Goal: Task Accomplishment & Management: Use online tool/utility

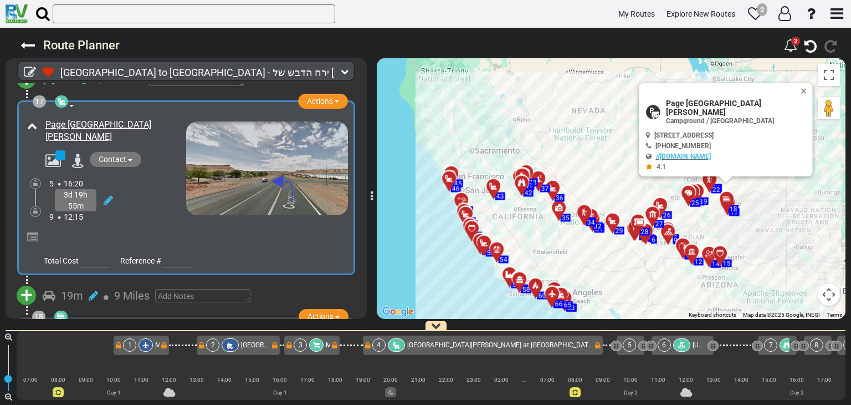
scroll to position [0, 2120]
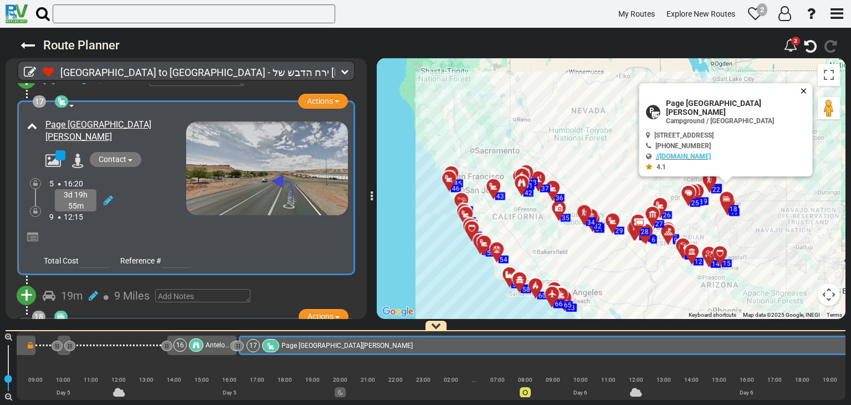
click at [800, 98] on button "Close" at bounding box center [806, 91] width 13 height 16
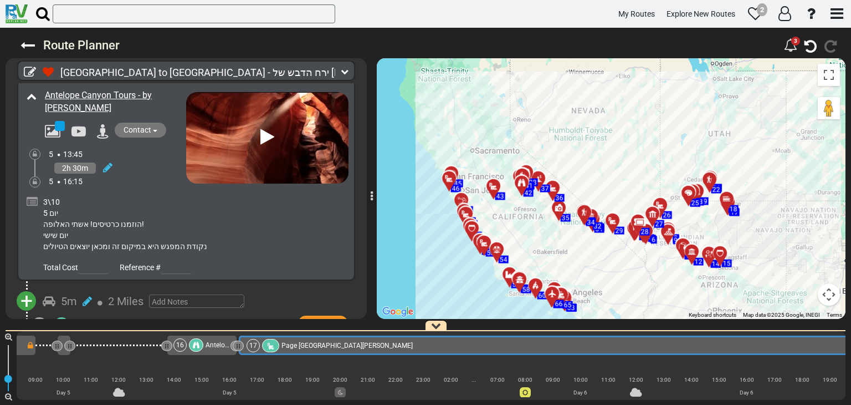
scroll to position [3822, 0]
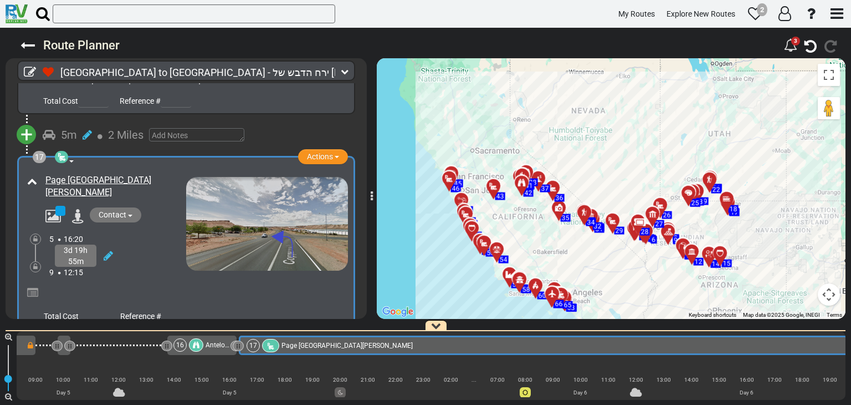
click at [157, 267] on div "9 12:15" at bounding box center [117, 272] width 137 height 11
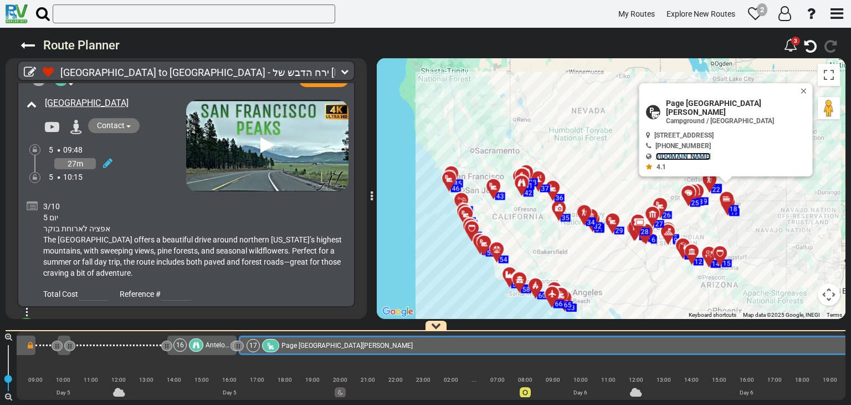
scroll to position [3323, 0]
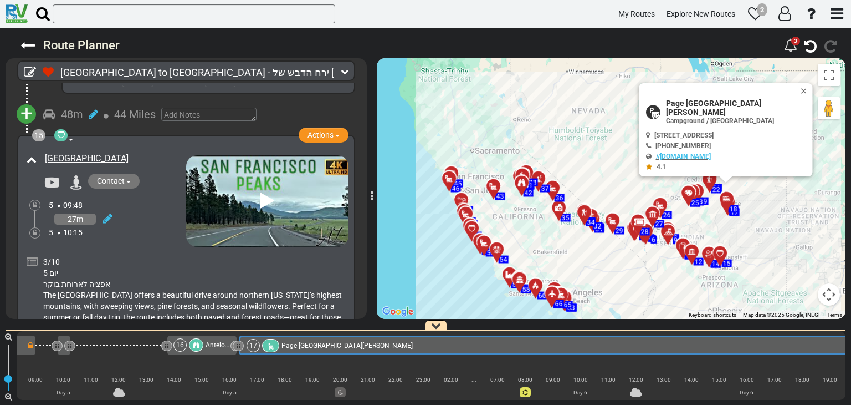
click at [597, 161] on div "To activate drag with keyboard, press Alt + Enter. Once in keyboard drag state,…" at bounding box center [611, 188] width 469 height 261
drag, startPoint x: 597, startPoint y: 161, endPoint x: 523, endPoint y: 111, distance: 89.0
click at [525, 113] on div "To activate drag with keyboard, press Alt + Enter. Once in keyboard drag state,…" at bounding box center [611, 188] width 469 height 261
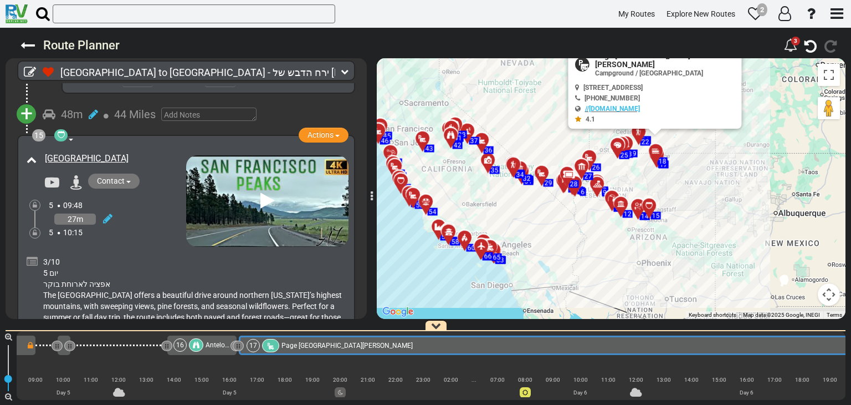
click at [523, 111] on div "To activate drag with keyboard, press Alt + Enter. Once in keyboard drag state,…" at bounding box center [611, 188] width 469 height 261
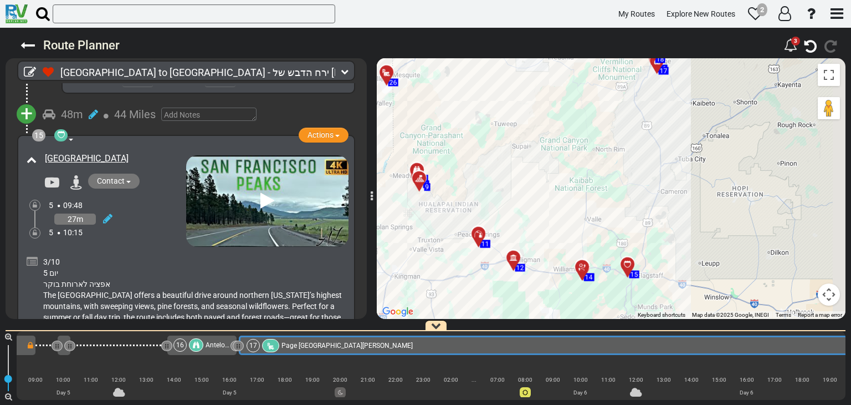
click at [568, 98] on div "To activate drag with keyboard, press Alt + Enter. Once in keyboard drag state,…" at bounding box center [611, 188] width 469 height 261
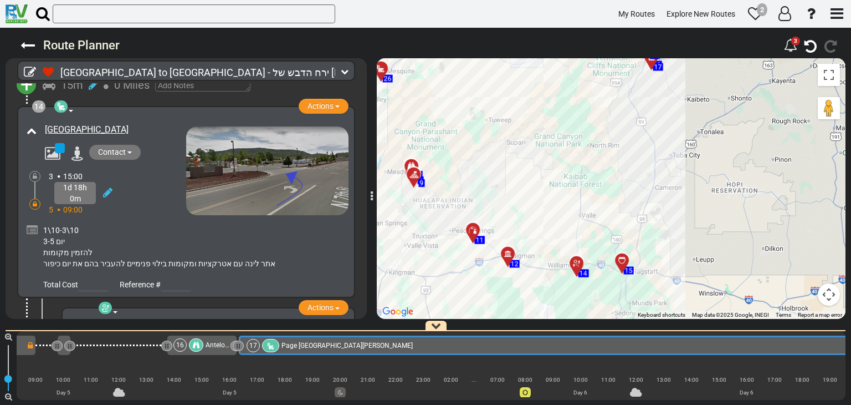
click at [149, 204] on div "5 09:00" at bounding box center [117, 209] width 137 height 11
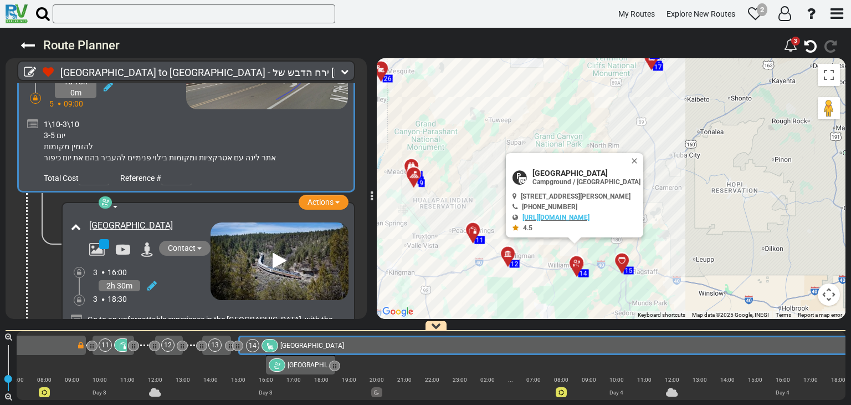
scroll to position [3047, 0]
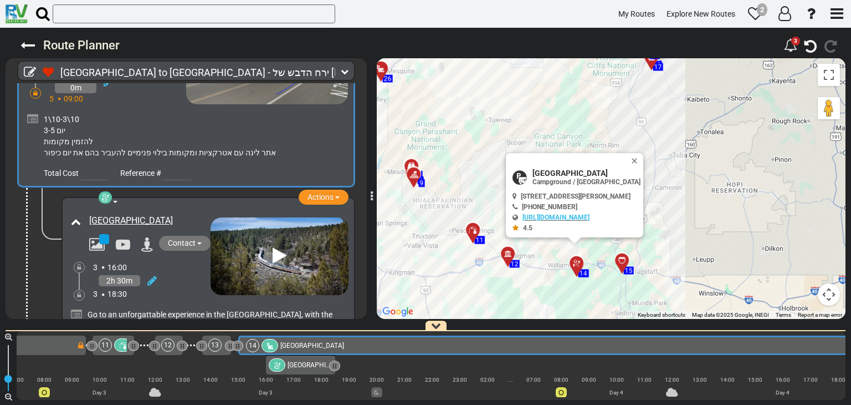
click at [698, 222] on div "To activate drag with keyboard, press Alt + Enter. Once in keyboard drag state,…" at bounding box center [611, 188] width 469 height 261
click at [644, 161] on button "Close" at bounding box center [636, 161] width 13 height 16
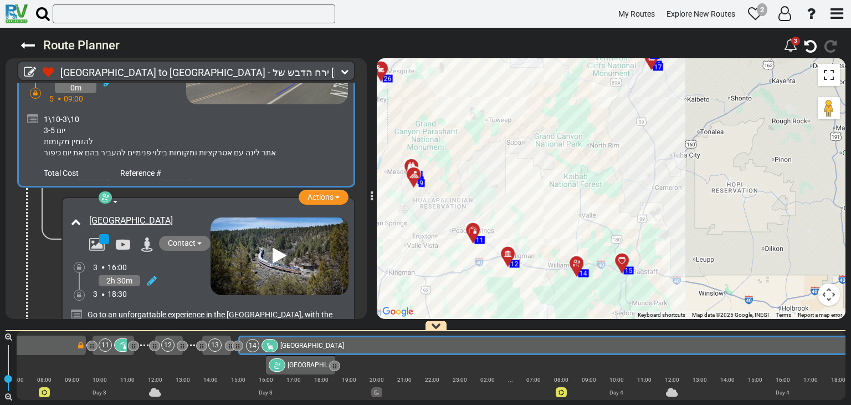
click at [829, 82] on button "Toggle fullscreen view" at bounding box center [829, 75] width 22 height 22
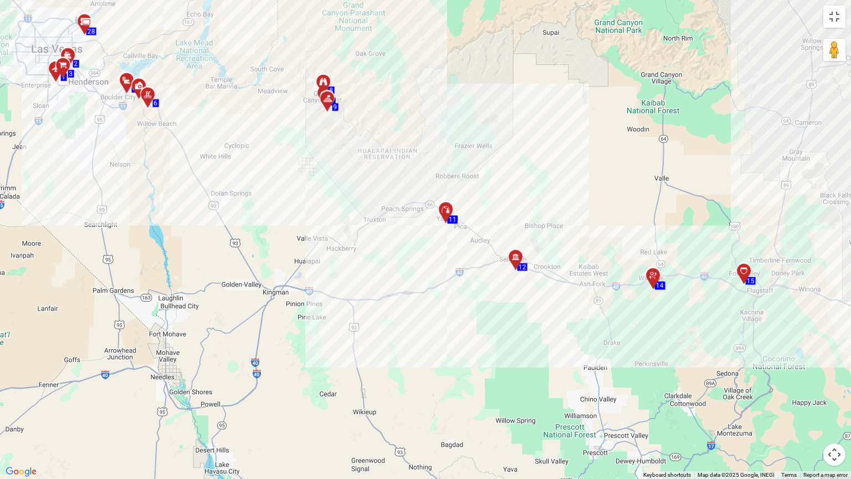
drag, startPoint x: 669, startPoint y: 177, endPoint x: 471, endPoint y: 171, distance: 198.0
click at [448, 171] on div "To activate drag with keyboard, press Alt + Enter. Once in keyboard drag state,…" at bounding box center [425, 239] width 851 height 479
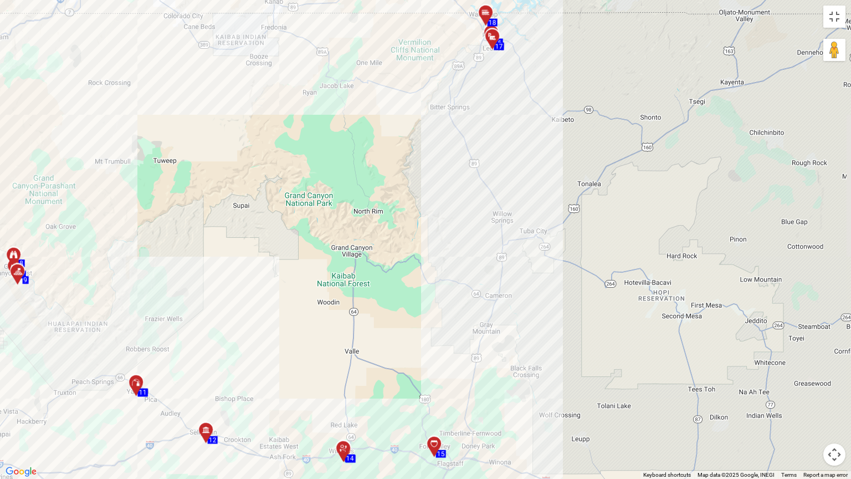
drag, startPoint x: 580, startPoint y: 107, endPoint x: 438, endPoint y: 302, distance: 241.1
click at [438, 302] on div "To activate drag with keyboard, press Alt + Enter. Once in keyboard drag state,…" at bounding box center [425, 239] width 851 height 479
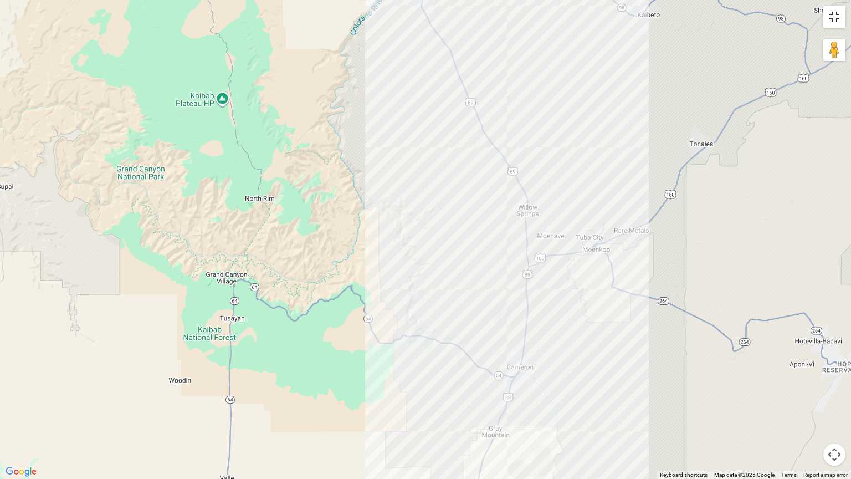
click at [835, 19] on button "Toggle fullscreen view" at bounding box center [835, 17] width 22 height 22
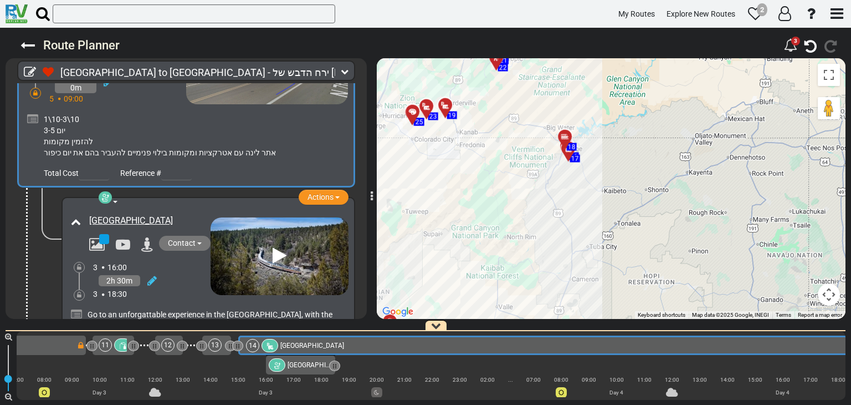
drag, startPoint x: 457, startPoint y: 147, endPoint x: 521, endPoint y: 215, distance: 93.7
click at [521, 215] on div "To activate drag with keyboard, press Alt + Enter. Once in keyboard drag state,…" at bounding box center [611, 188] width 469 height 261
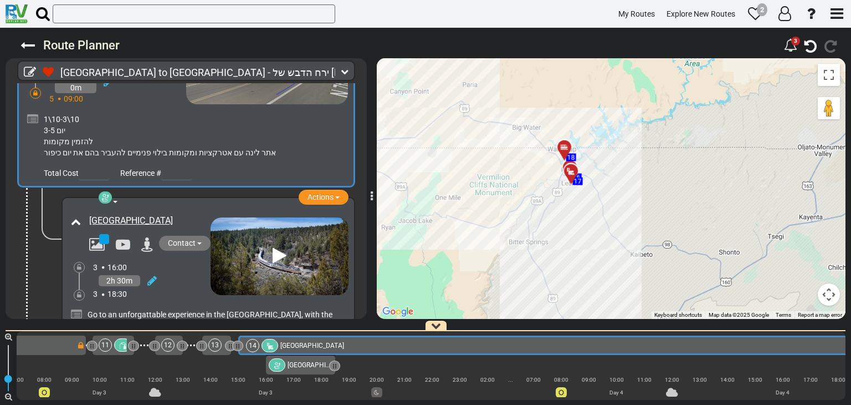
drag, startPoint x: 554, startPoint y: 142, endPoint x: 525, endPoint y: 193, distance: 58.1
click at [525, 191] on div "To activate drag with keyboard, press Alt + Enter. Once in keyboard drag state,…" at bounding box center [611, 188] width 469 height 261
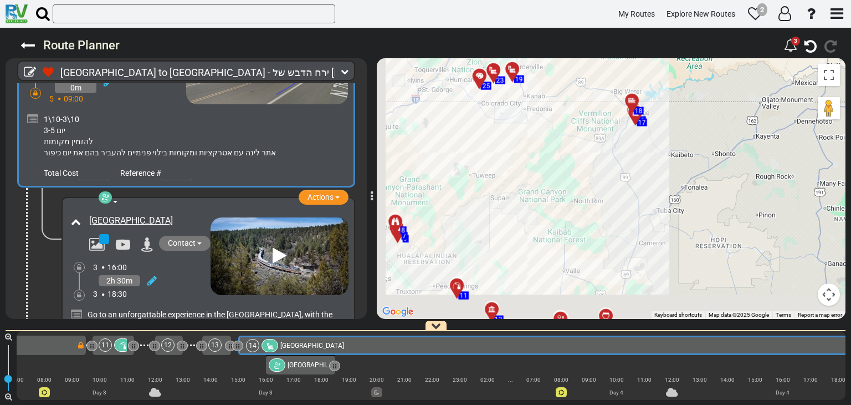
drag, startPoint x: 602, startPoint y: 127, endPoint x: 647, endPoint y: 93, distance: 56.6
click at [641, 98] on div "To activate drag with keyboard, press Alt + Enter. Once in keyboard drag state,…" at bounding box center [611, 188] width 469 height 261
click at [647, 93] on div "To activate drag with keyboard, press Alt + Enter. Once in keyboard drag state,…" at bounding box center [611, 188] width 469 height 261
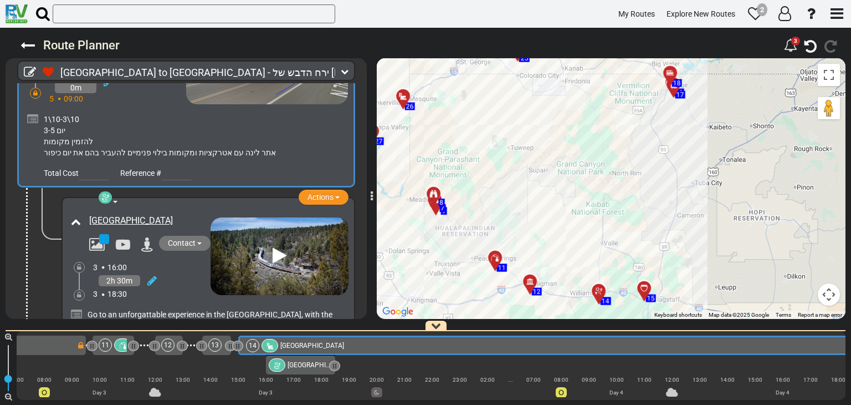
click at [696, 112] on div "To activate drag with keyboard, press Alt + Enter. Once in keyboard drag state,…" at bounding box center [611, 188] width 469 height 261
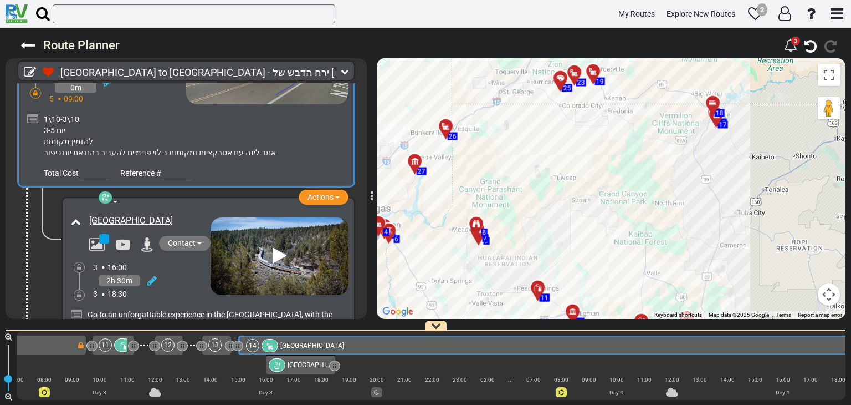
drag, startPoint x: 699, startPoint y: 112, endPoint x: 500, endPoint y: 212, distance: 222.8
click at [525, 191] on div "To activate drag with keyboard, press Alt + Enter. Once in keyboard drag state,…" at bounding box center [611, 188] width 469 height 261
drag, startPoint x: 500, startPoint y: 212, endPoint x: 494, endPoint y: 220, distance: 9.5
click at [497, 216] on div "To activate drag with keyboard, press Alt + Enter. Once in keyboard drag state,…" at bounding box center [611, 188] width 469 height 261
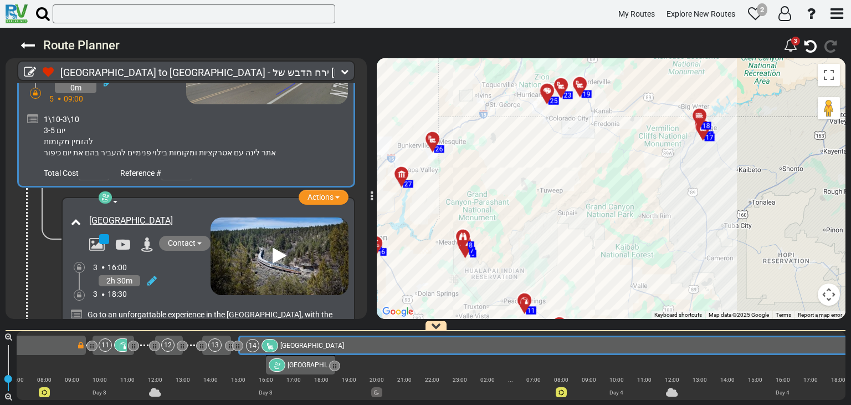
click at [494, 220] on div "To activate drag with keyboard, press Alt + Enter. Once in keyboard drag state,…" at bounding box center [611, 188] width 469 height 261
drag, startPoint x: 663, startPoint y: 222, endPoint x: 608, endPoint y: 162, distance: 81.2
click at [608, 162] on div "To activate drag with keyboard, press Alt + Enter. Once in keyboard drag state,…" at bounding box center [611, 188] width 469 height 261
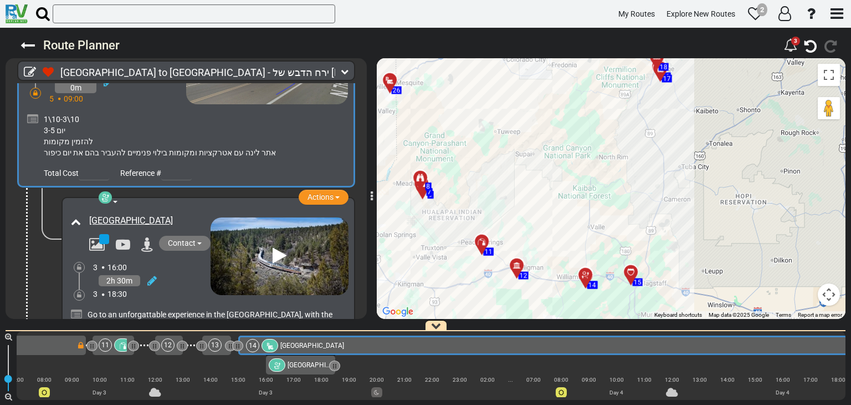
drag, startPoint x: 641, startPoint y: 162, endPoint x: 627, endPoint y: 155, distance: 15.4
click at [627, 155] on div "To activate drag with keyboard, press Alt + Enter. Once in keyboard drag state,…" at bounding box center [611, 188] width 469 height 261
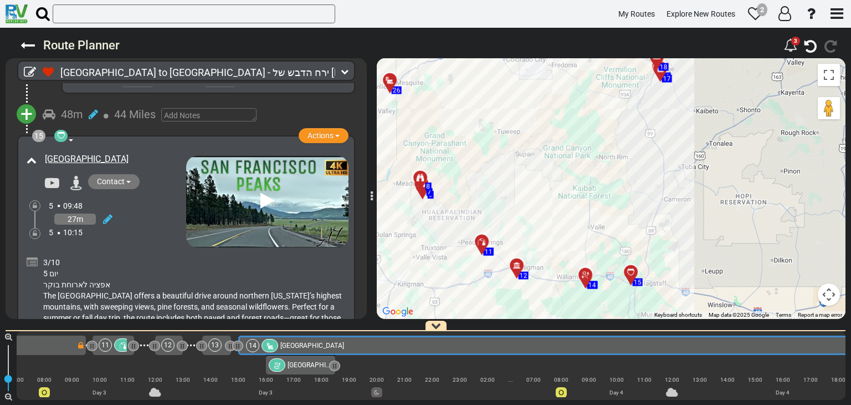
scroll to position [3269, 0]
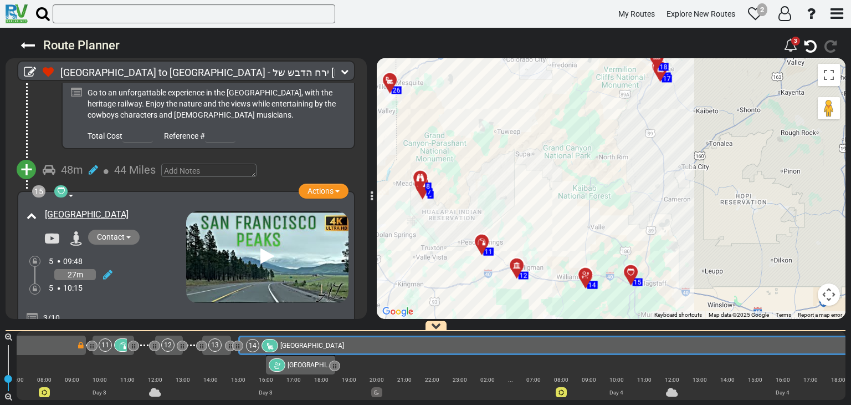
click at [146, 256] on div "5 09:48" at bounding box center [117, 261] width 137 height 11
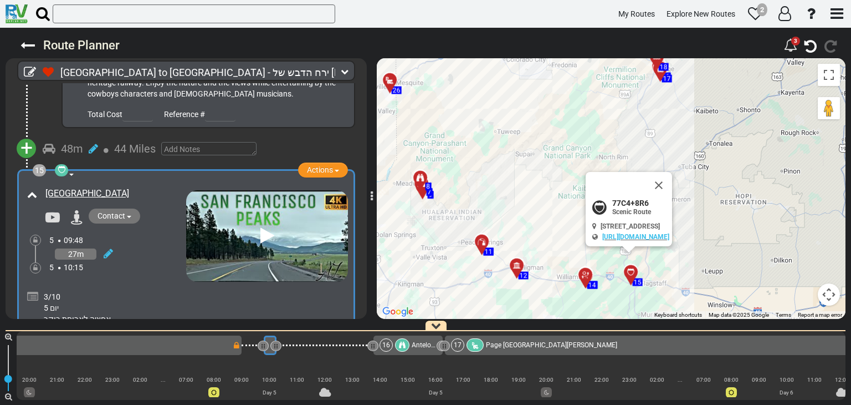
scroll to position [0, 1939]
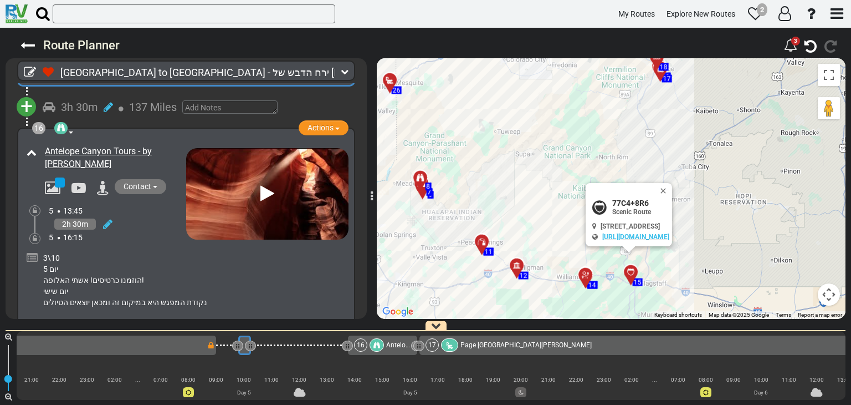
click at [144, 249] on div "3\10 יום 5 הוזמנו כרטיסים! אשתי האלופה! יום שישי נקודת המפגש היא במיקום זה ומכא…" at bounding box center [194, 279] width 308 height 61
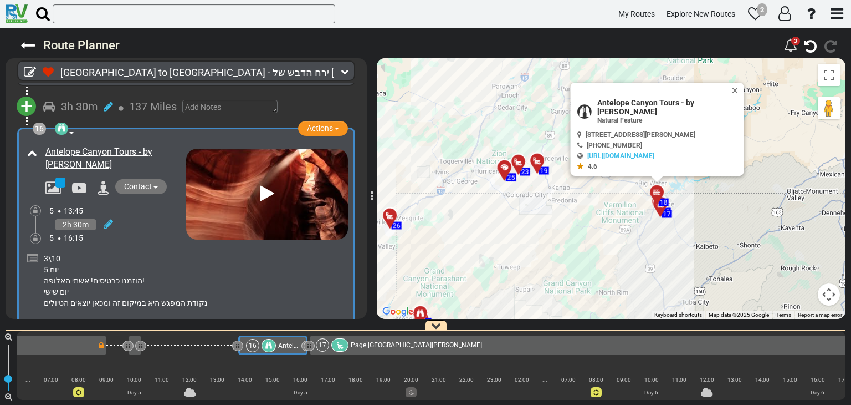
scroll to position [3545, 0]
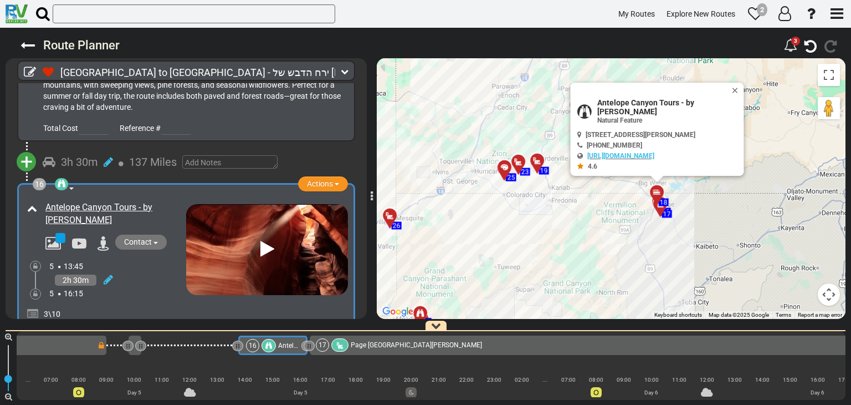
click at [149, 155] on span "137 Miles" at bounding box center [153, 161] width 48 height 13
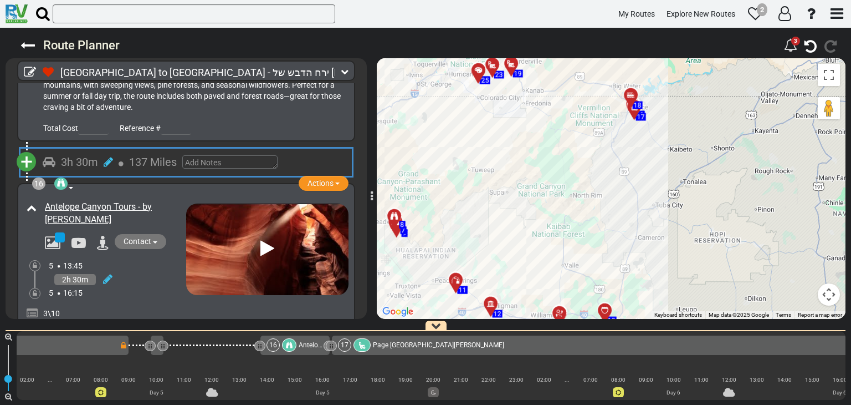
scroll to position [0, 1951]
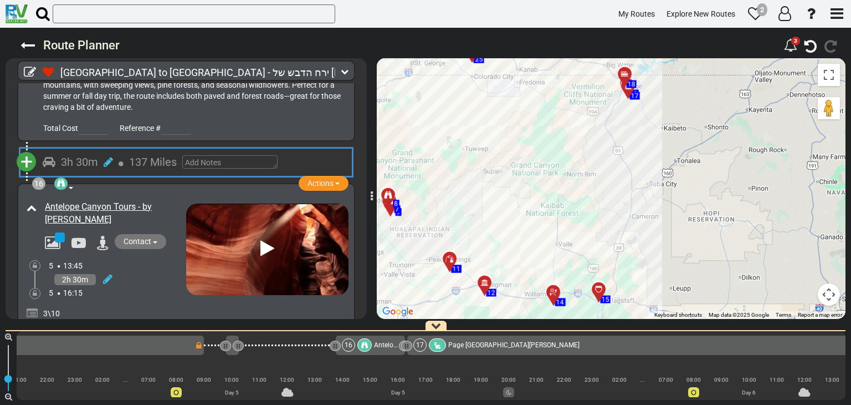
click at [25, 149] on span "+" at bounding box center [27, 161] width 12 height 25
click at [61, 175] on li "Add Atraction" at bounding box center [61, 182] width 88 height 14
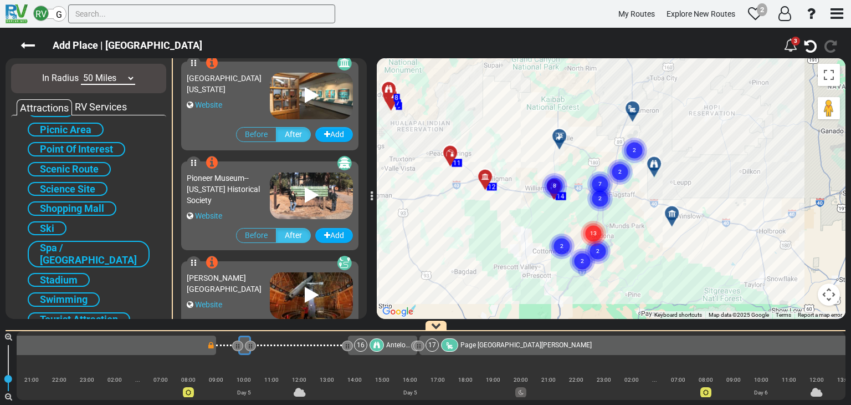
scroll to position [676, 0]
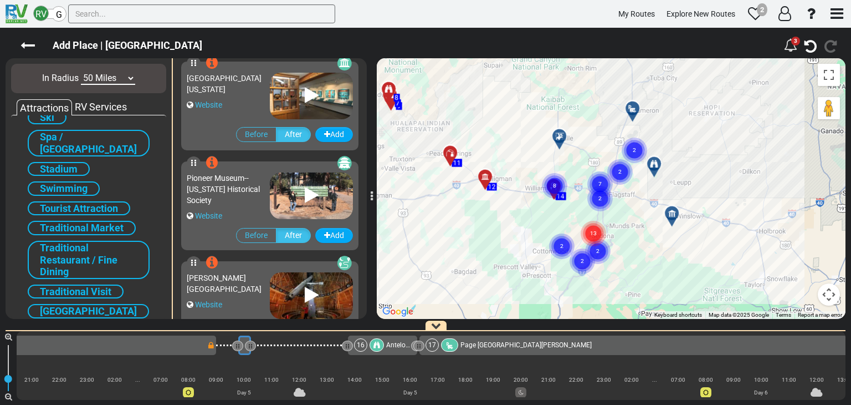
click at [53, 325] on span "Zoo" at bounding box center [48, 331] width 17 height 12
click at [54, 325] on span "Zoo" at bounding box center [48, 331] width 17 height 12
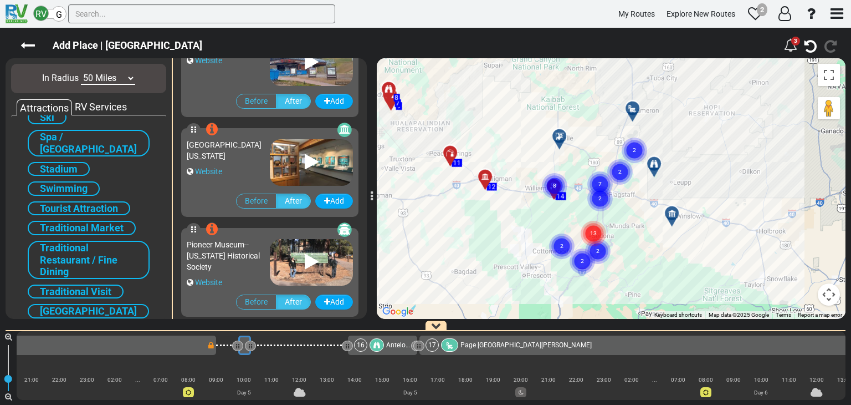
scroll to position [166, 0]
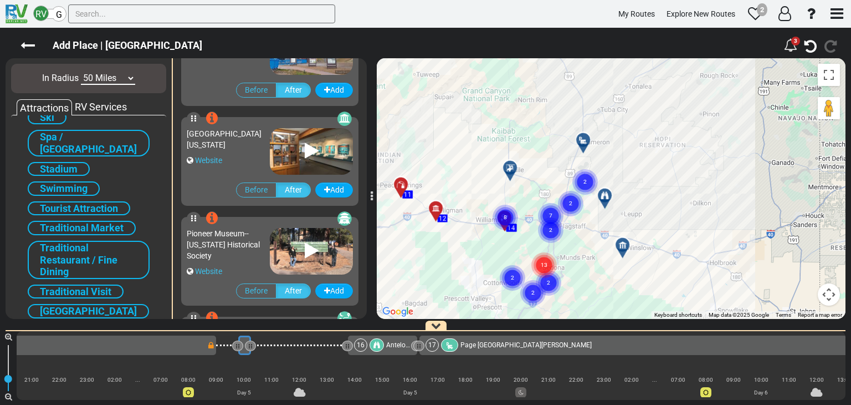
drag, startPoint x: 547, startPoint y: 193, endPoint x: 496, endPoint y: 227, distance: 60.9
click at [496, 227] on icon "8" at bounding box center [506, 217] width 28 height 28
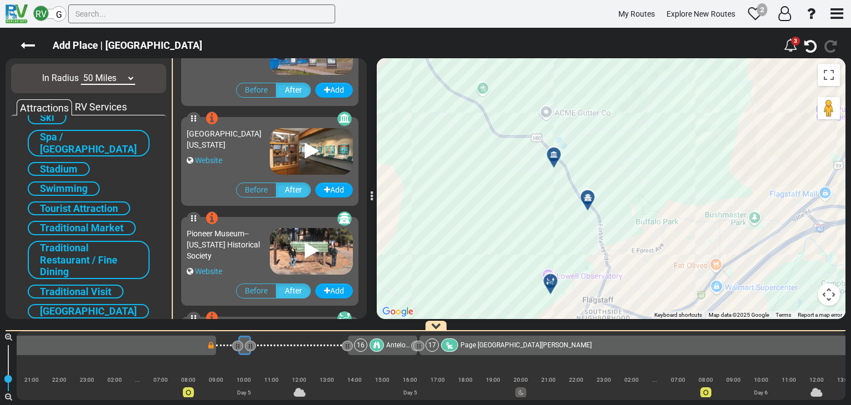
click at [585, 199] on div at bounding box center [592, 201] width 18 height 17
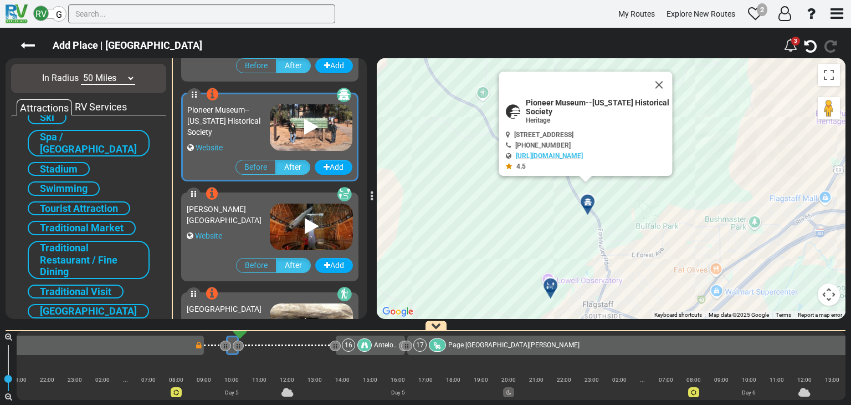
scroll to position [297, 0]
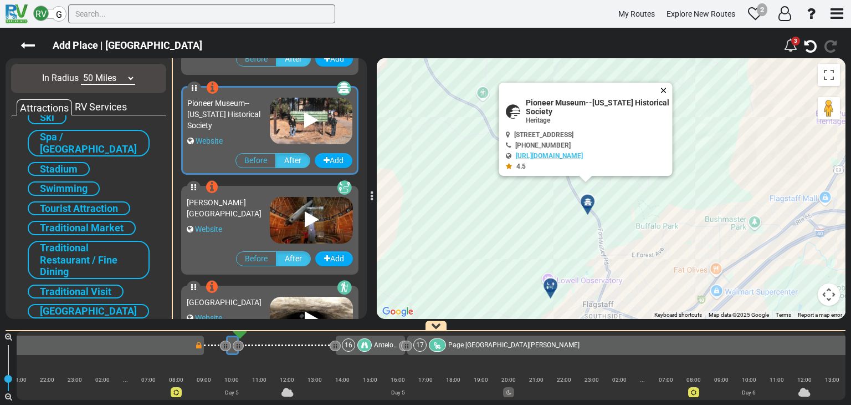
click at [666, 86] on button "Close" at bounding box center [666, 91] width 13 height 16
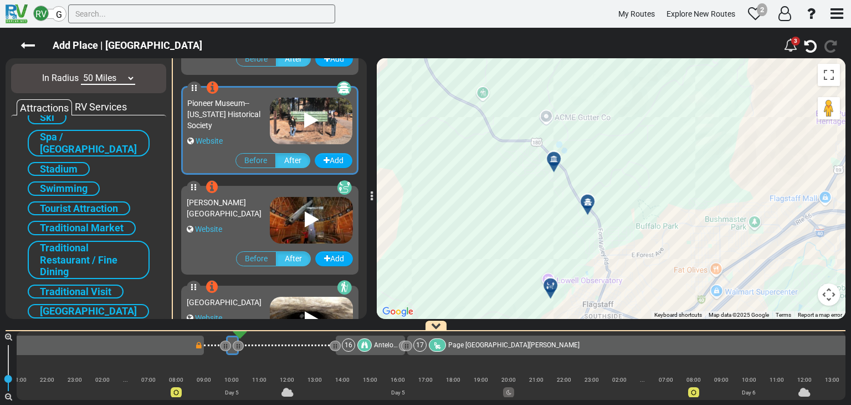
click at [554, 156] on icon at bounding box center [554, 159] width 8 height 8
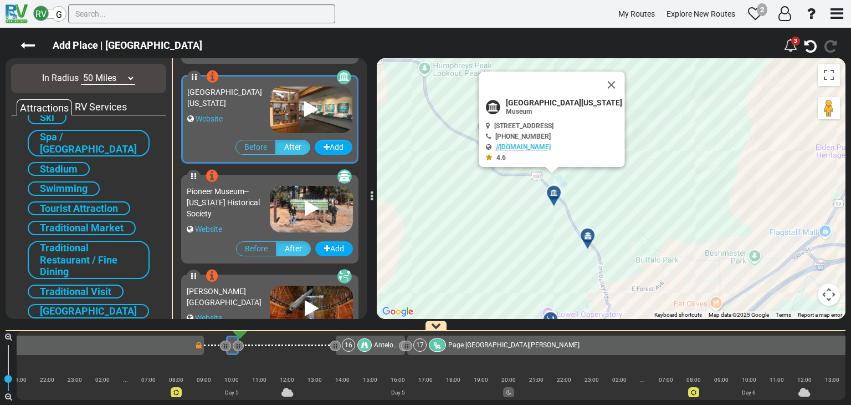
scroll to position [197, 0]
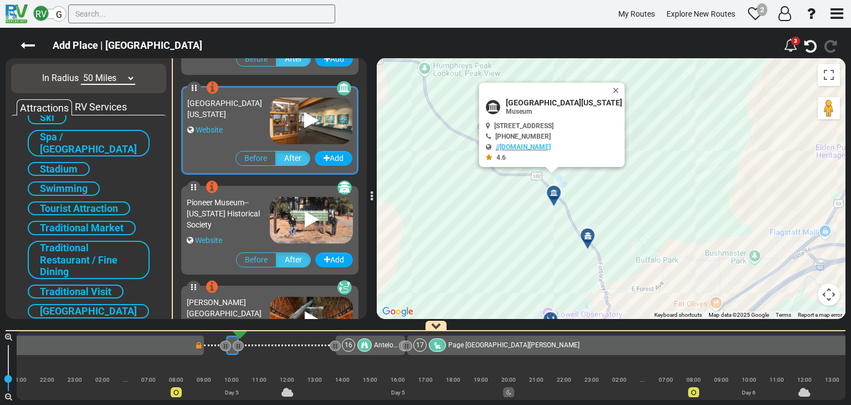
click at [314, 213] on icon at bounding box center [312, 220] width 14 height 18
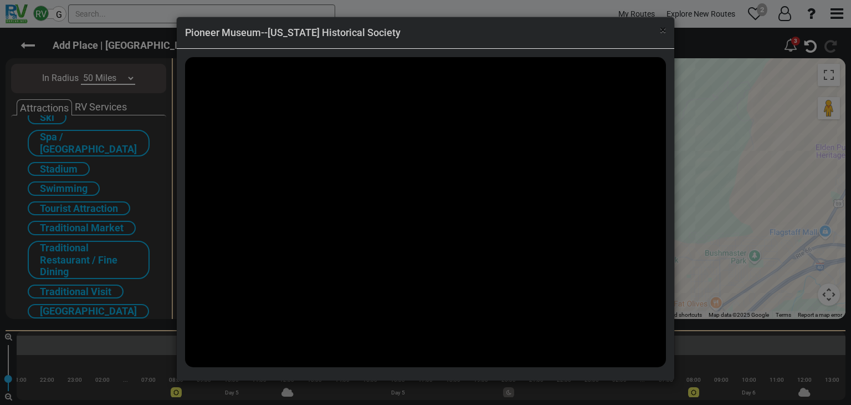
click at [665, 32] on span "×" at bounding box center [663, 29] width 6 height 13
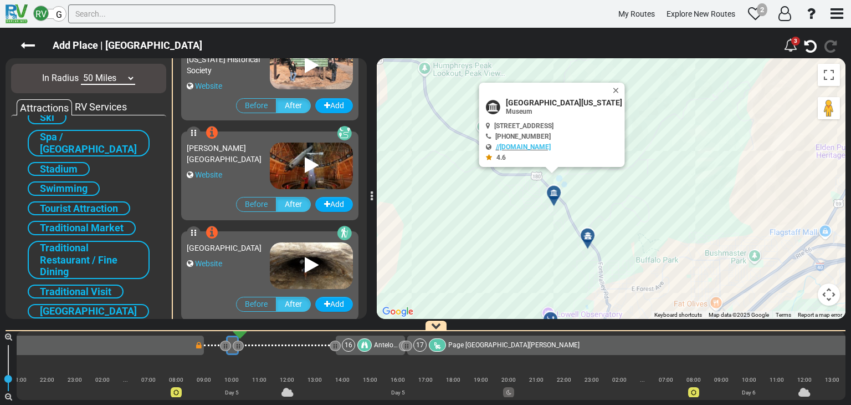
scroll to position [364, 0]
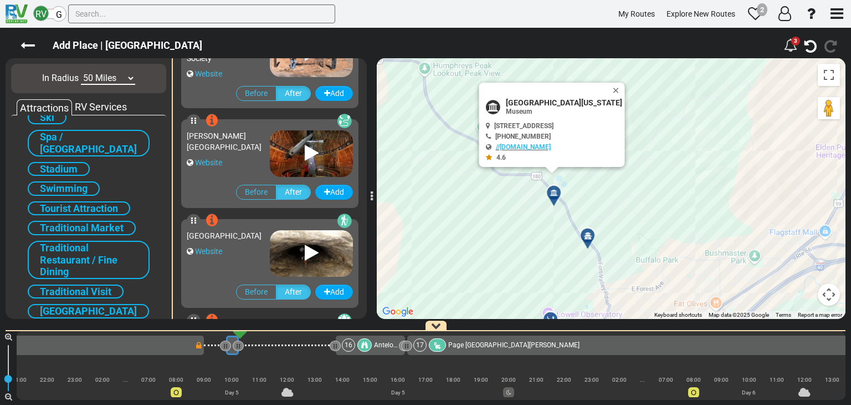
click at [306, 251] on icon at bounding box center [312, 253] width 14 height 18
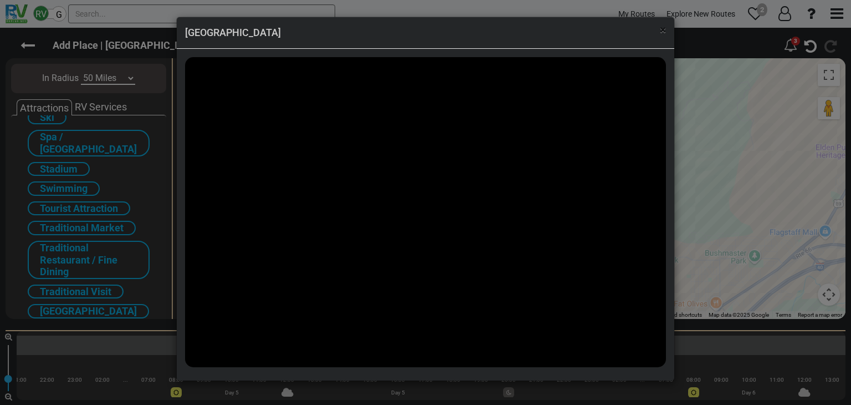
click at [666, 33] on span "×" at bounding box center [663, 29] width 6 height 13
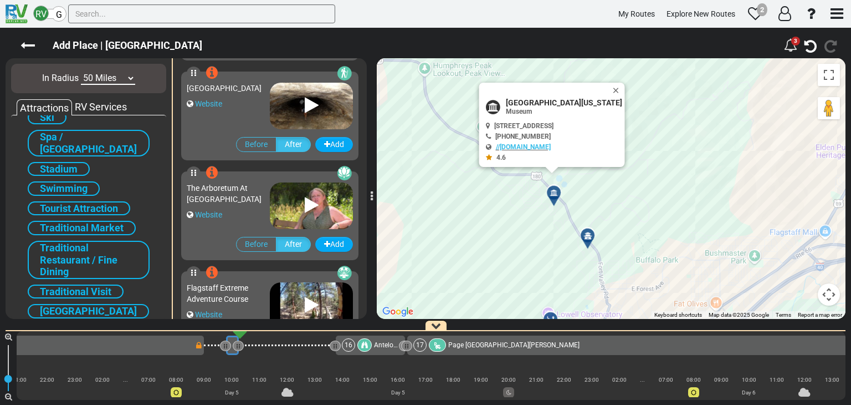
scroll to position [530, 0]
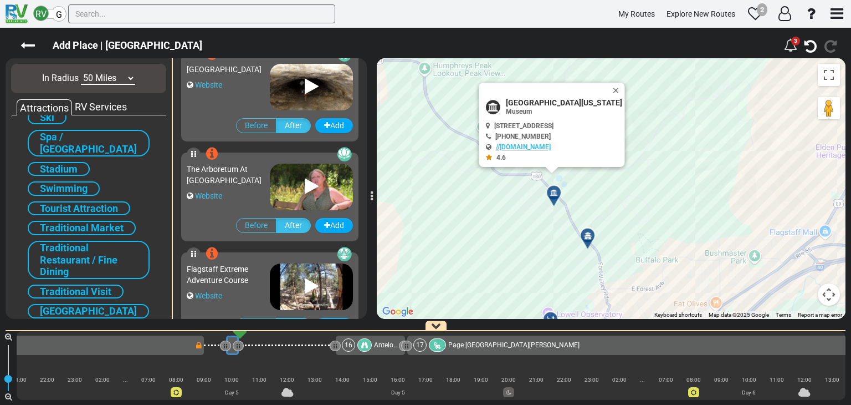
click at [295, 194] on img at bounding box center [311, 187] width 83 height 47
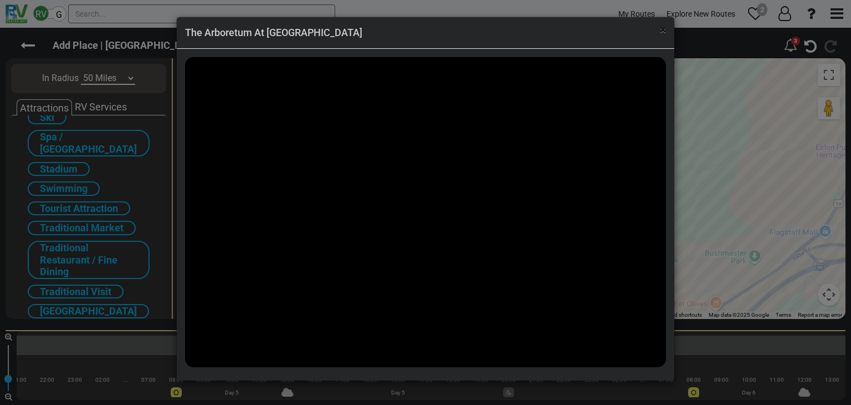
click at [663, 29] on span "×" at bounding box center [663, 29] width 6 height 13
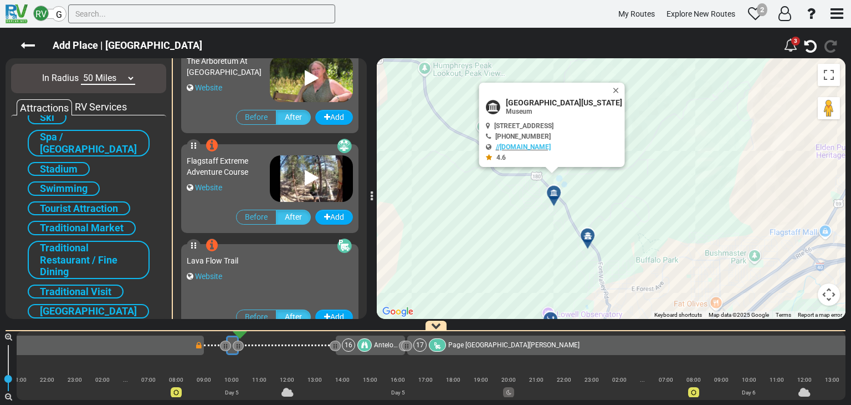
scroll to position [641, 0]
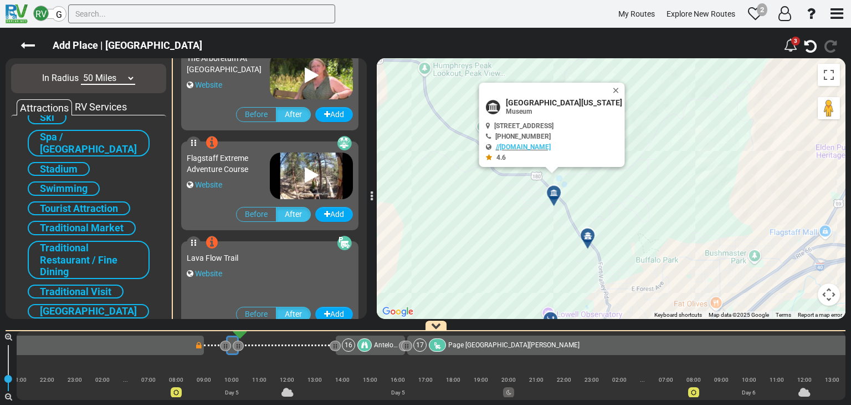
click at [289, 171] on img at bounding box center [311, 175] width 83 height 47
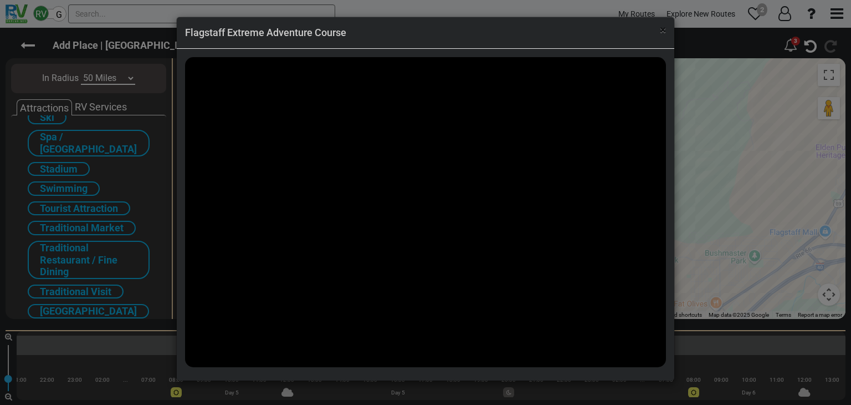
click at [664, 27] on span "×" at bounding box center [663, 29] width 6 height 13
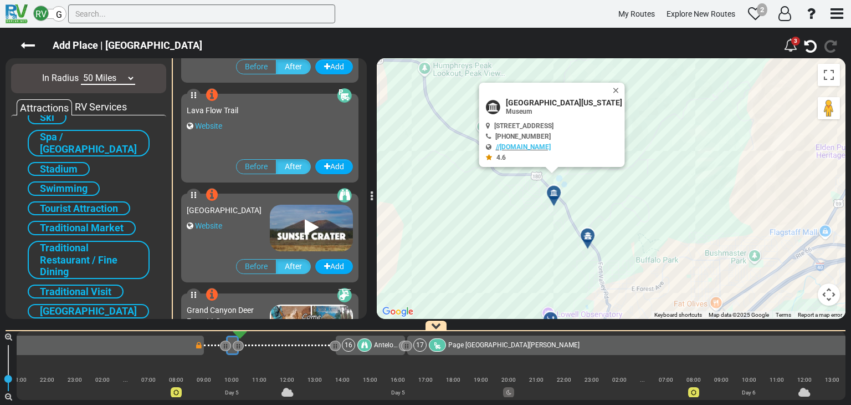
scroll to position [807, 0]
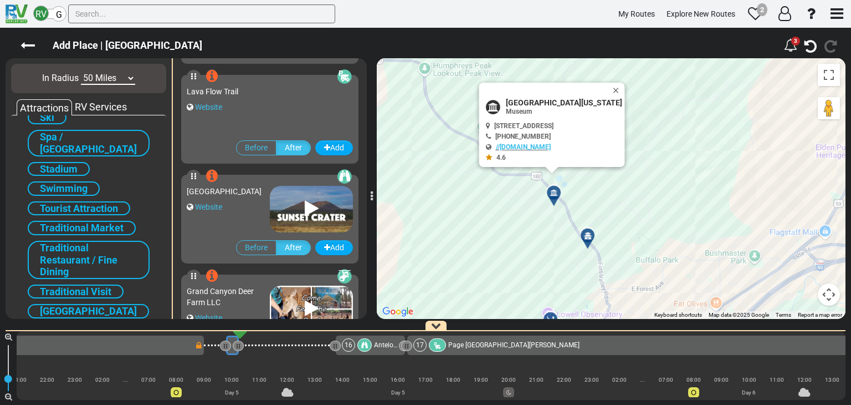
click at [300, 210] on img at bounding box center [311, 209] width 83 height 47
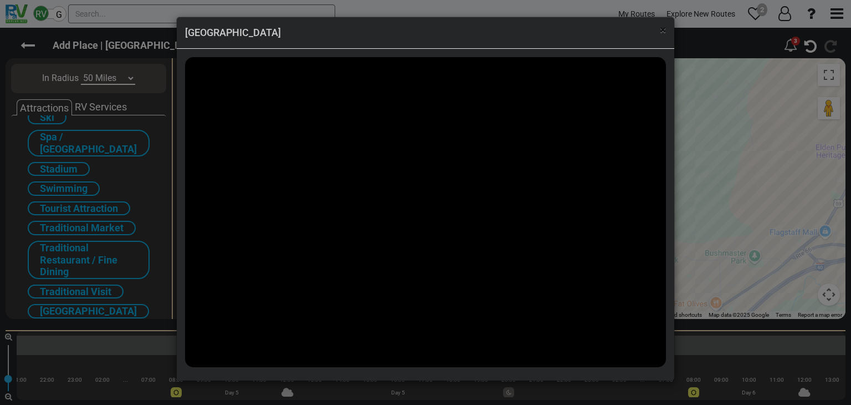
click at [661, 29] on span "×" at bounding box center [663, 29] width 6 height 13
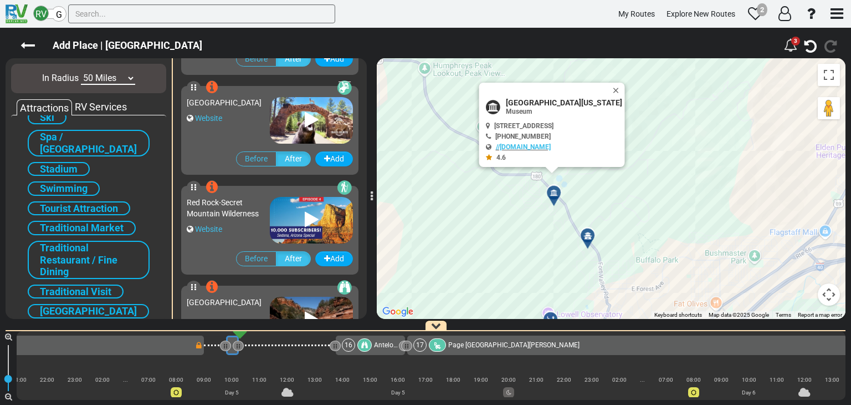
scroll to position [1250, 0]
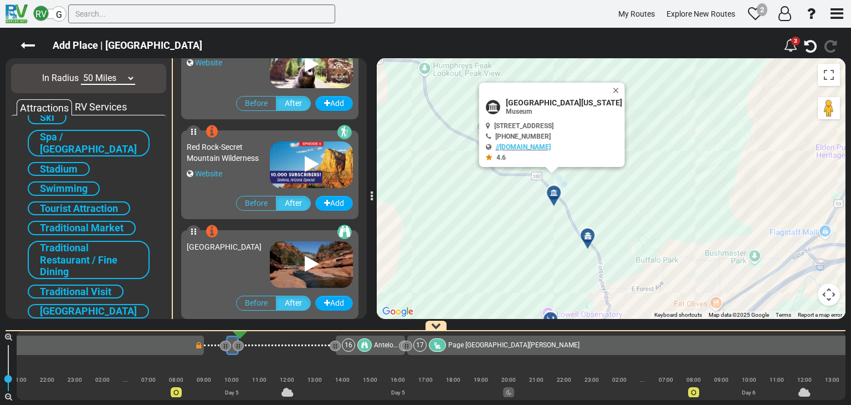
click at [306, 169] on icon at bounding box center [312, 164] width 14 height 18
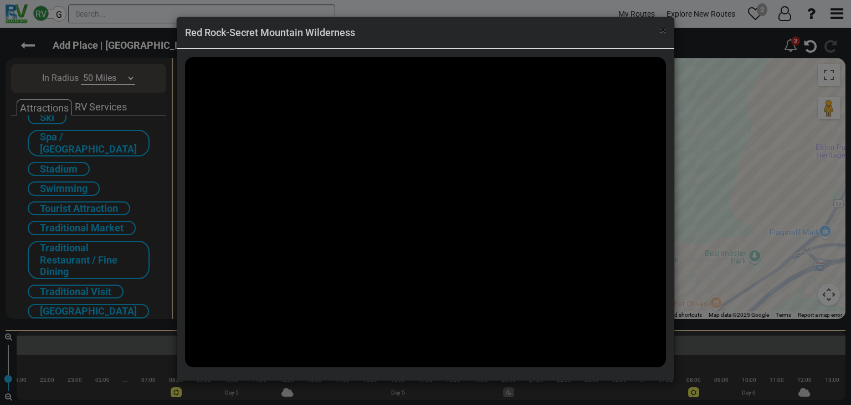
click at [665, 32] on span "×" at bounding box center [663, 29] width 6 height 13
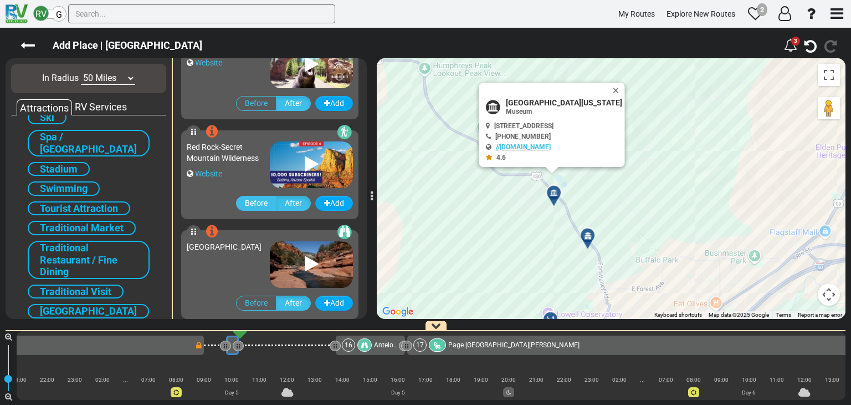
scroll to position [1306, 0]
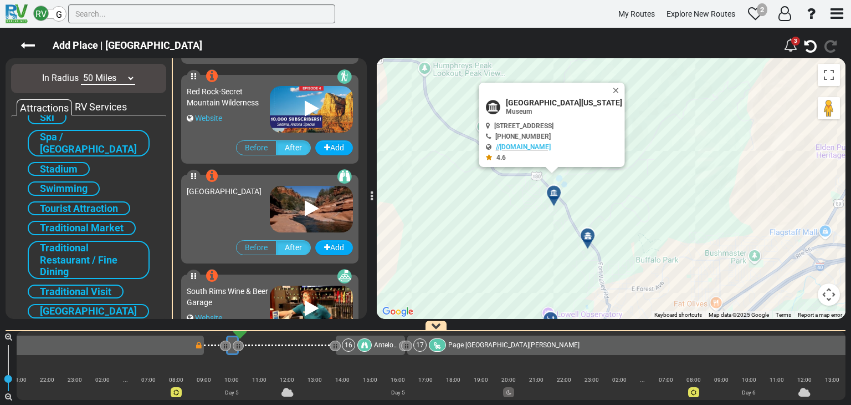
click at [305, 206] on icon at bounding box center [312, 209] width 14 height 18
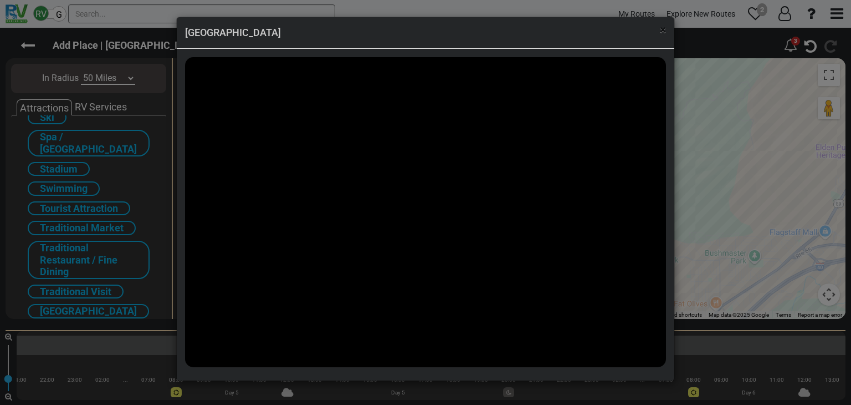
click at [664, 32] on span "×" at bounding box center [663, 29] width 6 height 13
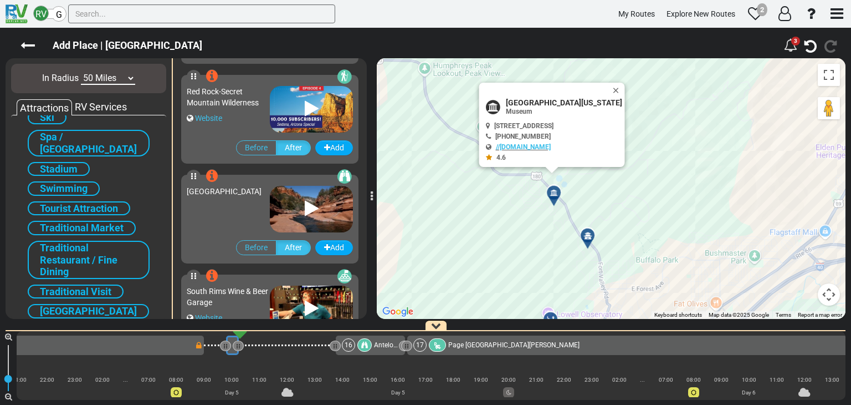
click at [239, 212] on div "Oak Creek Canyon" at bounding box center [228, 206] width 83 height 52
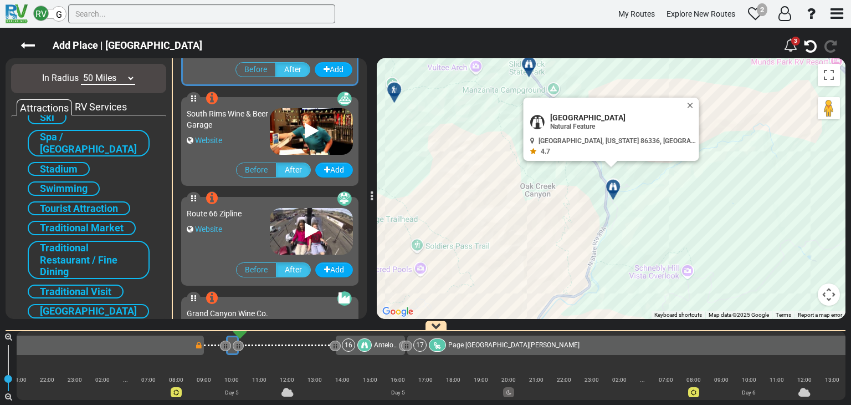
scroll to position [1528, 0]
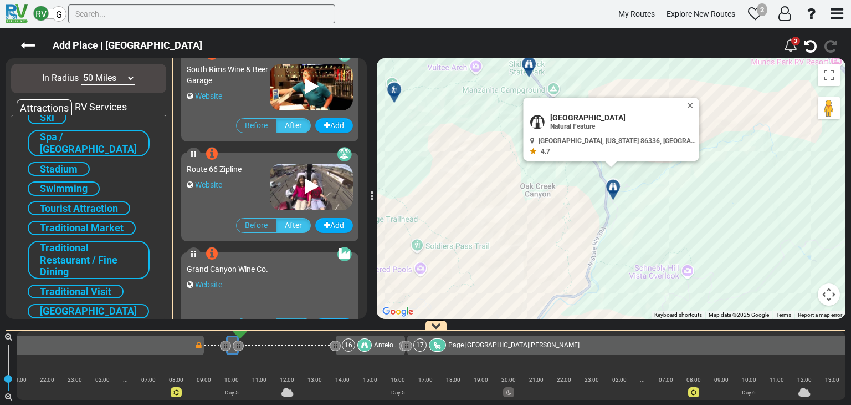
click at [257, 186] on div "Website" at bounding box center [228, 184] width 83 height 11
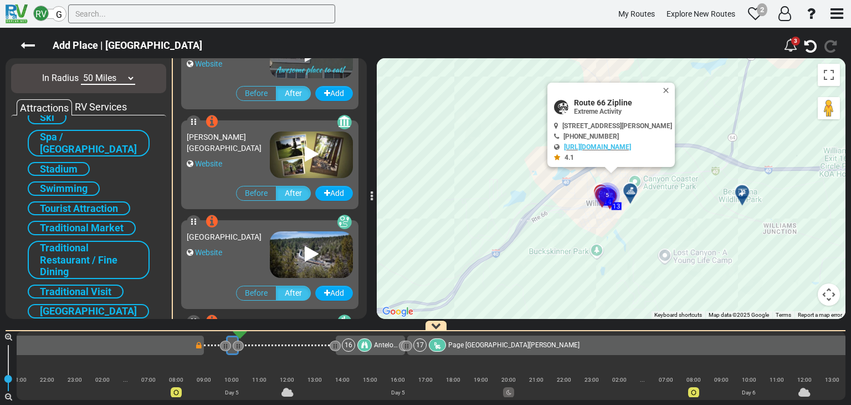
scroll to position [1860, 0]
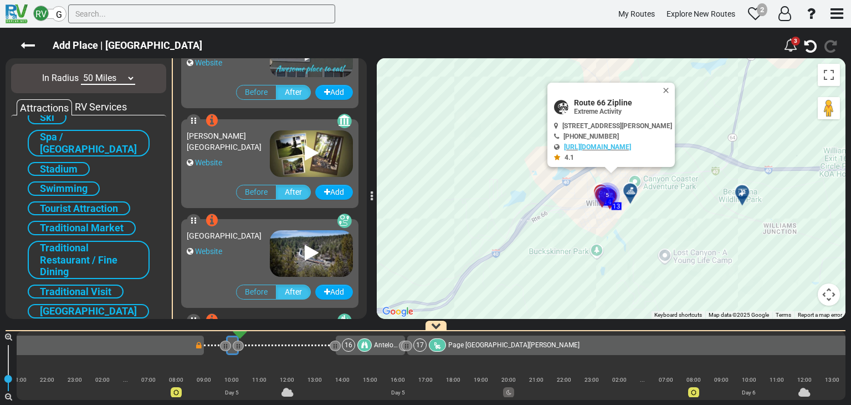
click at [253, 176] on div "Williams Visitor Center Website" at bounding box center [270, 151] width 166 height 53
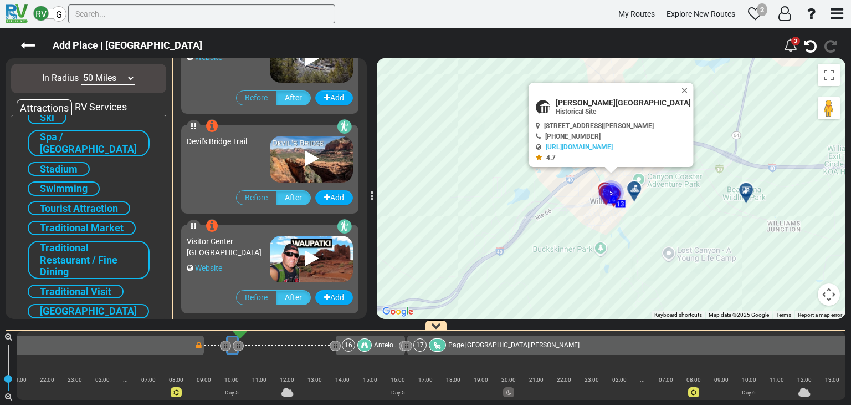
scroll to position [2082, 0]
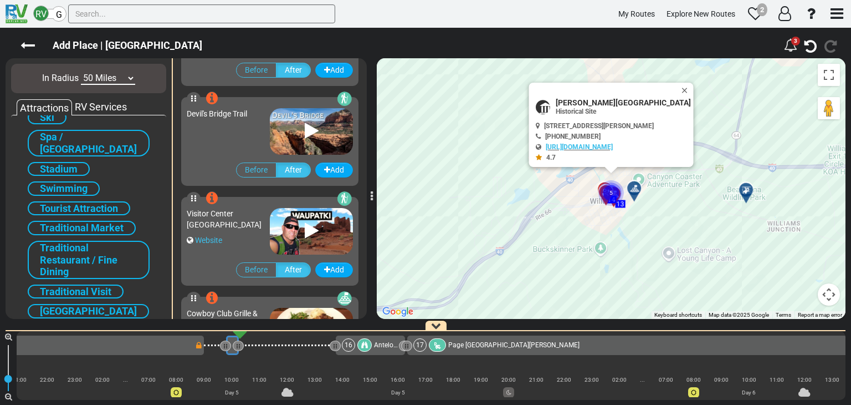
click at [257, 141] on div "Devil's Bridge Trail" at bounding box center [228, 129] width 83 height 52
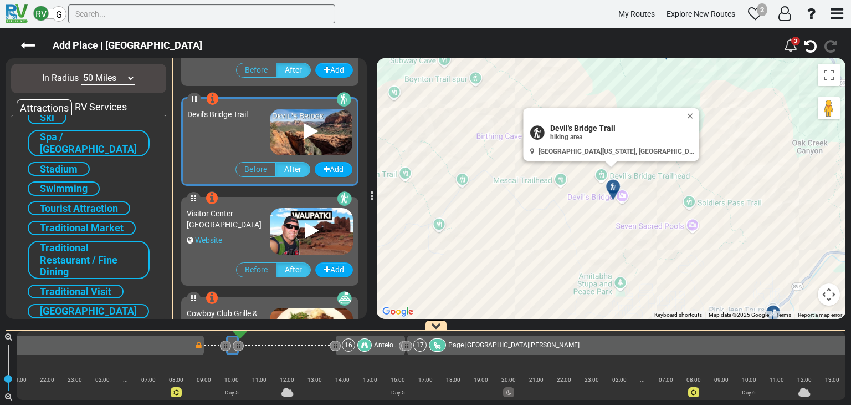
click at [304, 135] on icon at bounding box center [311, 131] width 14 height 18
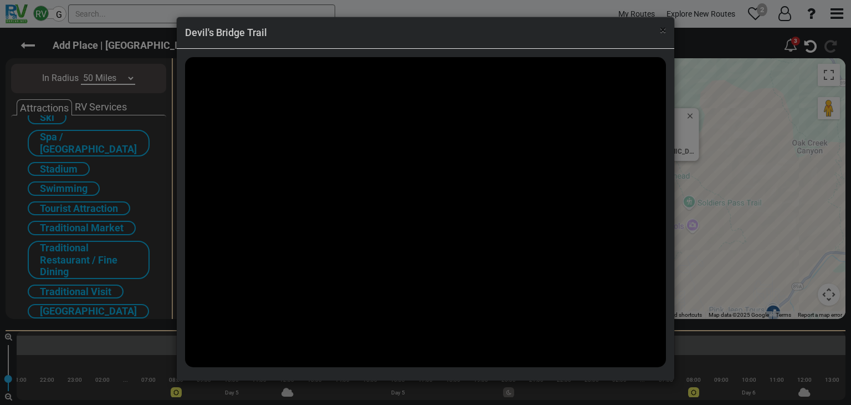
click at [661, 29] on span "×" at bounding box center [663, 29] width 6 height 13
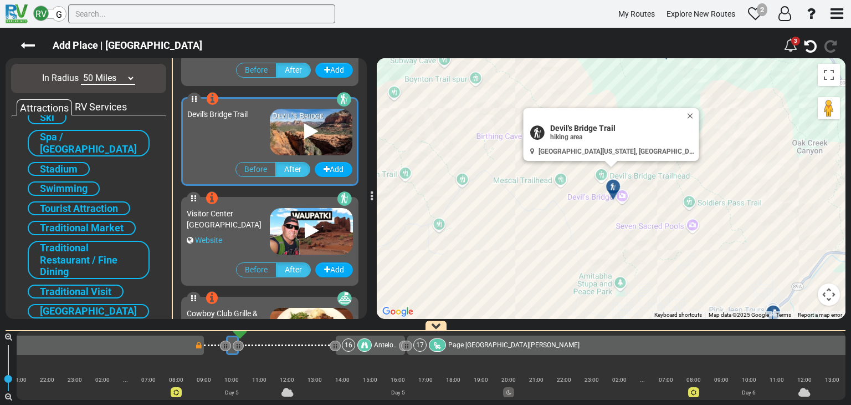
click at [216, 134] on div "Devil's Bridge Trail" at bounding box center [228, 129] width 83 height 52
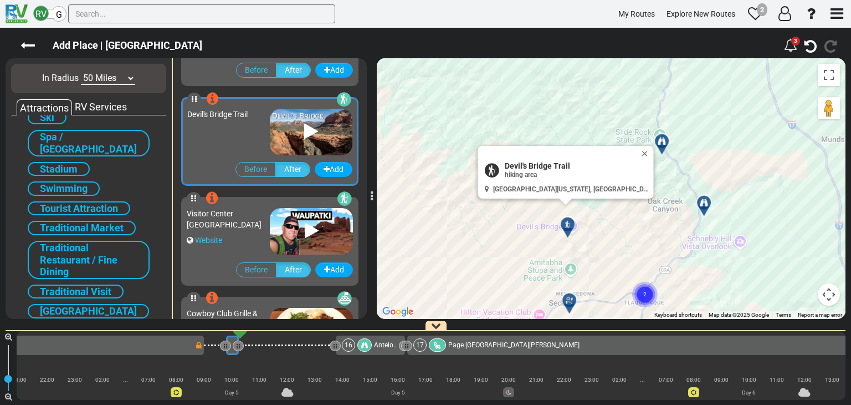
drag, startPoint x: 623, startPoint y: 150, endPoint x: 616, endPoint y: 154, distance: 7.7
click at [641, 150] on button "Close" at bounding box center [647, 154] width 13 height 16
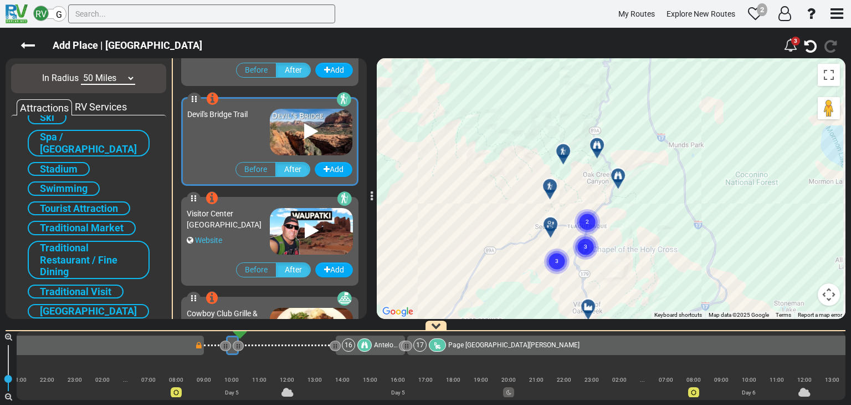
click at [222, 226] on div "Visitor Center Wupatki Ruins" at bounding box center [228, 219] width 83 height 22
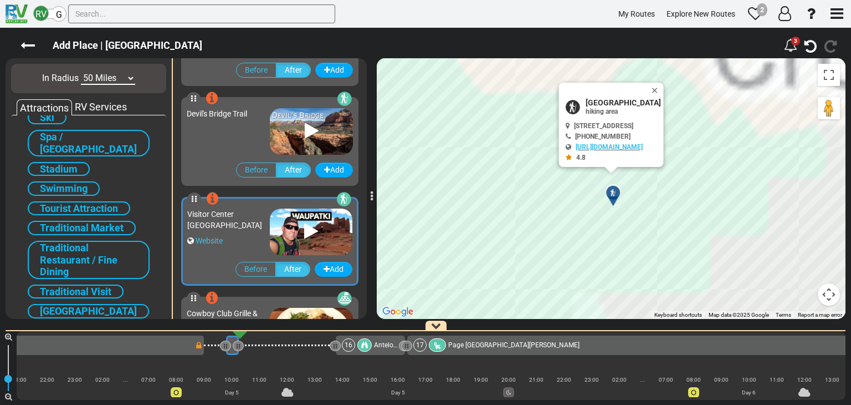
click at [308, 229] on icon at bounding box center [311, 231] width 14 height 18
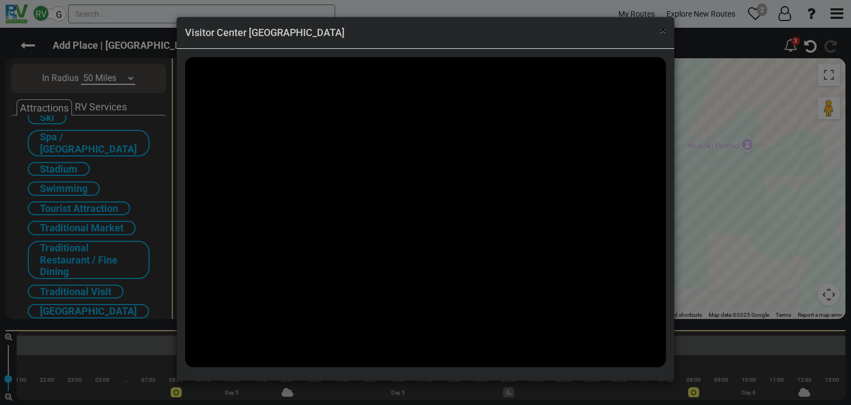
click at [662, 28] on span "×" at bounding box center [663, 29] width 6 height 13
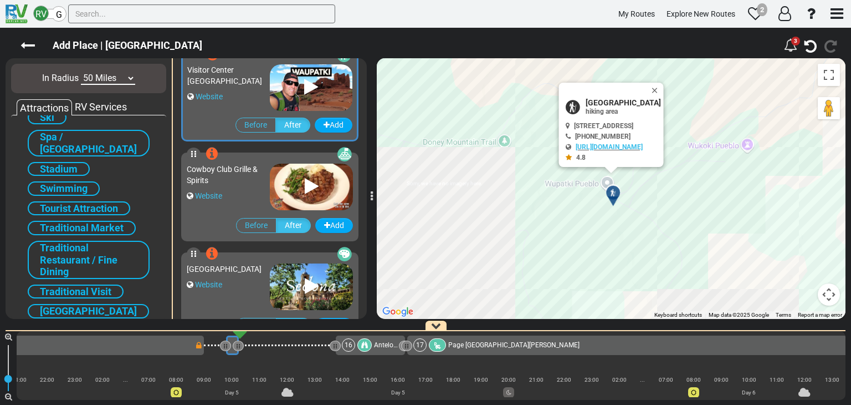
scroll to position [2227, 0]
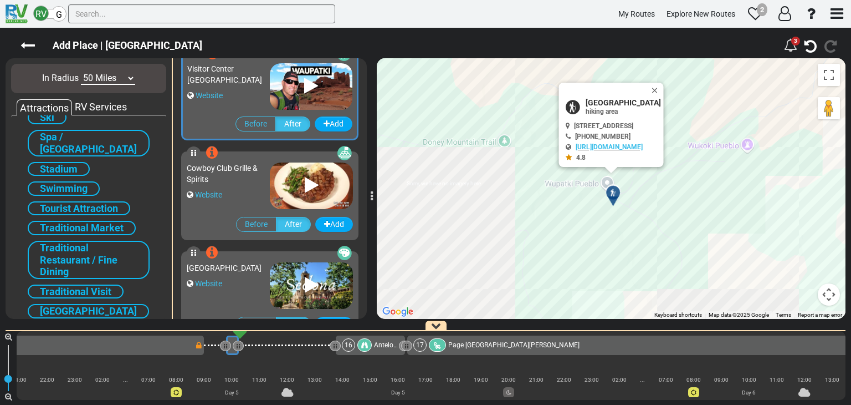
click at [242, 176] on div "Cowboy Club Grille & Spirits" at bounding box center [228, 173] width 83 height 22
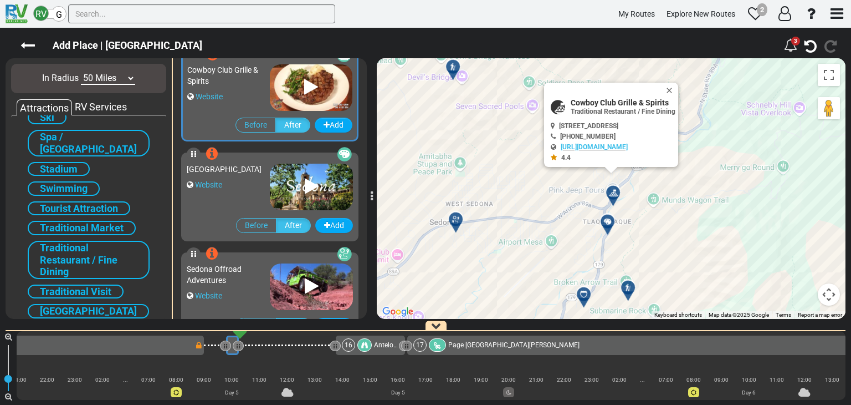
scroll to position [2326, 0]
click at [253, 190] on div "Website" at bounding box center [228, 183] width 83 height 11
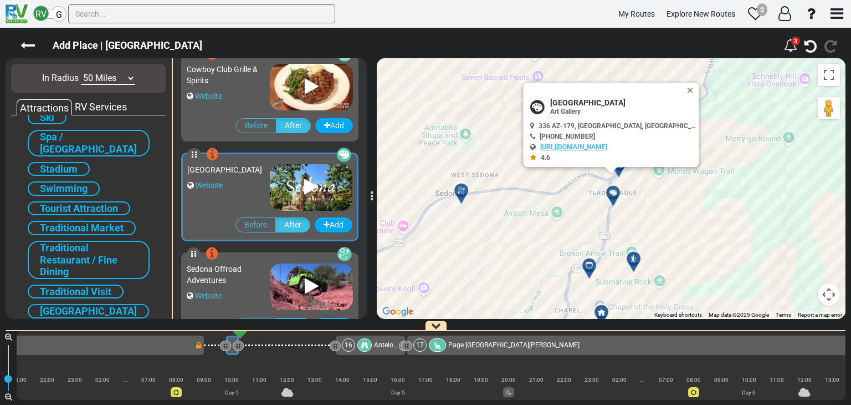
click at [307, 181] on icon at bounding box center [311, 187] width 14 height 18
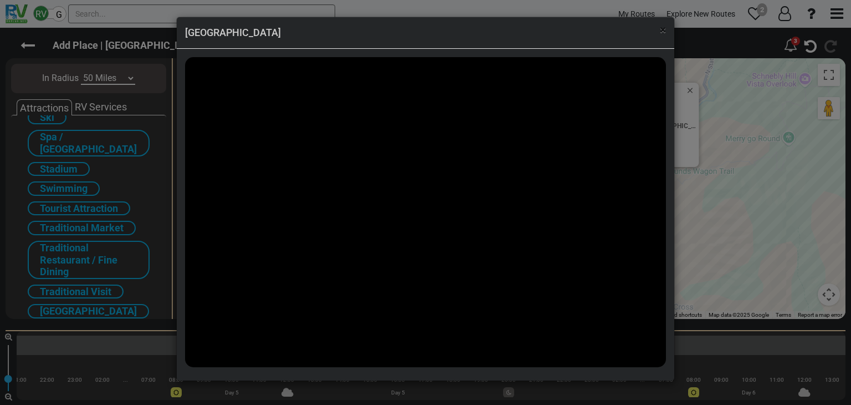
click at [663, 30] on span "×" at bounding box center [663, 29] width 6 height 13
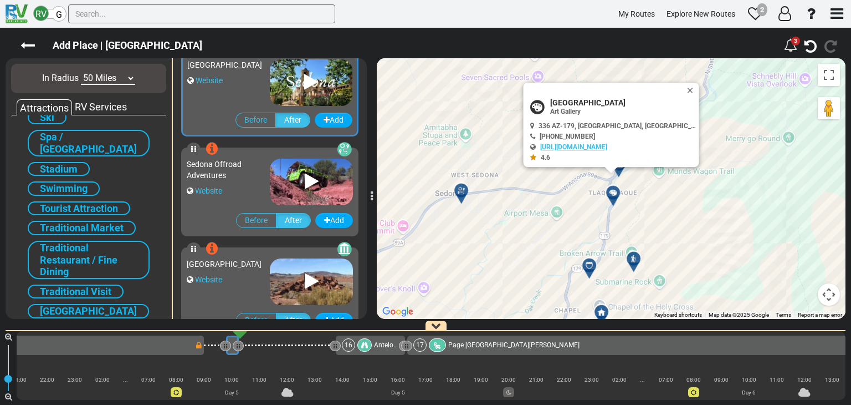
scroll to position [2432, 0]
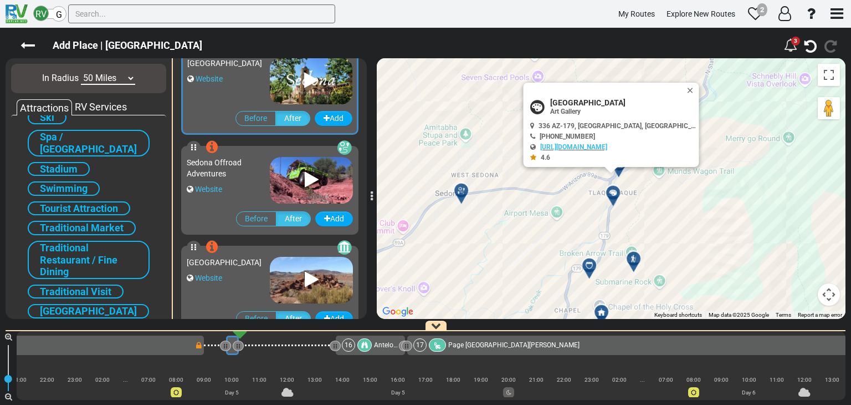
click at [242, 182] on div "Sedona Offroad Adventures Website" at bounding box center [228, 177] width 83 height 52
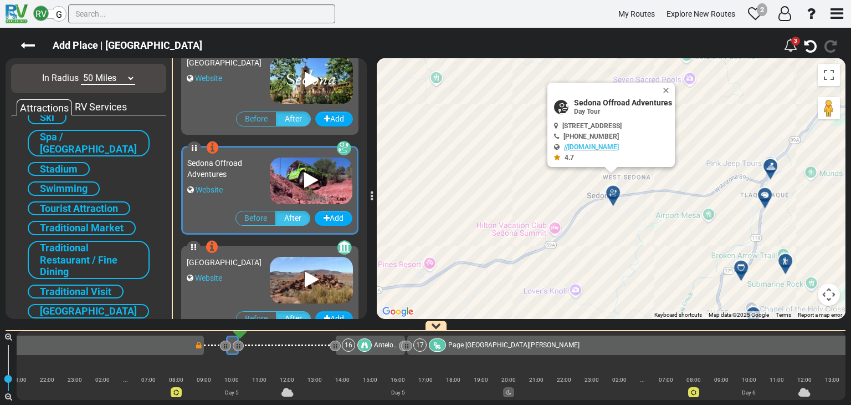
scroll to position [2488, 0]
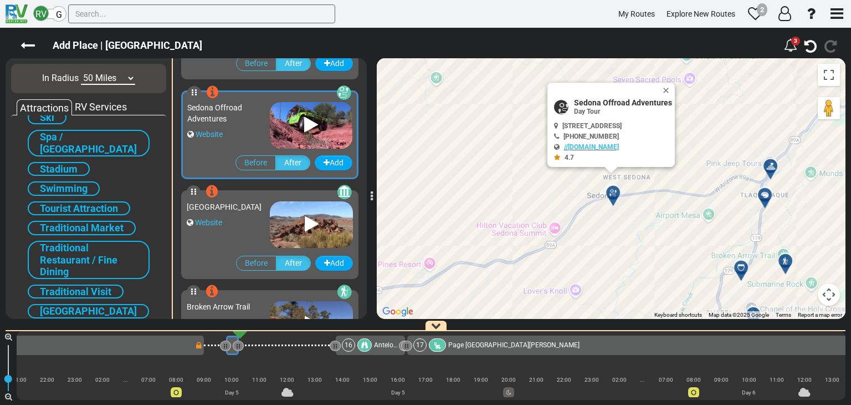
click at [256, 224] on div "Wupatki National Monument Website" at bounding box center [228, 222] width 83 height 52
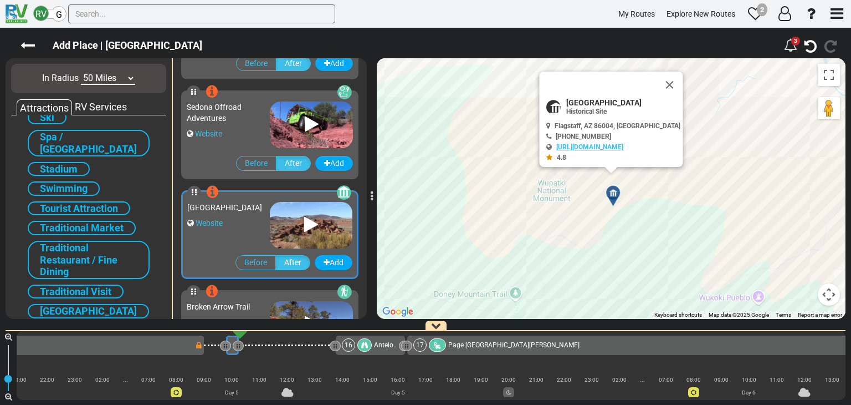
click at [306, 220] on icon at bounding box center [311, 225] width 14 height 18
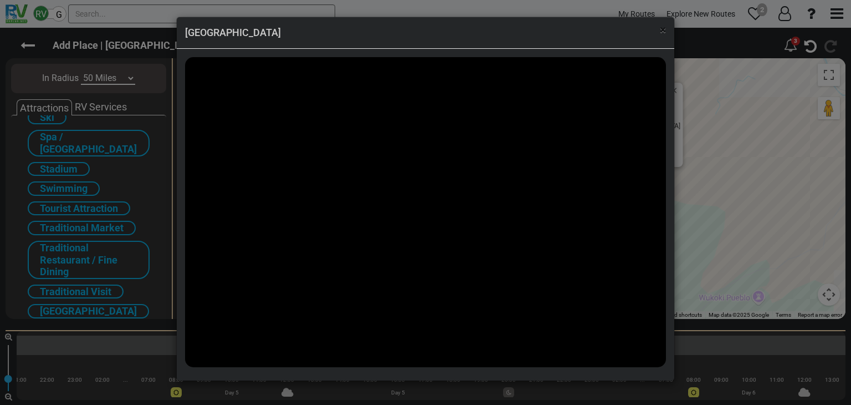
click at [664, 25] on span "×" at bounding box center [663, 29] width 6 height 13
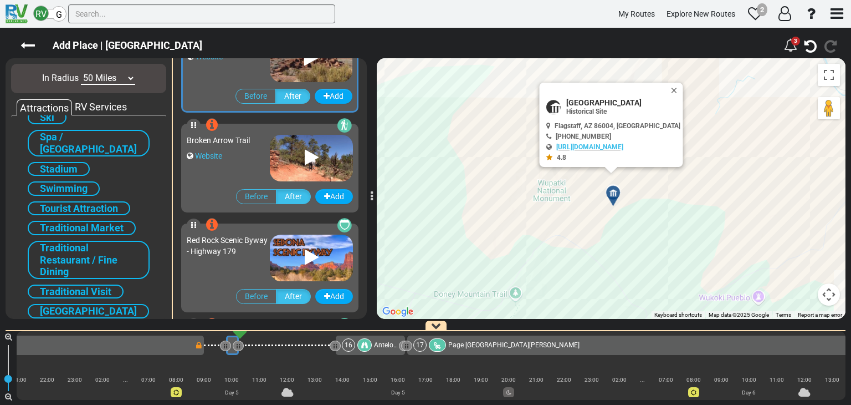
click at [257, 158] on div "Website" at bounding box center [228, 155] width 83 height 11
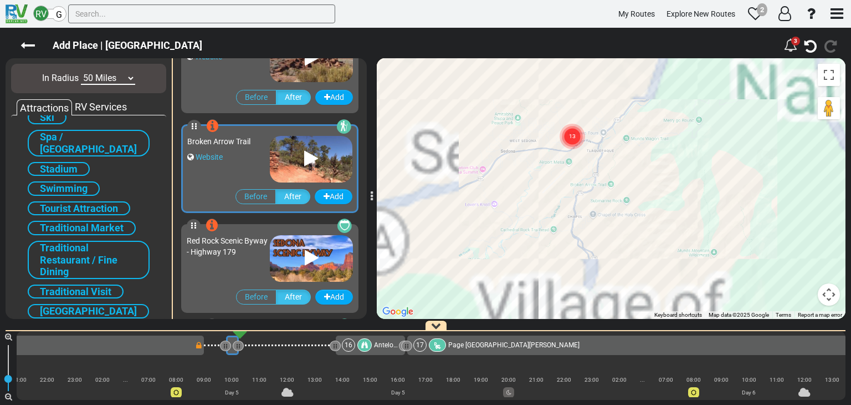
scroll to position [2709, 0]
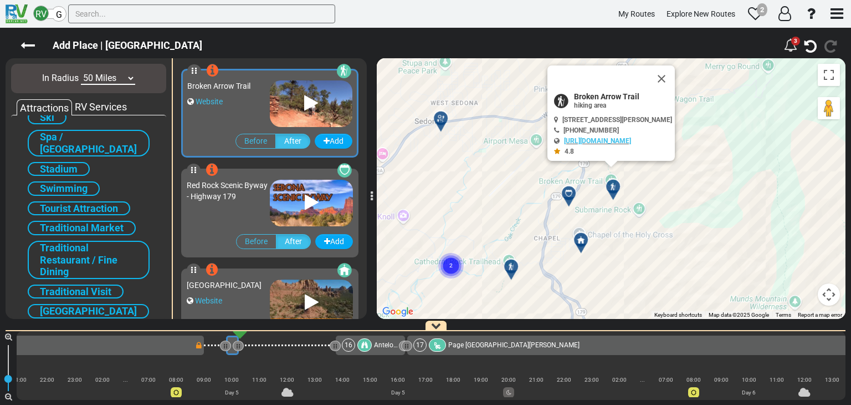
click at [253, 193] on span "Red Rock Scenic Byway - Highway 179" at bounding box center [227, 191] width 81 height 20
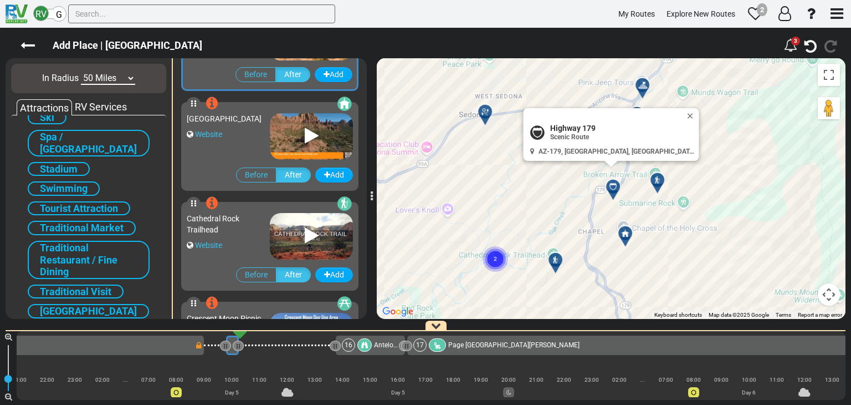
click at [262, 136] on div "Chapel of the Holy Cross Website" at bounding box center [228, 134] width 83 height 52
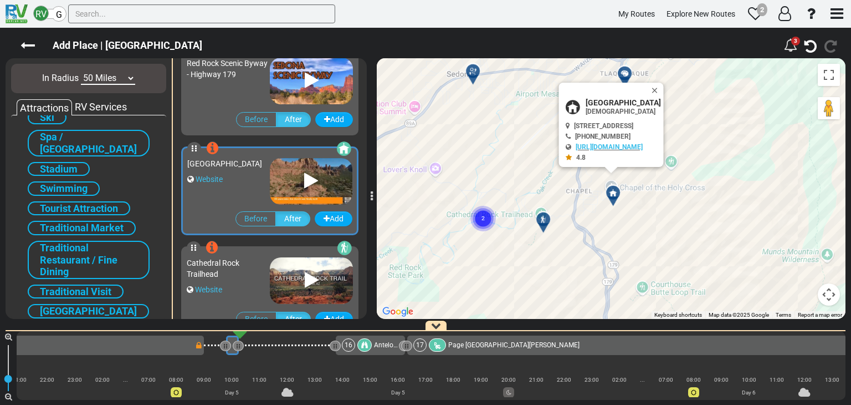
scroll to position [2819, 0]
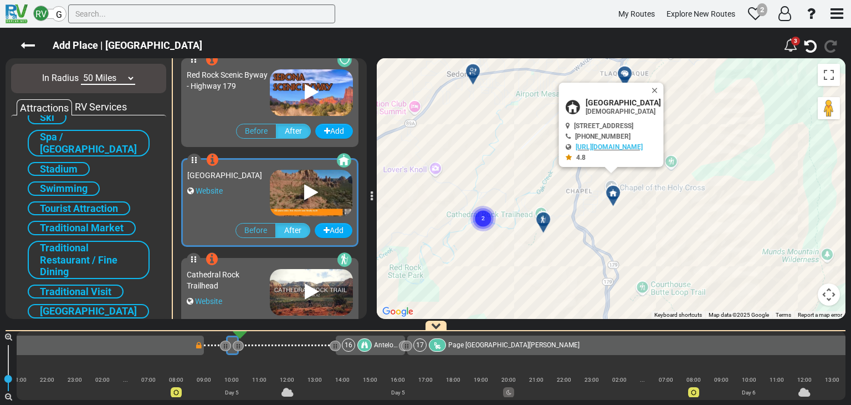
click at [305, 98] on icon at bounding box center [312, 92] width 14 height 18
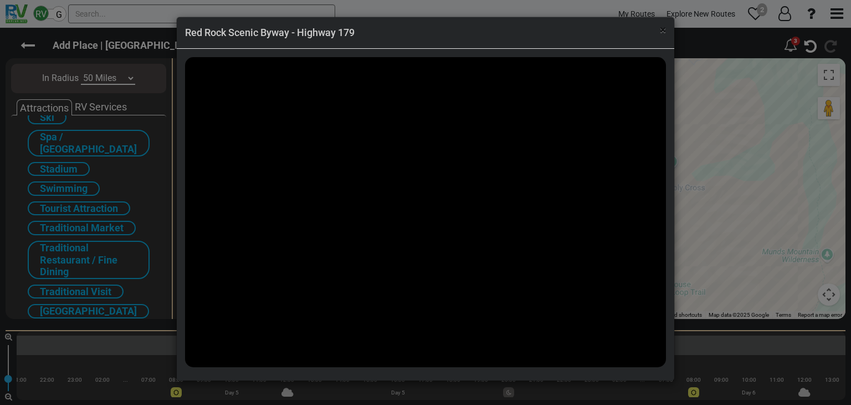
click at [665, 28] on span "×" at bounding box center [663, 29] width 6 height 13
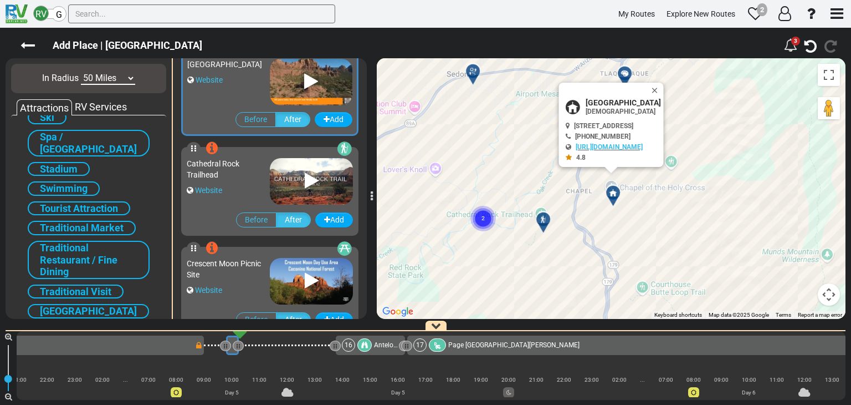
click at [244, 165] on div "Cathedral Rock Trailhead" at bounding box center [228, 169] width 83 height 22
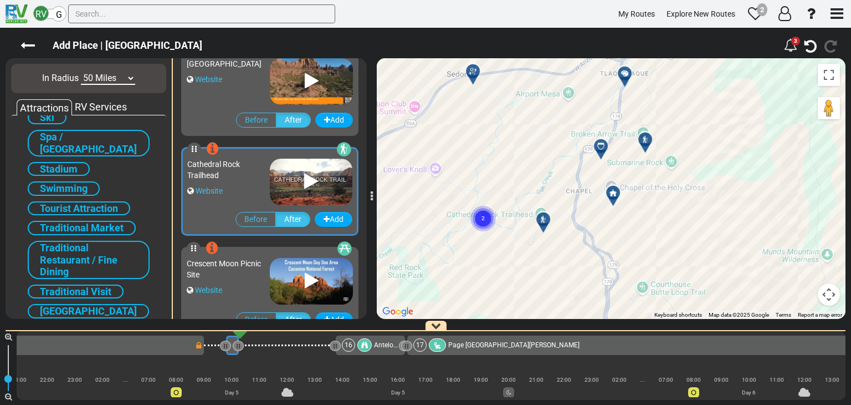
scroll to position [2929, 0]
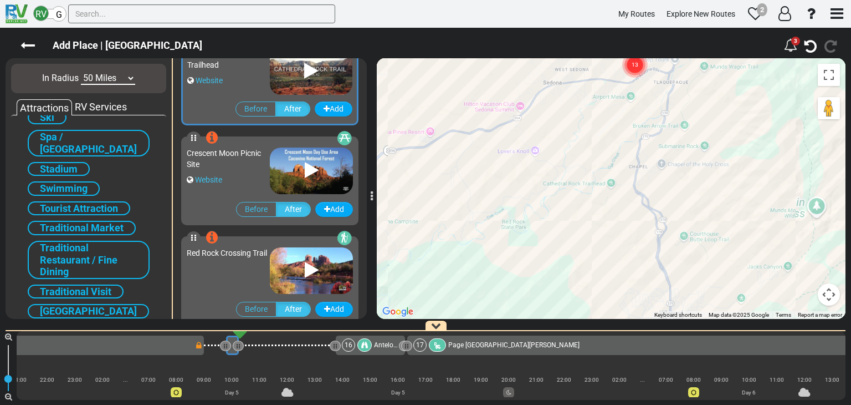
click at [237, 165] on div "Crescent Moon Picnic Site" at bounding box center [228, 158] width 83 height 22
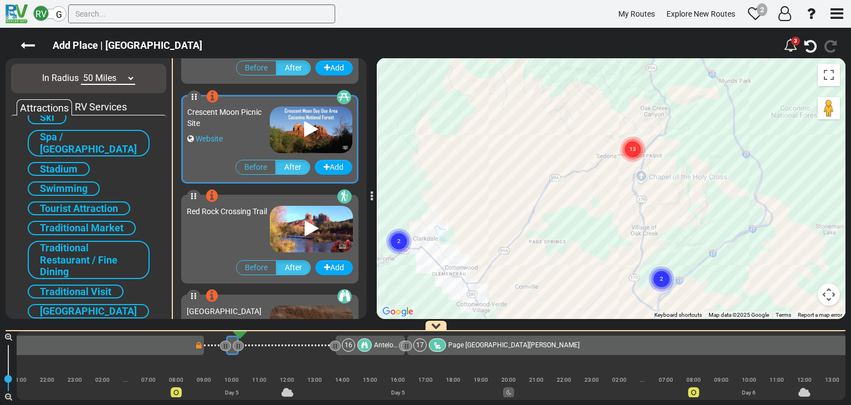
scroll to position [3095, 0]
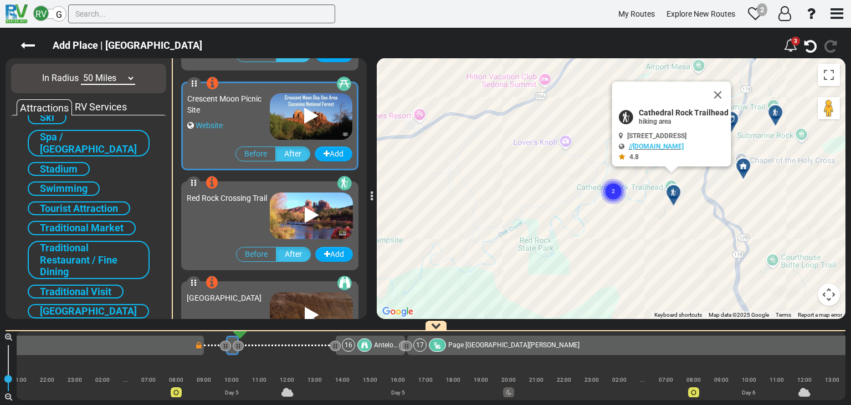
click at [233, 203] on div "Red Rock Crossing Trail" at bounding box center [228, 197] width 83 height 11
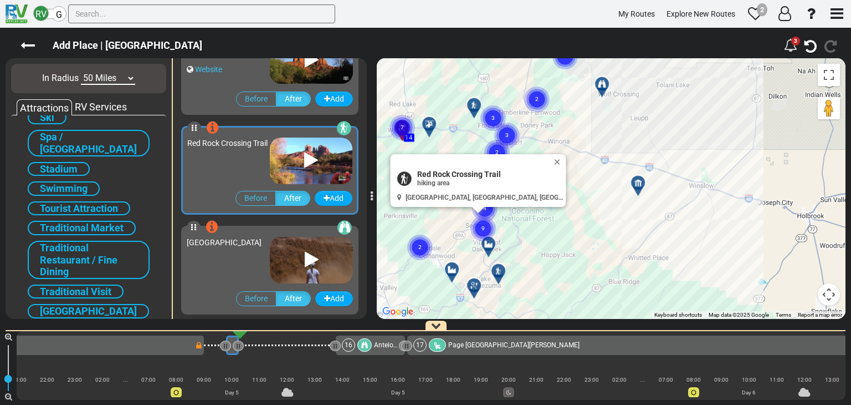
scroll to position [3206, 0]
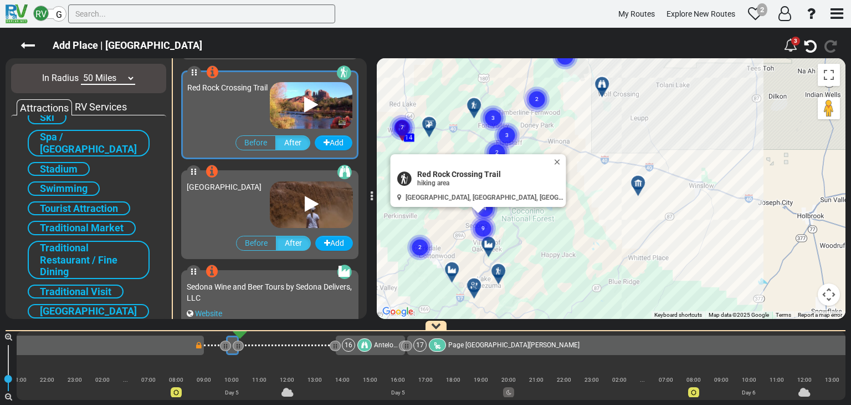
click at [237, 209] on div "Grand Falls" at bounding box center [228, 202] width 83 height 52
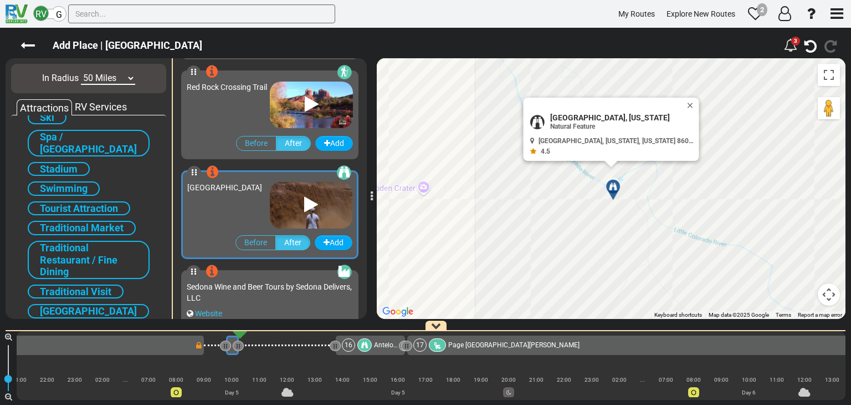
click at [307, 203] on icon at bounding box center [311, 205] width 14 height 18
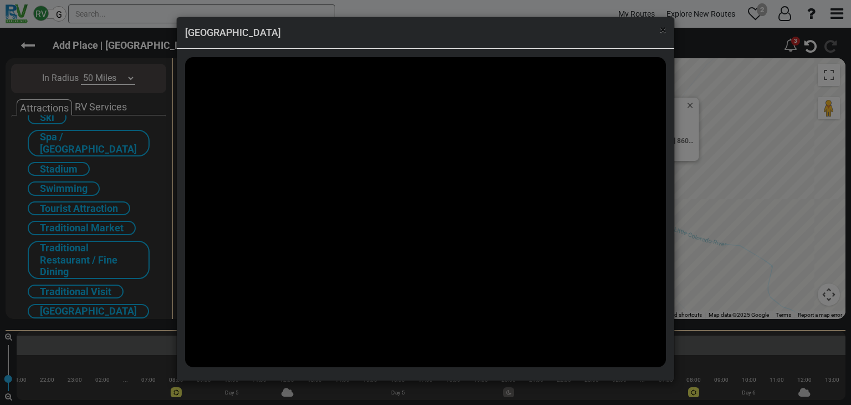
click at [661, 29] on span "×" at bounding box center [663, 29] width 6 height 13
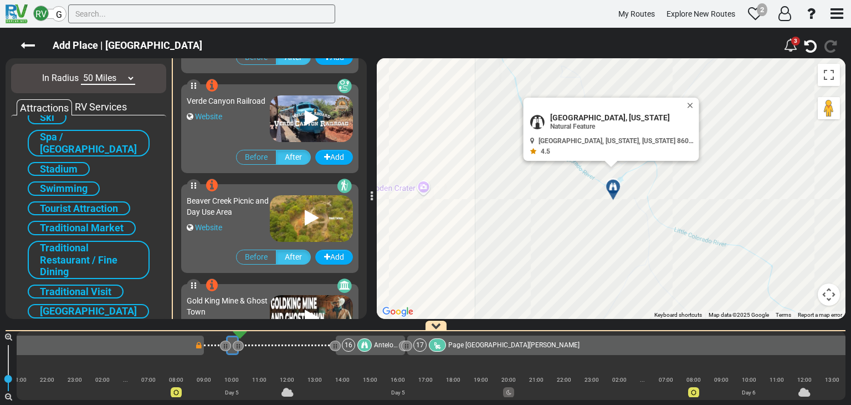
scroll to position [3594, 0]
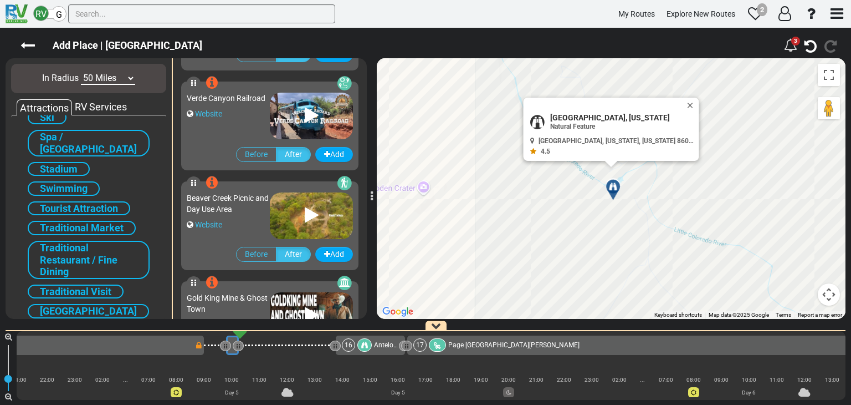
click at [239, 224] on div "Website" at bounding box center [228, 224] width 83 height 11
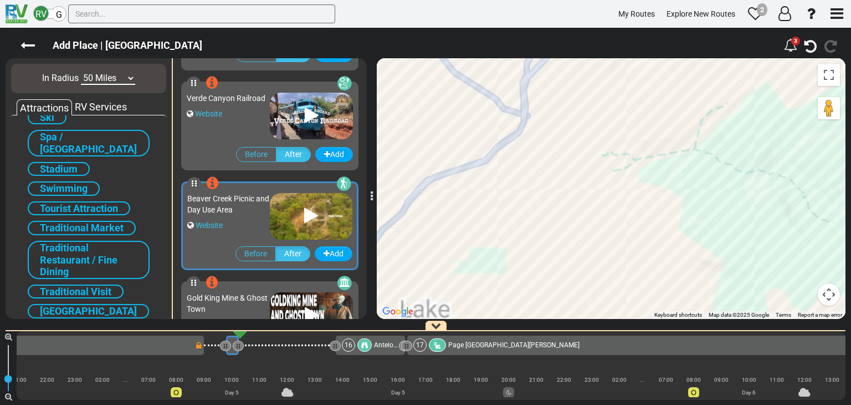
scroll to position [3705, 0]
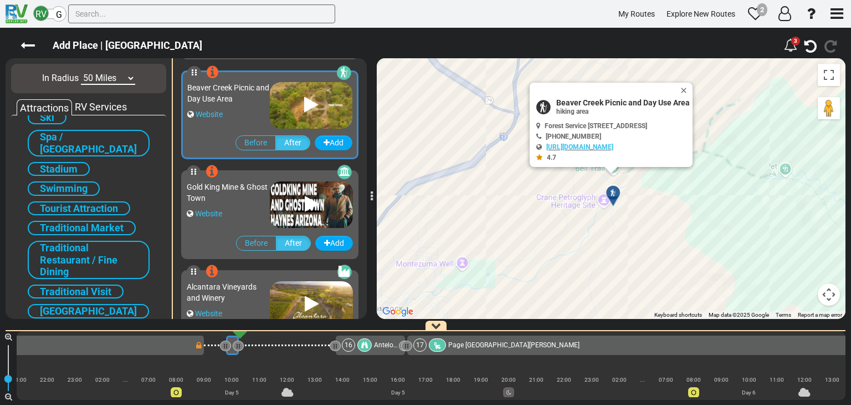
click at [248, 205] on div "Gold King Mine & Ghost Town Website" at bounding box center [228, 202] width 83 height 52
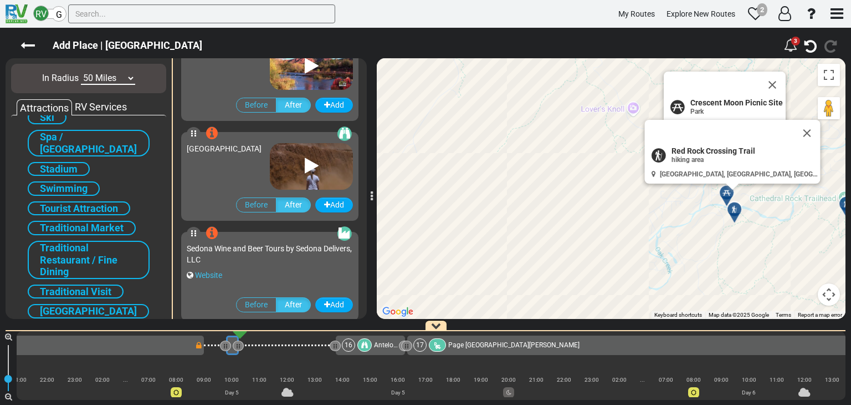
scroll to position [3163, 0]
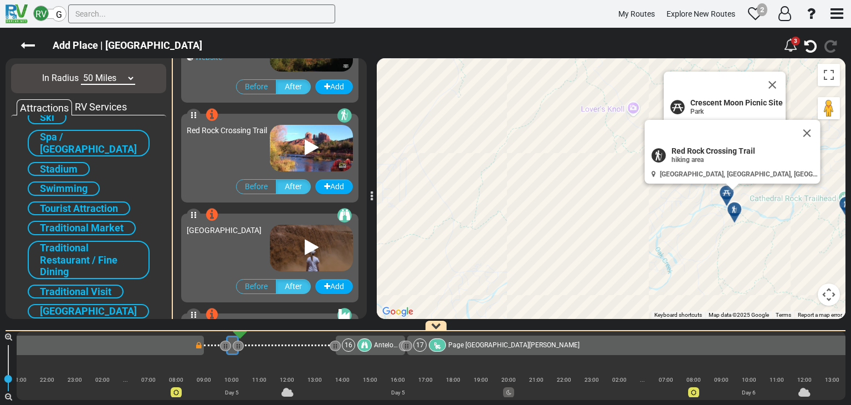
drag, startPoint x: 30, startPoint y: 45, endPoint x: 91, endPoint y: 63, distance: 63.7
click at [30, 45] on icon at bounding box center [28, 45] width 14 height 14
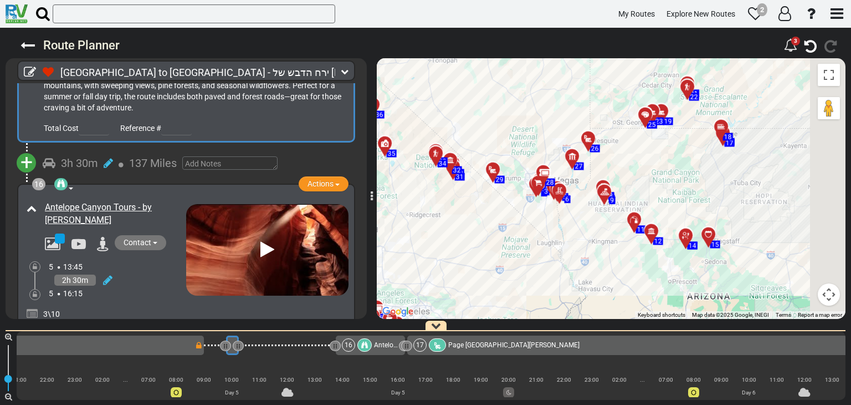
drag, startPoint x: 776, startPoint y: 158, endPoint x: 607, endPoint y: 192, distance: 172.0
click at [601, 195] on div "To activate drag with keyboard, press Alt + Enter. Once in keyboard drag state,…" at bounding box center [611, 188] width 469 height 261
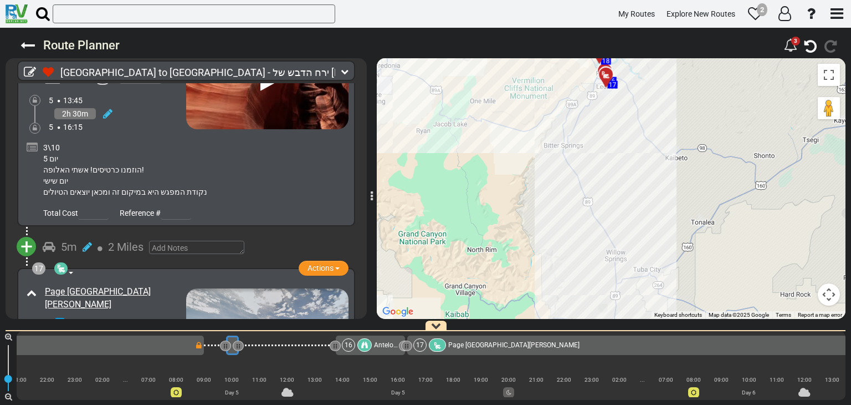
click at [24, 234] on span "+" at bounding box center [27, 246] width 12 height 25
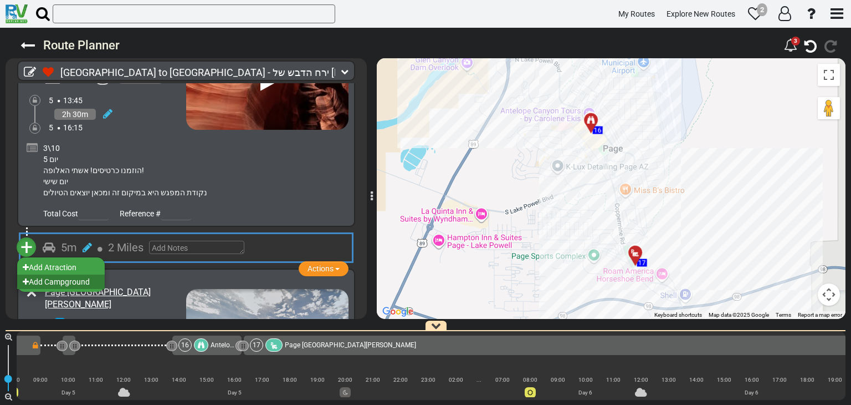
scroll to position [0, 2117]
click at [73, 260] on li "Add Atraction" at bounding box center [61, 267] width 88 height 14
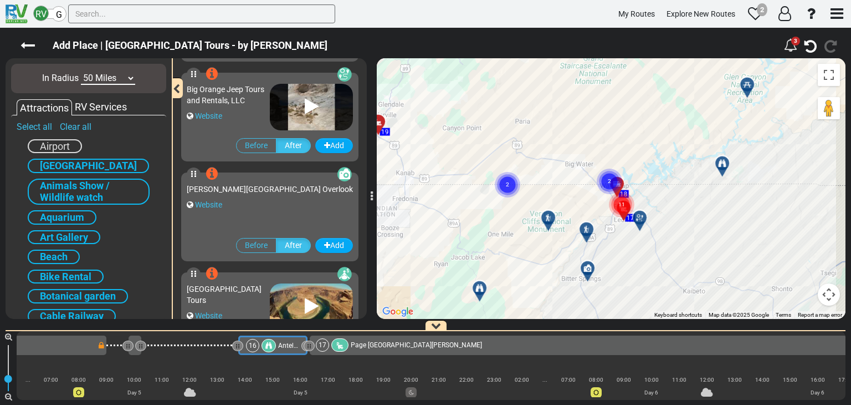
scroll to position [222, 0]
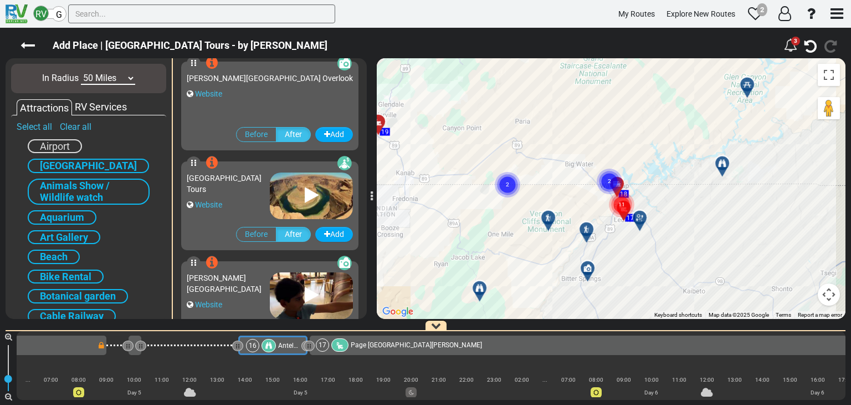
click at [242, 196] on div "[GEOGRAPHIC_DATA] Tours Website" at bounding box center [228, 193] width 83 height 52
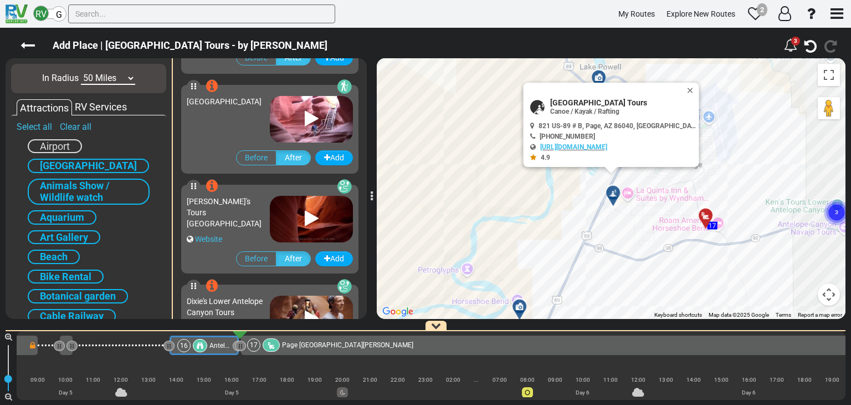
scroll to position [499, 0]
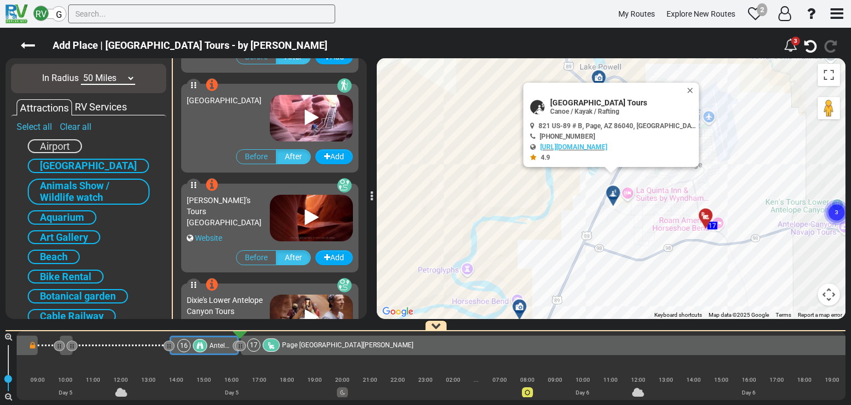
click at [261, 124] on div "[GEOGRAPHIC_DATA]" at bounding box center [228, 115] width 83 height 52
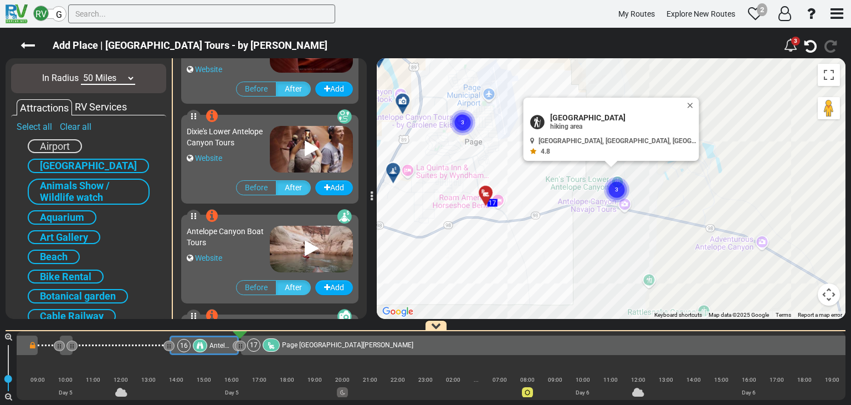
scroll to position [721, 0]
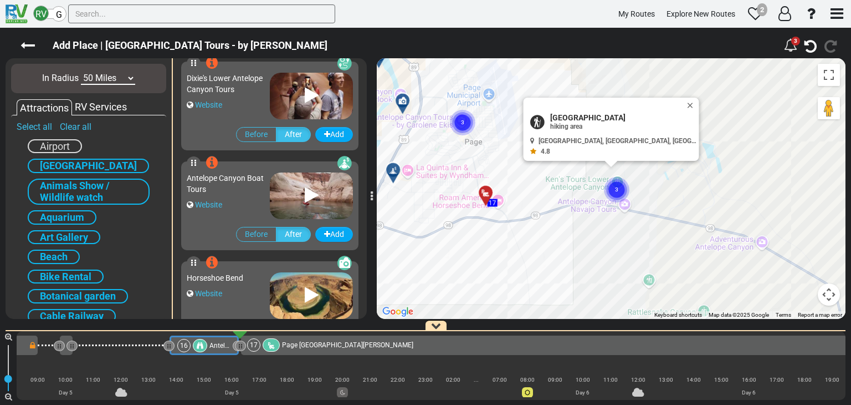
click at [235, 284] on div "Horseshoe Bend Website" at bounding box center [228, 293] width 83 height 52
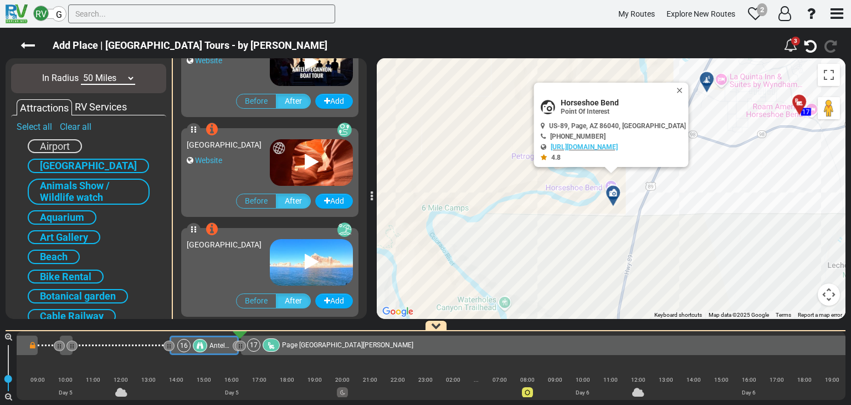
scroll to position [1109, 0]
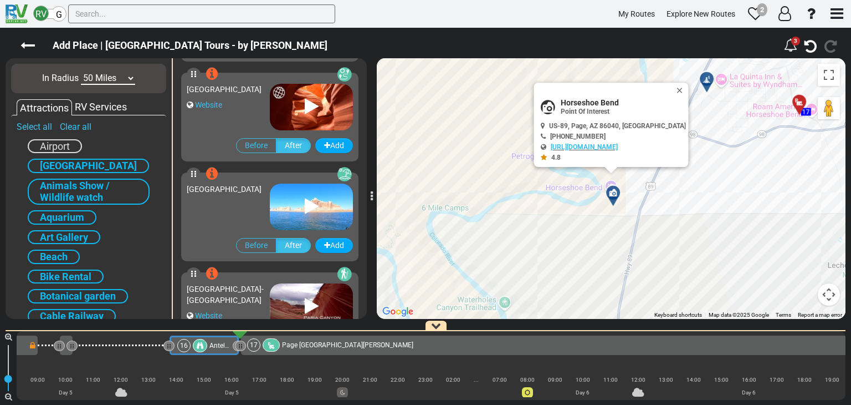
click at [231, 202] on div "[GEOGRAPHIC_DATA]" at bounding box center [228, 204] width 83 height 52
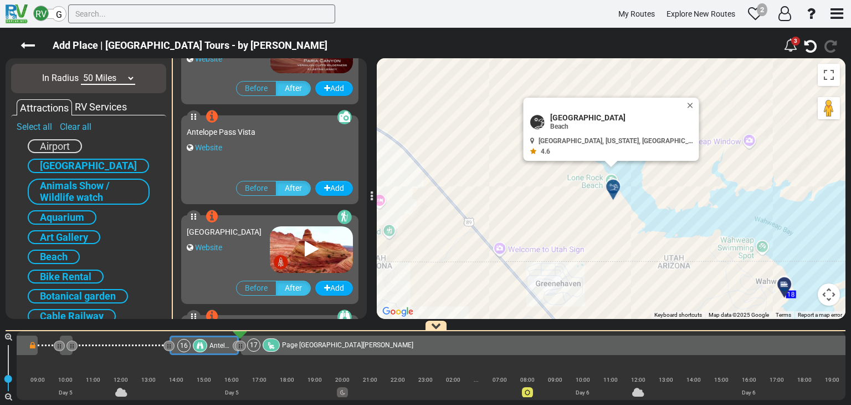
scroll to position [1441, 0]
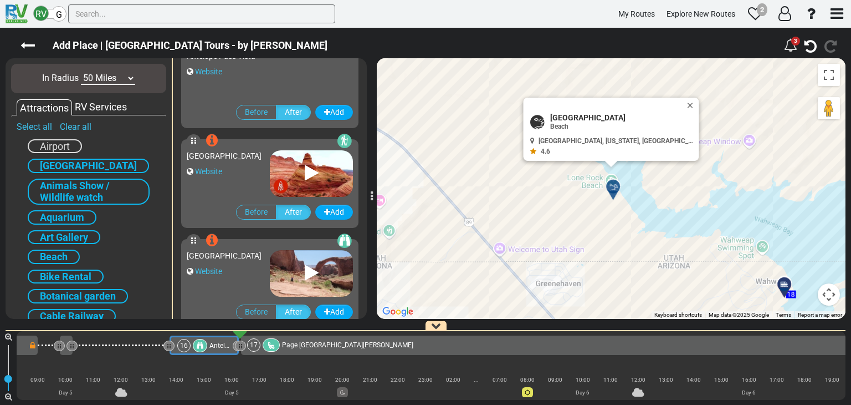
click at [248, 177] on div "Website" at bounding box center [228, 171] width 83 height 11
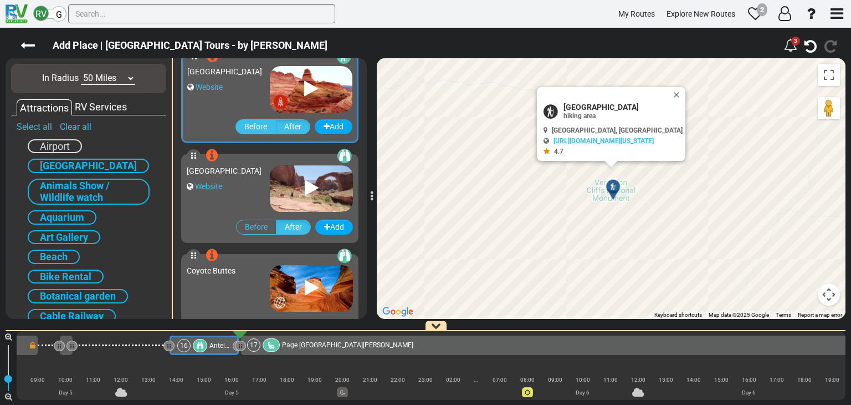
scroll to position [1607, 0]
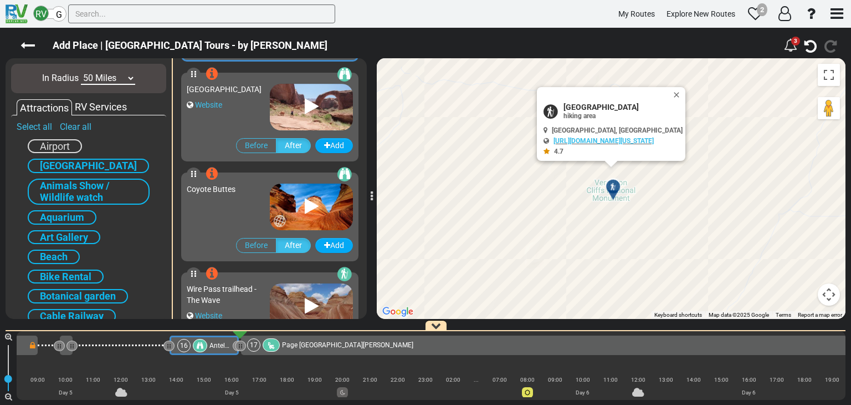
click at [252, 110] on div "Website" at bounding box center [228, 104] width 83 height 11
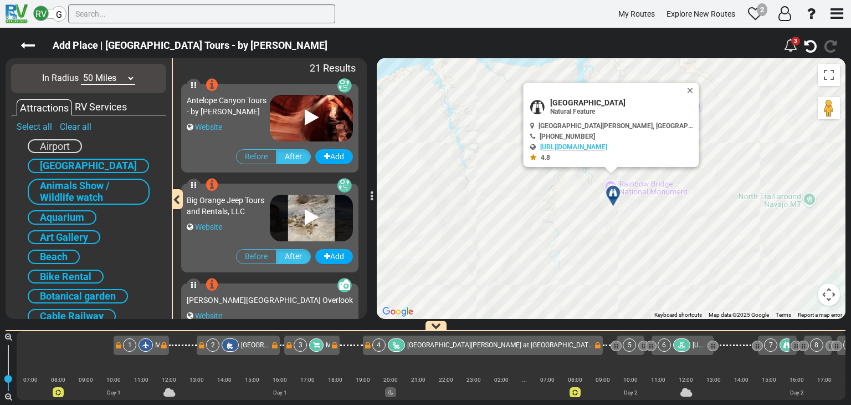
scroll to position [0, 2117]
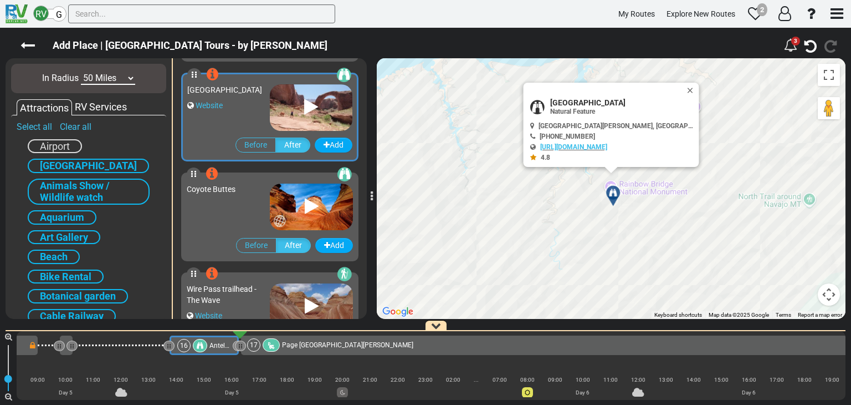
click at [310, 105] on icon at bounding box center [311, 107] width 14 height 18
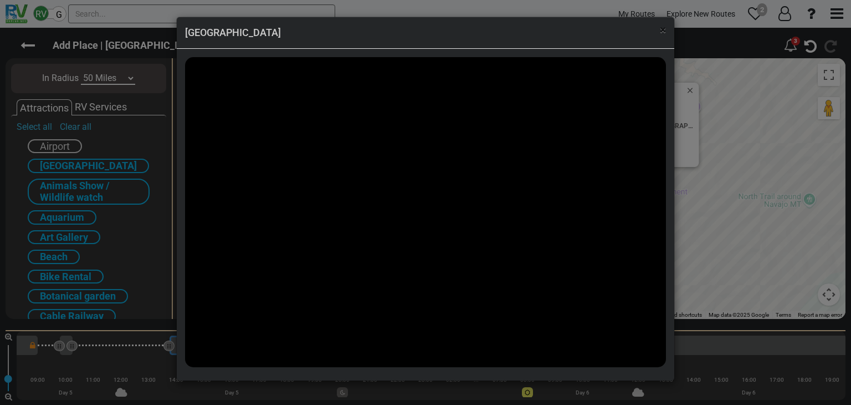
click at [663, 30] on span "×" at bounding box center [663, 29] width 6 height 13
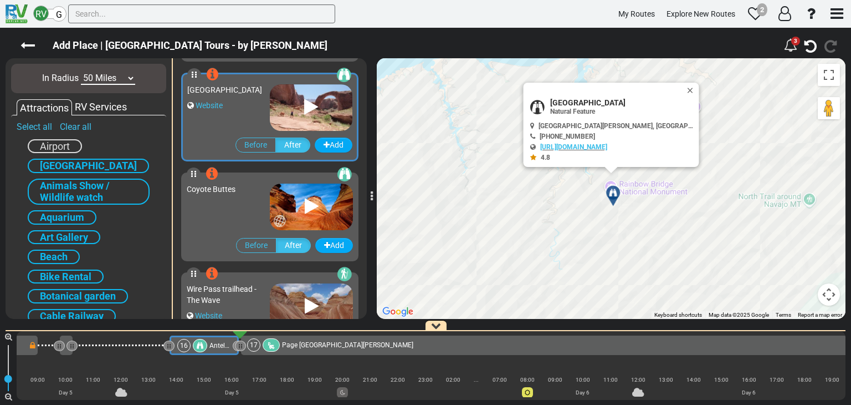
scroll to position [1663, 0]
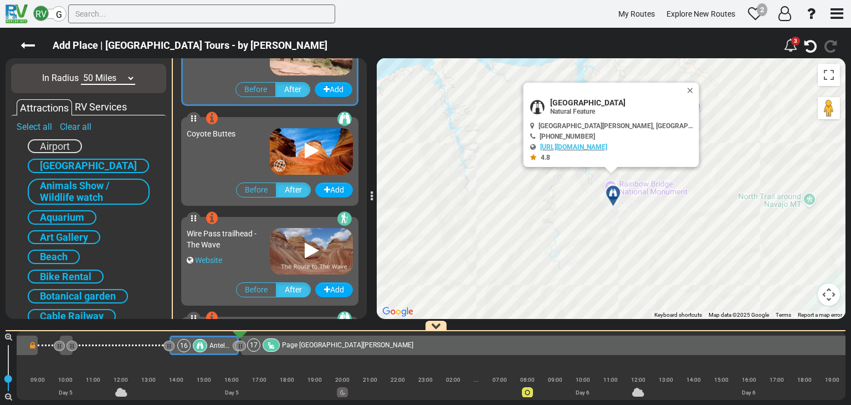
click at [252, 267] on div "Wire Pass trailhead - The Wave Website" at bounding box center [228, 248] width 83 height 52
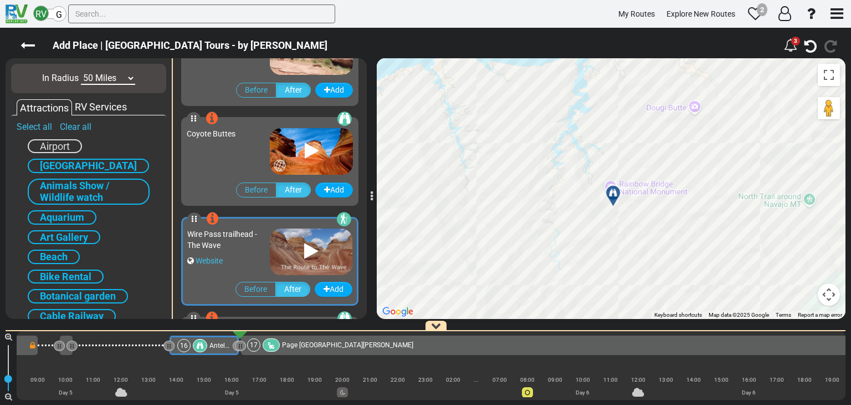
scroll to position [1662, 0]
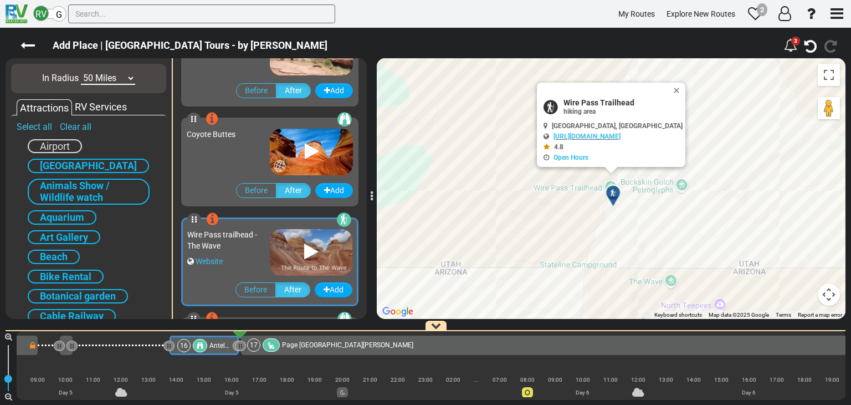
click at [307, 247] on icon at bounding box center [311, 252] width 14 height 18
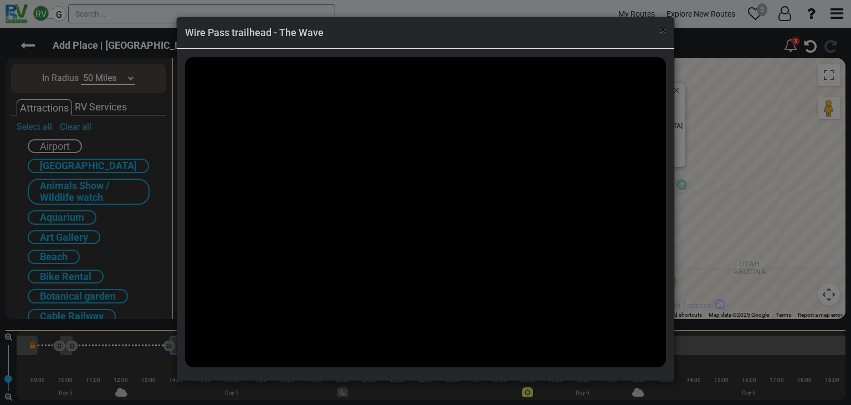
click at [663, 35] on span "×" at bounding box center [663, 29] width 6 height 13
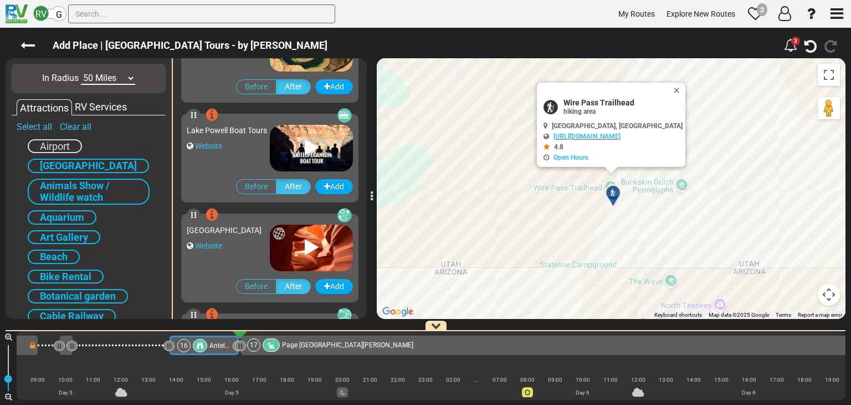
scroll to position [857, 0]
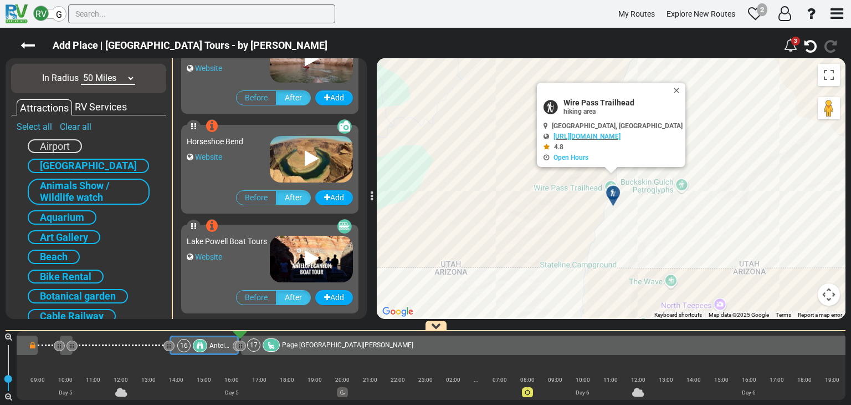
click at [242, 160] on div "Website" at bounding box center [228, 156] width 83 height 11
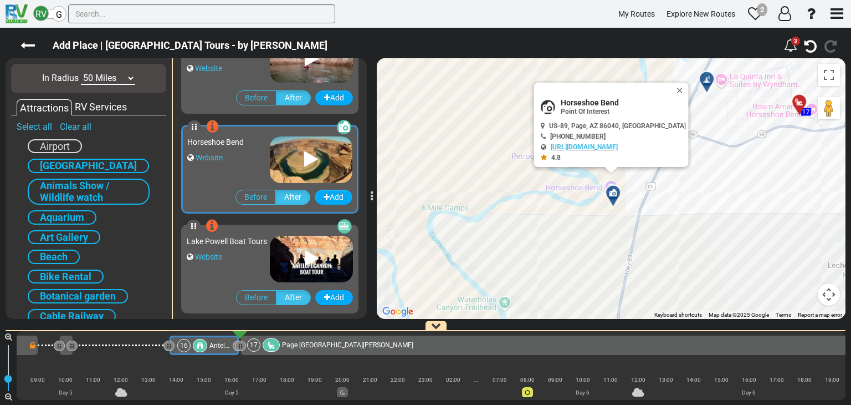
click at [309, 158] on icon at bounding box center [311, 159] width 14 height 18
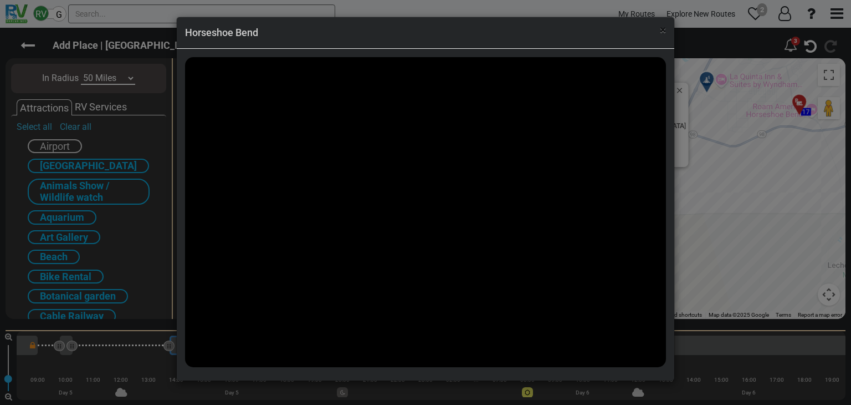
click at [664, 30] on span "×" at bounding box center [663, 29] width 6 height 13
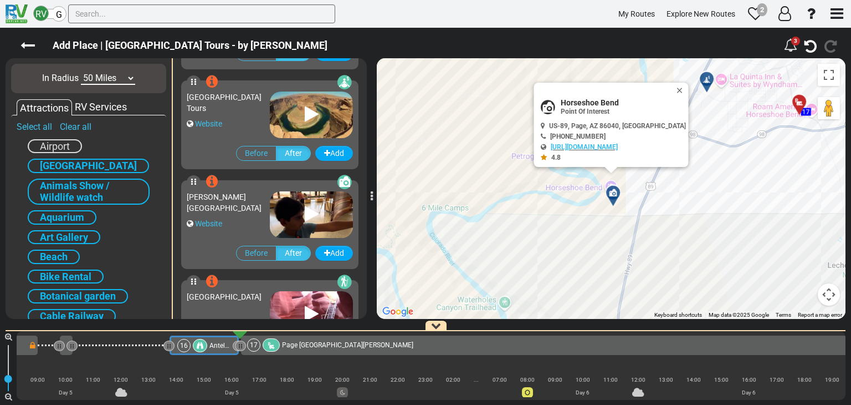
scroll to position [247, 0]
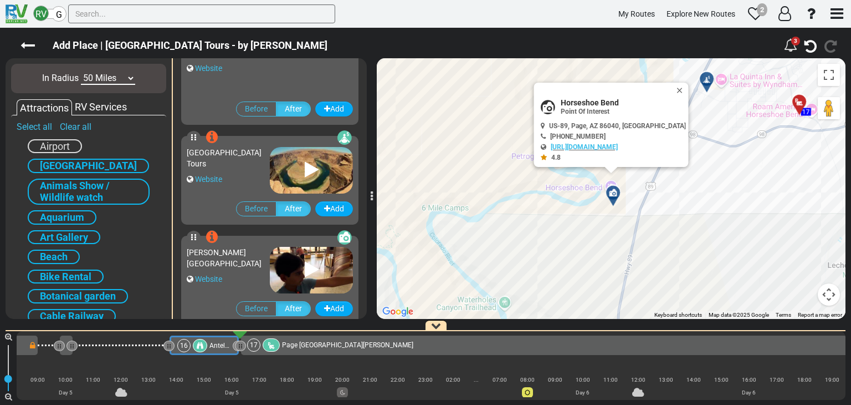
click at [253, 178] on div "Website" at bounding box center [228, 178] width 83 height 11
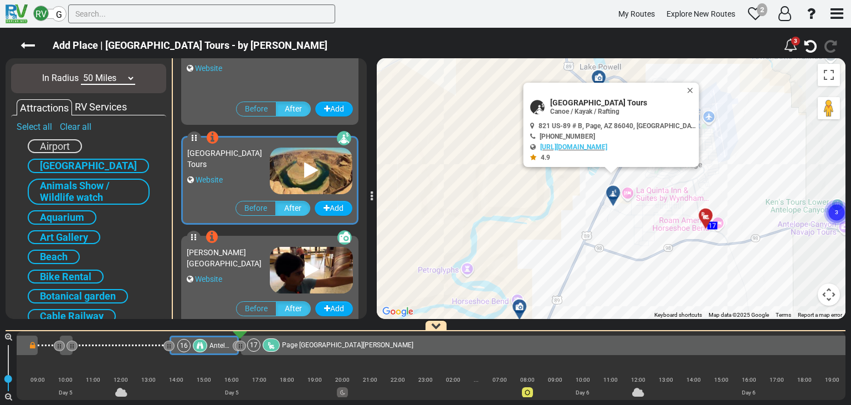
click at [310, 168] on icon at bounding box center [311, 170] width 14 height 18
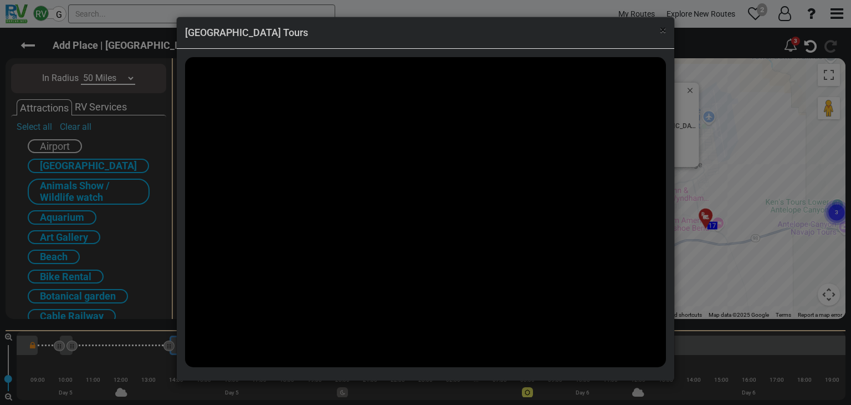
click at [665, 34] on span "×" at bounding box center [663, 29] width 6 height 13
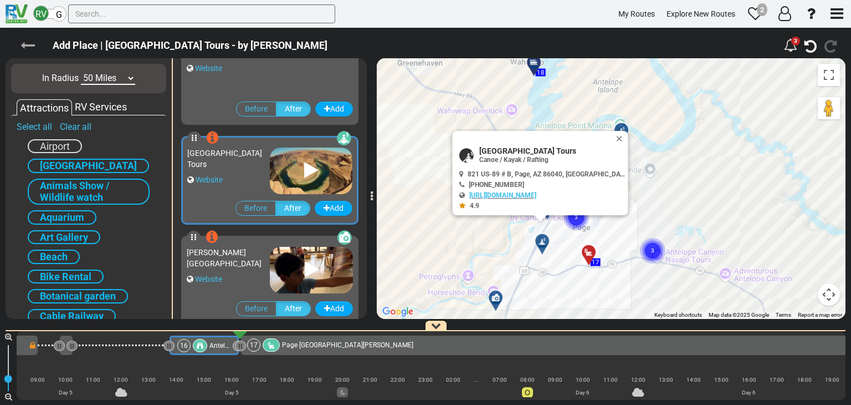
click at [23, 45] on icon at bounding box center [28, 45] width 14 height 14
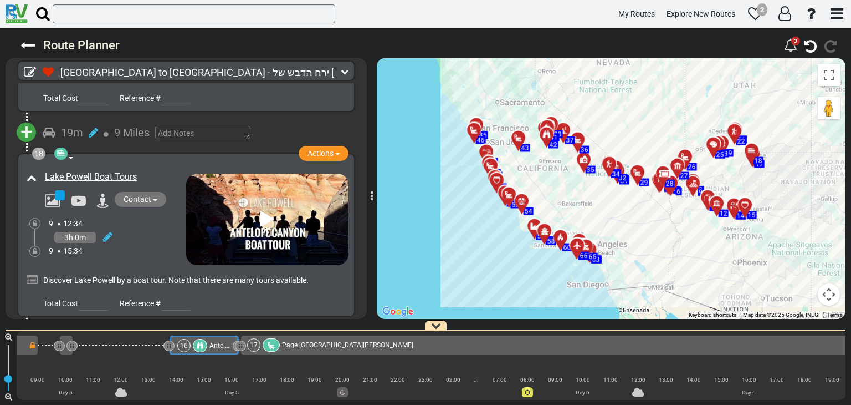
scroll to position [4042, 0]
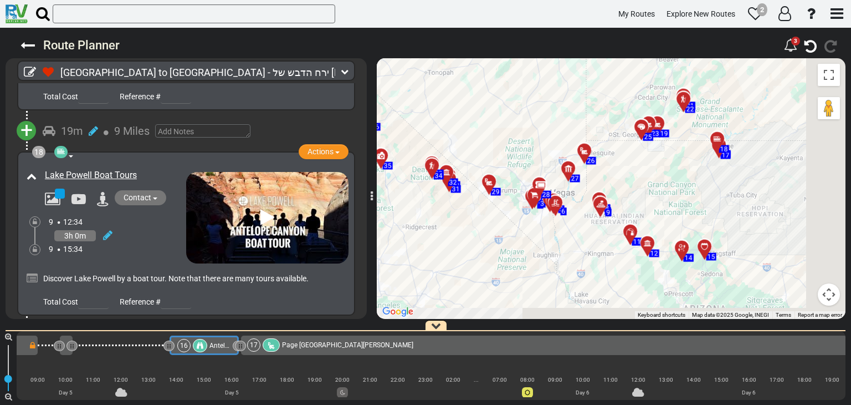
drag, startPoint x: 716, startPoint y: 176, endPoint x: 571, endPoint y: 115, distance: 156.5
click at [567, 116] on div "To activate drag with keyboard, press Alt + Enter. Once in keyboard drag state,…" at bounding box center [611, 188] width 469 height 261
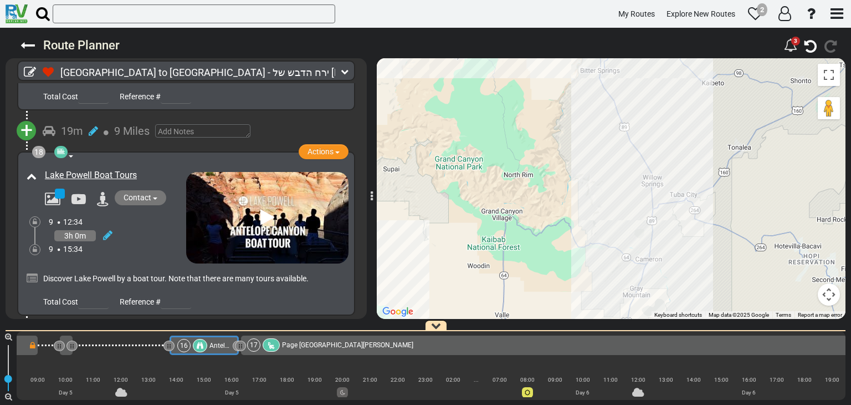
drag, startPoint x: 599, startPoint y: 95, endPoint x: 585, endPoint y: 165, distance: 70.7
click at [599, 96] on div "To activate drag with keyboard, press Alt + Enter. Once in keyboard drag state,…" at bounding box center [611, 188] width 469 height 261
drag, startPoint x: 585, startPoint y: 165, endPoint x: 591, endPoint y: 206, distance: 41.5
click at [591, 206] on div "To activate drag with keyboard, press Alt + Enter. Once in keyboard drag state,…" at bounding box center [611, 188] width 469 height 261
drag, startPoint x: 591, startPoint y: 154, endPoint x: 539, endPoint y: 242, distance: 102.9
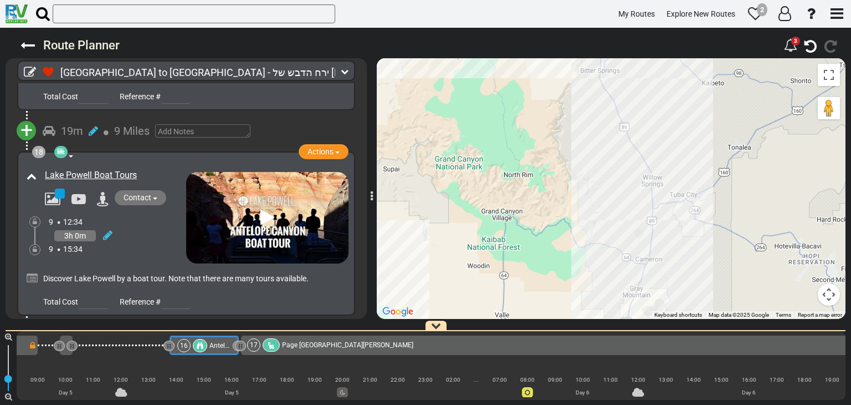
click at [543, 231] on div "To activate drag with keyboard, press Alt + Enter. Once in keyboard drag state,…" at bounding box center [611, 188] width 469 height 261
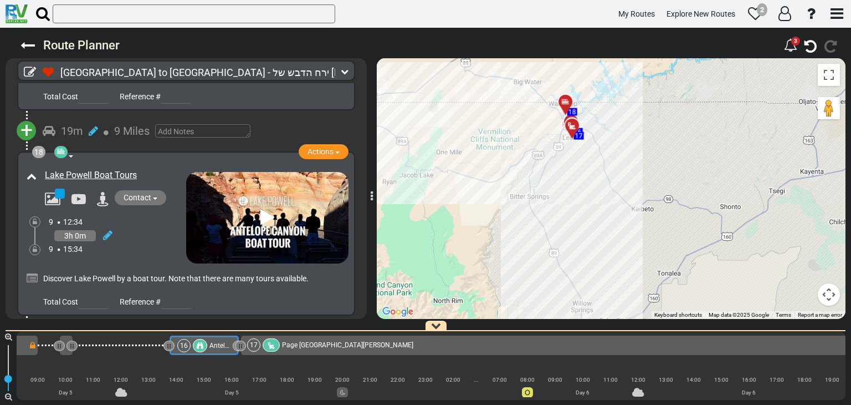
drag, startPoint x: 541, startPoint y: 271, endPoint x: 534, endPoint y: 202, distance: 69.1
click at [542, 271] on div "To activate drag with keyboard, press Alt + Enter. Once in keyboard drag state,…" at bounding box center [611, 188] width 469 height 261
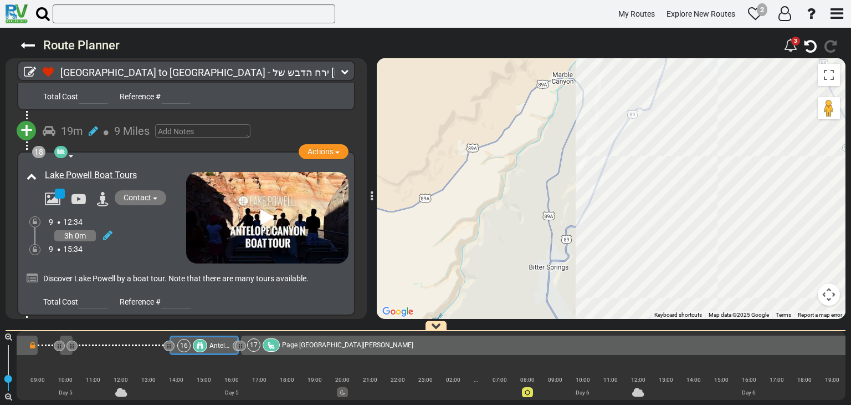
click at [535, 144] on div "To activate drag with keyboard, press Alt + Enter. Once in keyboard drag state,…" at bounding box center [611, 188] width 469 height 261
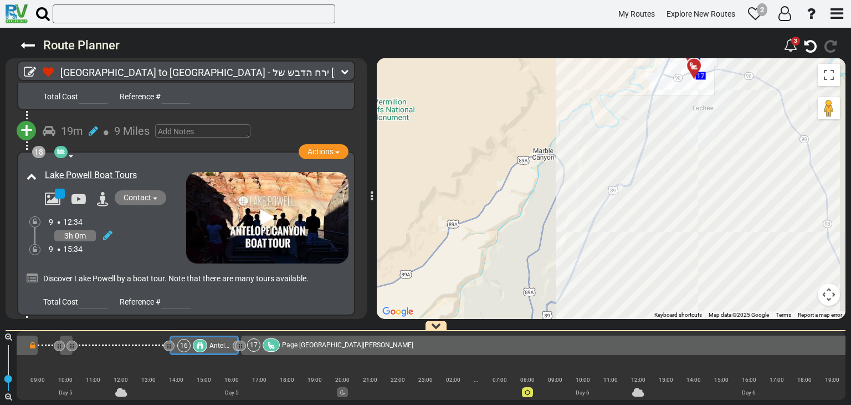
drag, startPoint x: 515, startPoint y: 200, endPoint x: 505, endPoint y: 244, distance: 44.9
click at [505, 244] on div "To activate drag with keyboard, press Alt + Enter. Once in keyboard drag state,…" at bounding box center [611, 188] width 469 height 261
drag, startPoint x: 609, startPoint y: 152, endPoint x: 569, endPoint y: 173, distance: 44.6
click at [603, 154] on div "To activate drag with keyboard, press Alt + Enter. Once in keyboard drag state,…" at bounding box center [611, 188] width 469 height 261
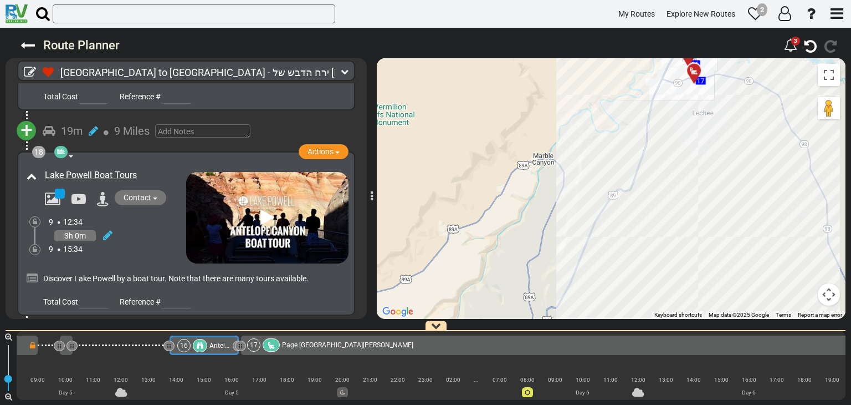
click at [582, 166] on div "To activate drag with keyboard, press Alt + Enter. Once in keyboard drag state,…" at bounding box center [611, 188] width 469 height 261
drag, startPoint x: 560, startPoint y: 181, endPoint x: 546, endPoint y: 201, distance: 24.2
click at [557, 185] on div "To activate drag with keyboard, press Alt + Enter. Once in keyboard drag state,…" at bounding box center [611, 188] width 469 height 261
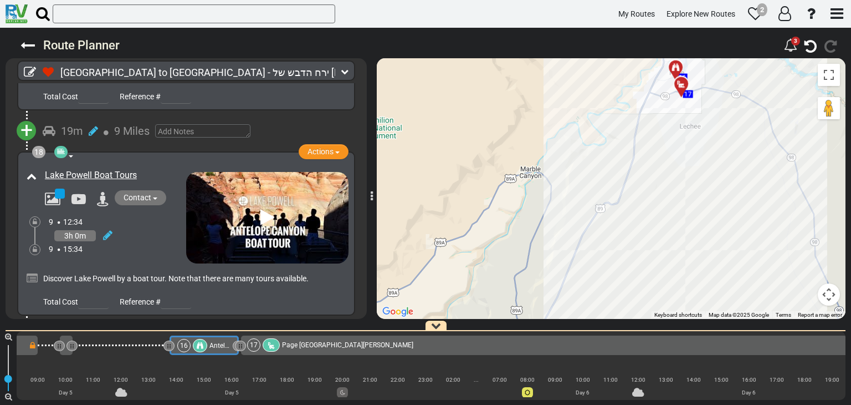
click at [546, 201] on div "To activate drag with keyboard, press Alt + Enter. Once in keyboard drag state,…" at bounding box center [611, 188] width 469 height 261
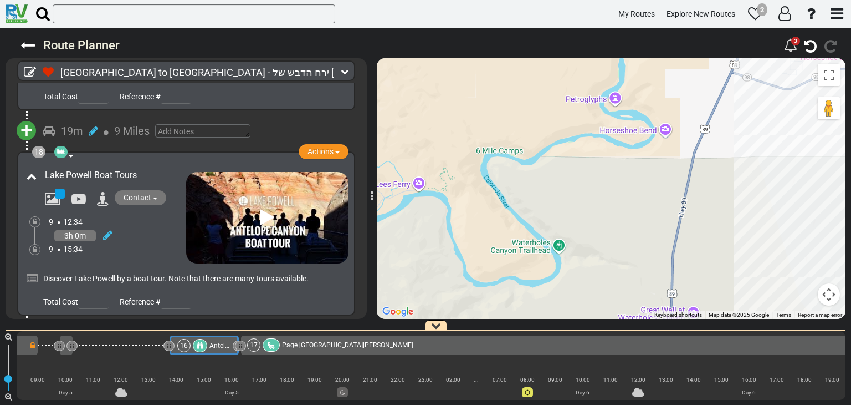
drag, startPoint x: 651, startPoint y: 126, endPoint x: 543, endPoint y: 266, distance: 177.1
click at [543, 266] on div "To activate drag with keyboard, press Alt + Enter. Once in keyboard drag state,…" at bounding box center [611, 188] width 469 height 261
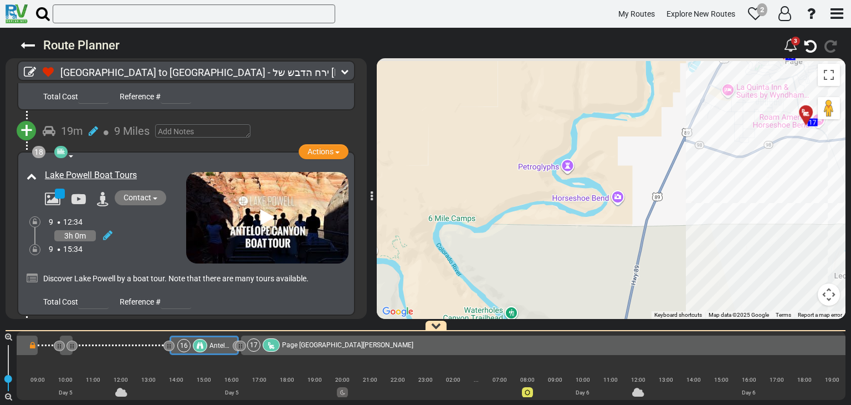
drag, startPoint x: 610, startPoint y: 202, endPoint x: 583, endPoint y: 245, distance: 50.3
click at [582, 246] on div "To activate drag with keyboard, press Alt + Enter. Once in keyboard drag state,…" at bounding box center [611, 188] width 469 height 261
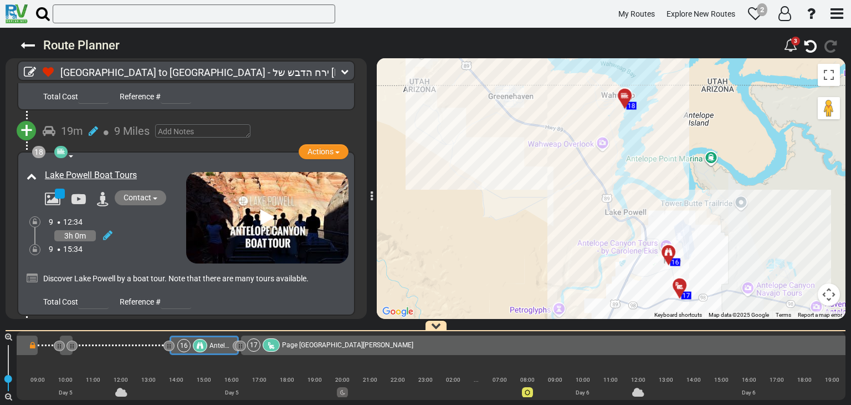
drag, startPoint x: 620, startPoint y: 142, endPoint x: 591, endPoint y: 276, distance: 136.5
click at [591, 276] on div "To activate drag with keyboard, press Alt + Enter. Once in keyboard drag state,…" at bounding box center [611, 188] width 469 height 261
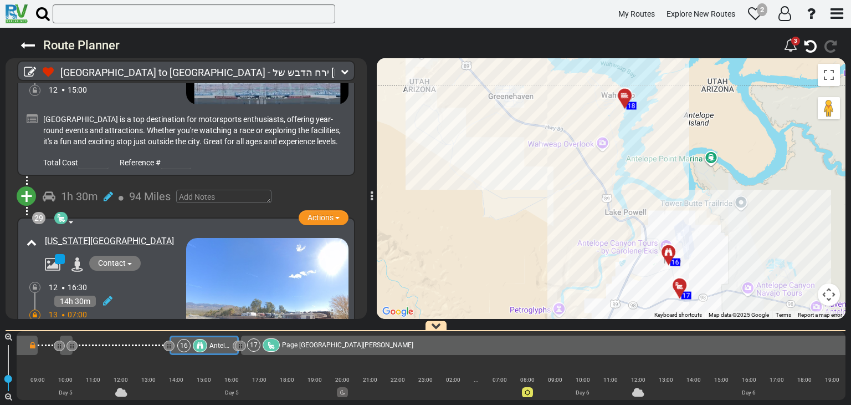
scroll to position [6426, 0]
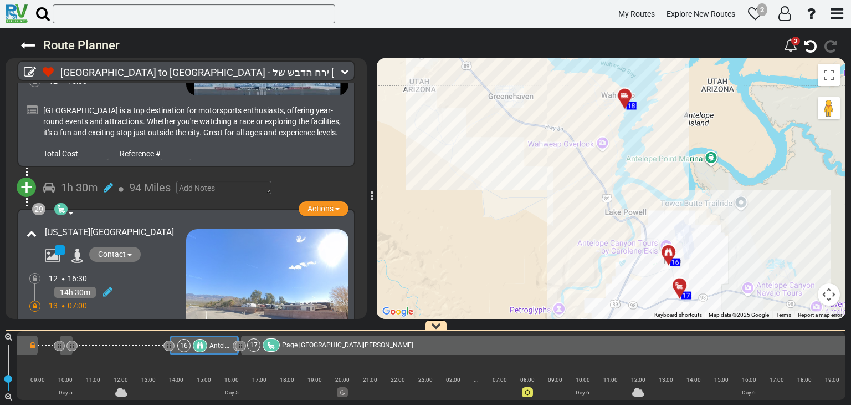
click at [142, 273] on div "12 16:30" at bounding box center [117, 278] width 137 height 11
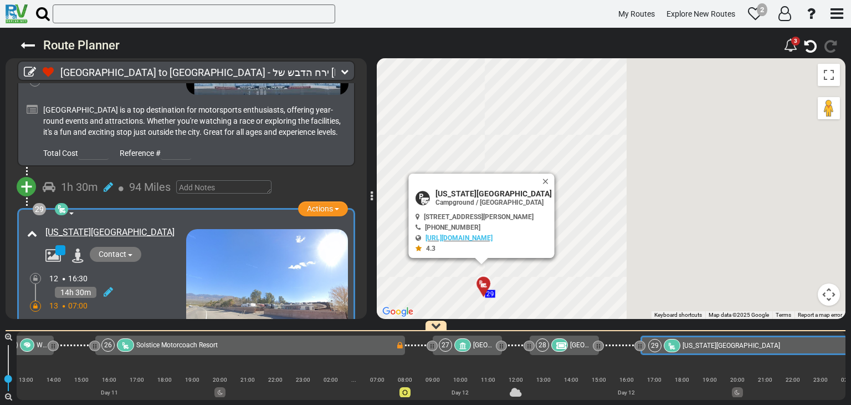
scroll to position [0, 5746]
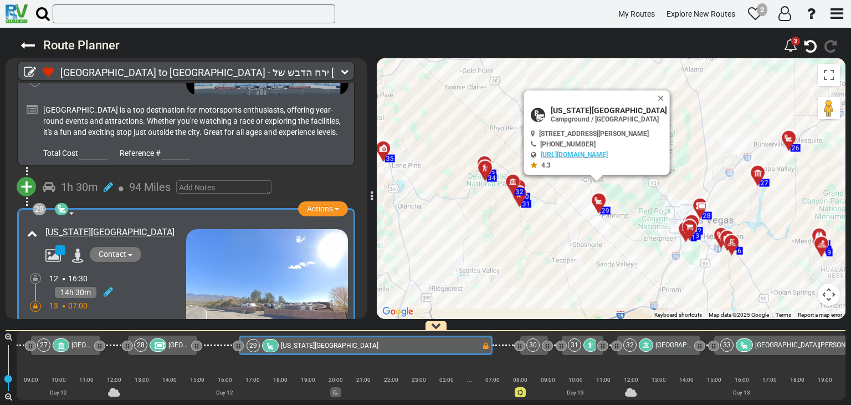
click at [629, 213] on div "To activate drag with keyboard, press Alt + Enter. Once in keyboard drag state,…" at bounding box center [611, 188] width 469 height 261
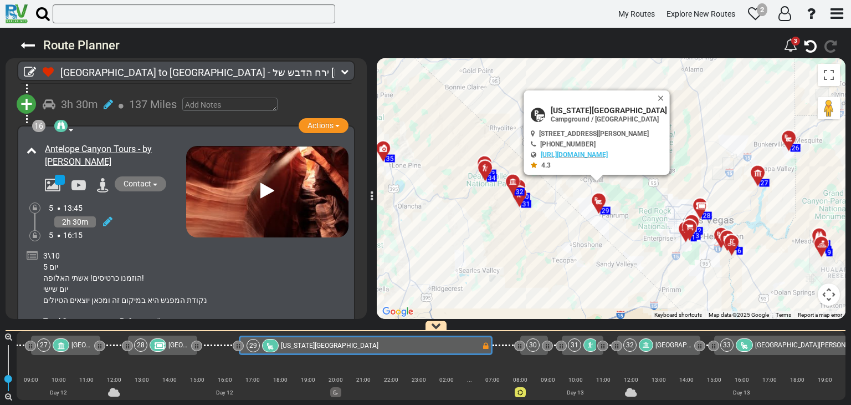
scroll to position [3543, 0]
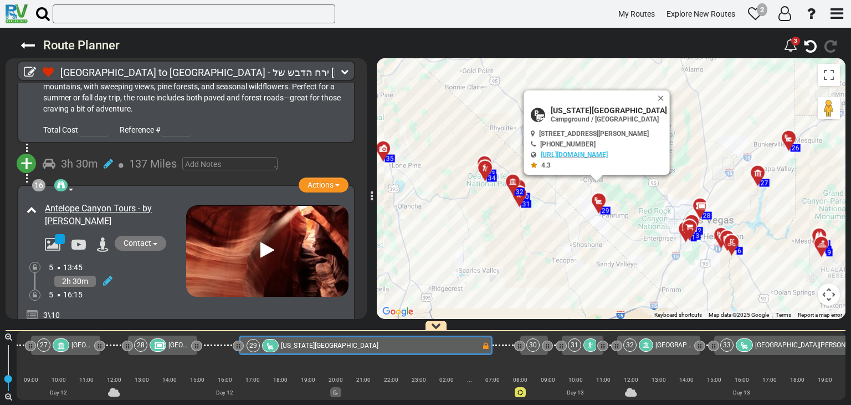
click at [162, 273] on div "2h 30m" at bounding box center [117, 281] width 137 height 16
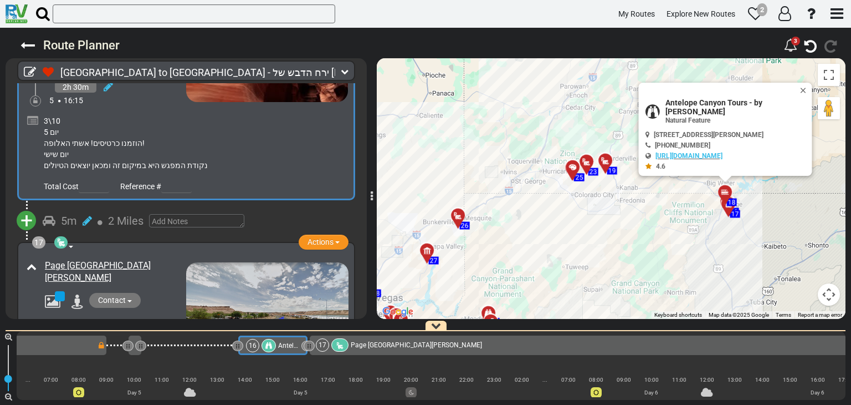
scroll to position [3765, 0]
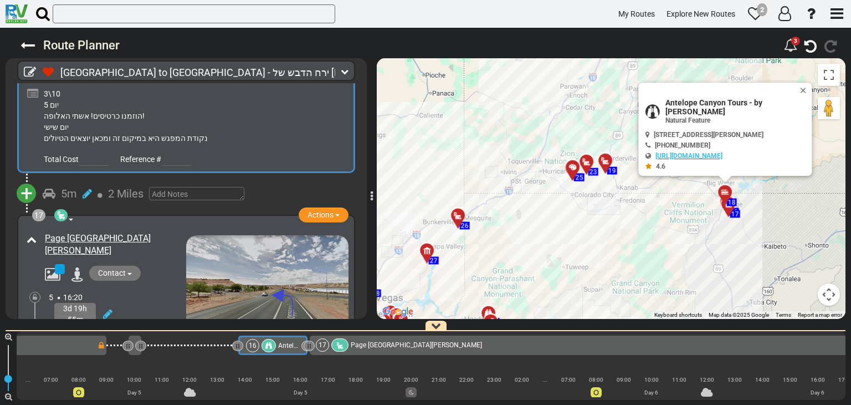
click at [156, 303] on div "3d 19h 55m" at bounding box center [117, 314] width 137 height 22
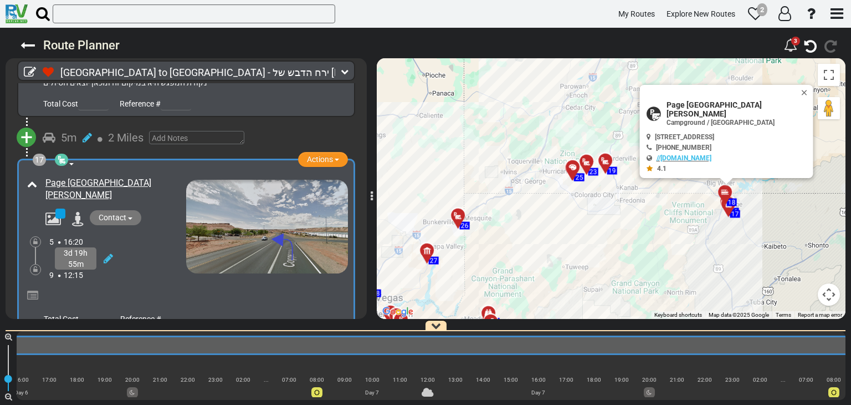
scroll to position [0, 3571]
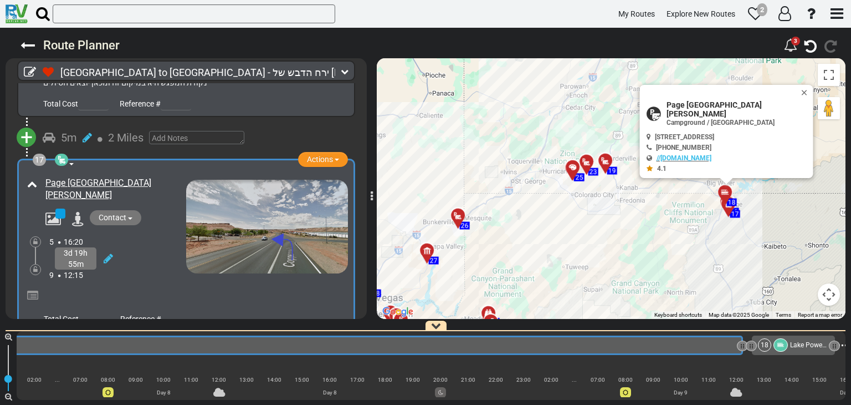
click at [738, 346] on div at bounding box center [742, 345] width 11 height 11
drag, startPoint x: 738, startPoint y: 346, endPoint x: 703, endPoint y: 343, distance: 35.6
click at [737, 348] on div at bounding box center [742, 345] width 11 height 11
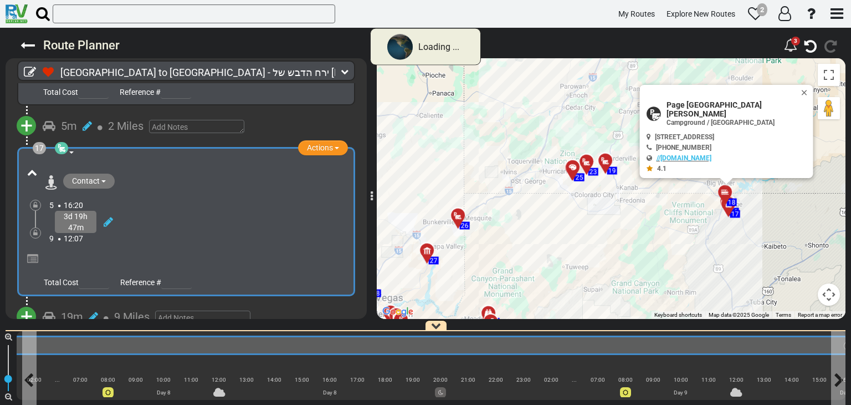
scroll to position [3256, 0]
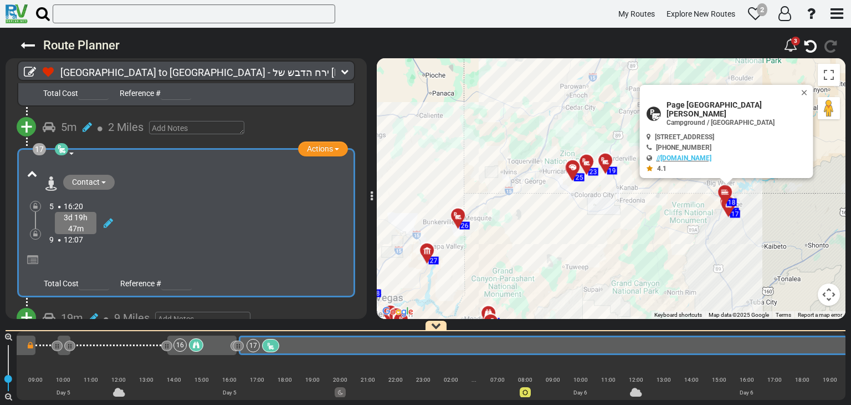
drag, startPoint x: 703, startPoint y: 343, endPoint x: 574, endPoint y: 348, distance: 128.7
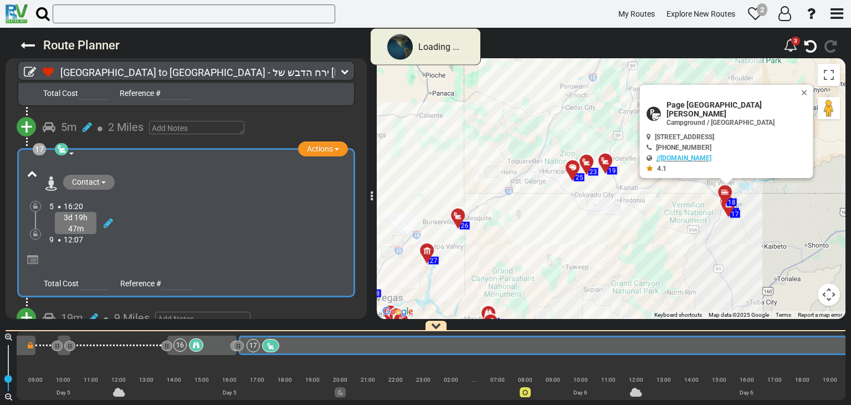
click at [73, 212] on div "3d 19h 47m" at bounding box center [76, 223] width 42 height 22
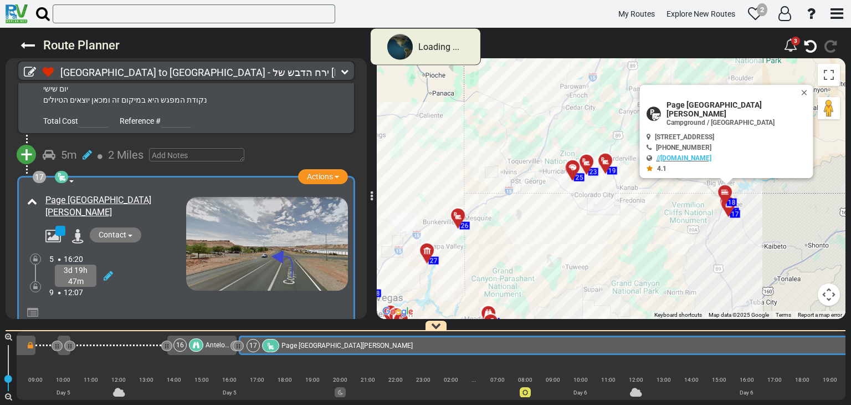
scroll to position [3805, 0]
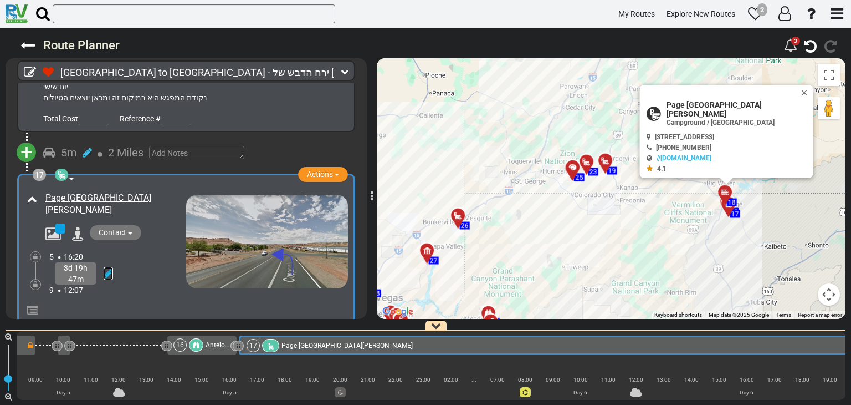
click at [110, 268] on icon at bounding box center [108, 273] width 9 height 11
click at [84, 277] on div "3d 19h 47m" at bounding box center [76, 288] width 42 height 22
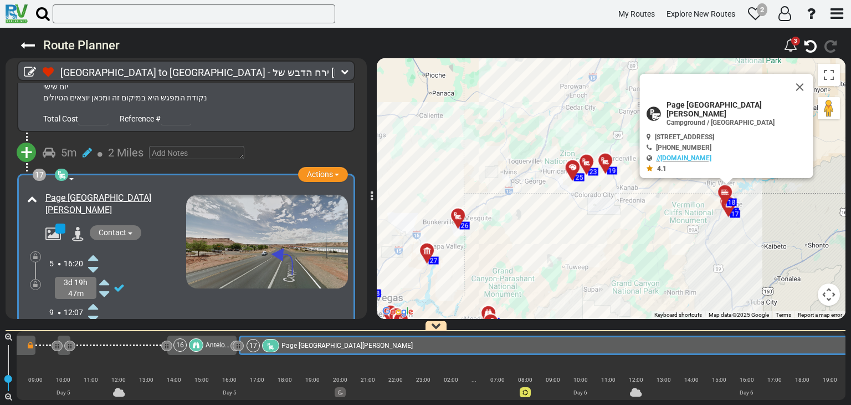
click at [83, 277] on div "3d 19h 47m" at bounding box center [76, 288] width 42 height 22
click at [106, 285] on icon at bounding box center [104, 294] width 10 height 18
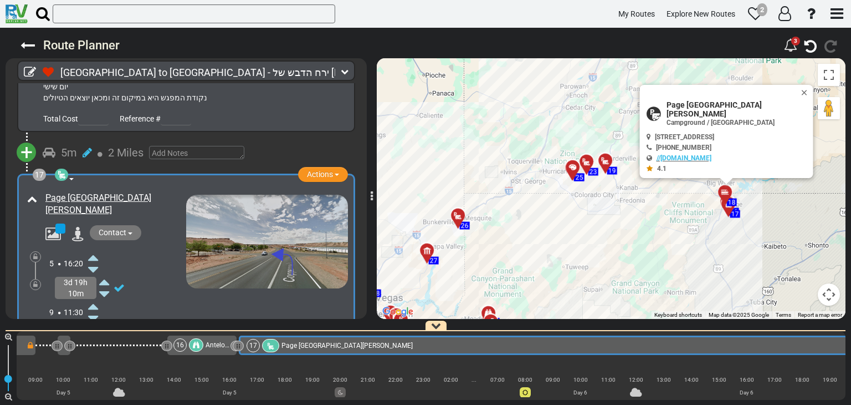
click at [106, 285] on icon at bounding box center [104, 294] width 10 height 18
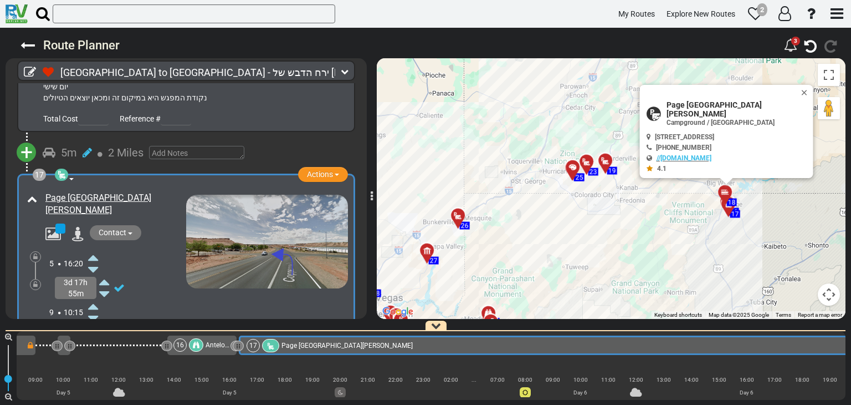
click at [106, 285] on icon at bounding box center [104, 294] width 10 height 18
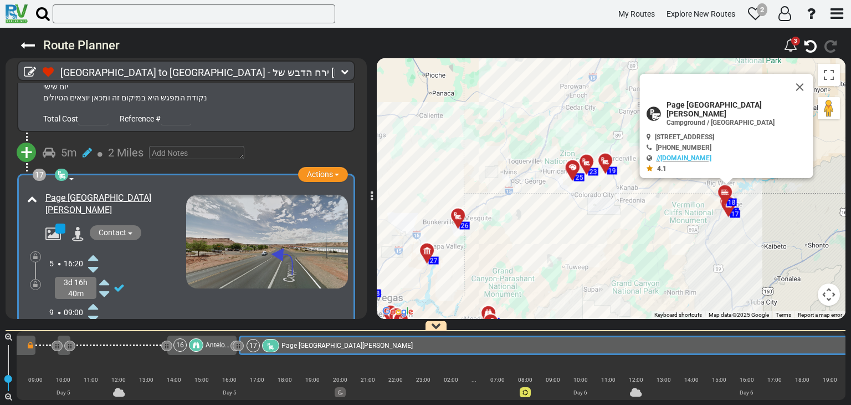
click at [106, 285] on icon at bounding box center [104, 294] width 10 height 18
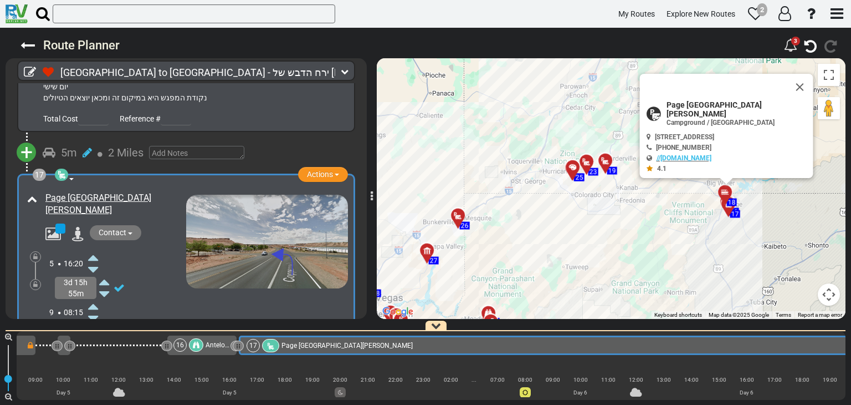
click at [106, 285] on icon at bounding box center [104, 294] width 10 height 18
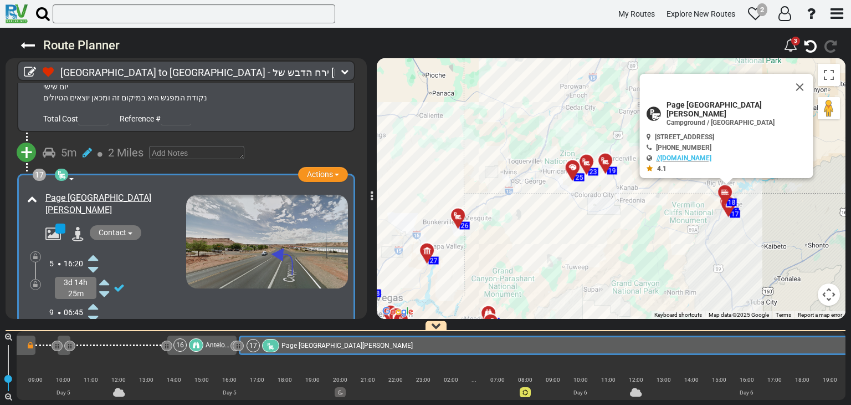
click at [106, 285] on icon at bounding box center [104, 294] width 10 height 18
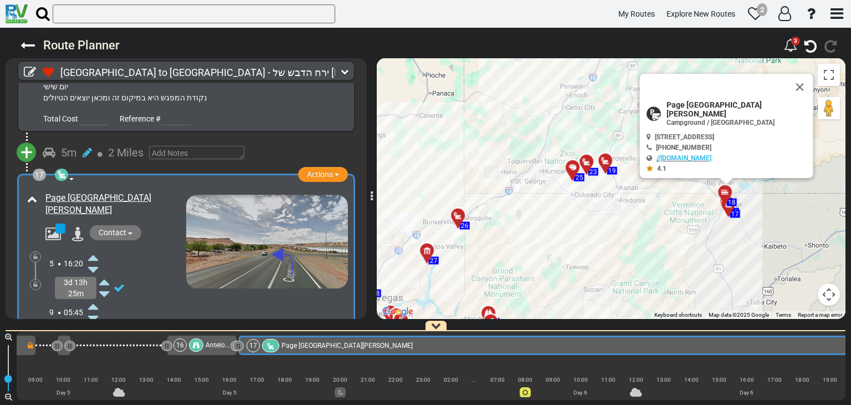
click at [106, 285] on icon at bounding box center [104, 294] width 10 height 18
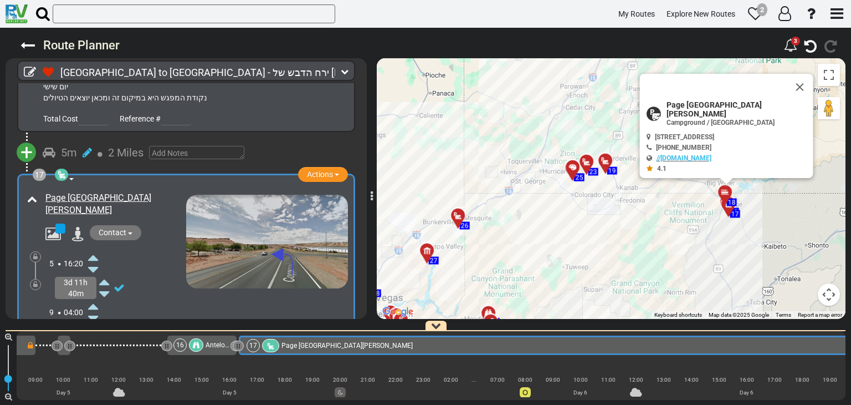
click at [106, 285] on icon at bounding box center [104, 294] width 10 height 18
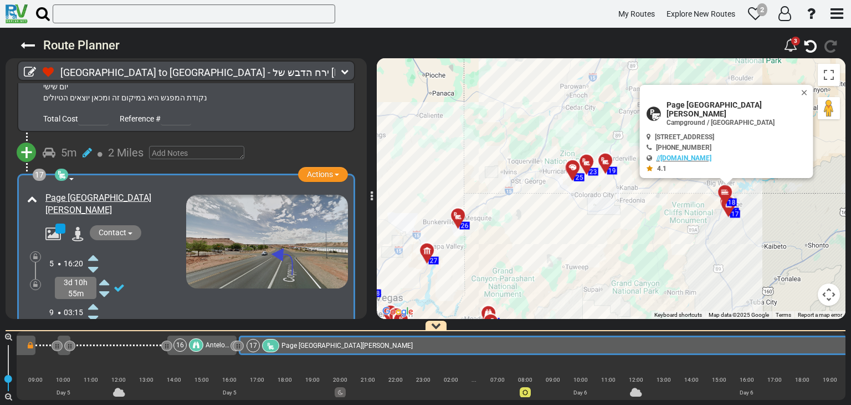
click at [106, 285] on icon at bounding box center [104, 294] width 10 height 18
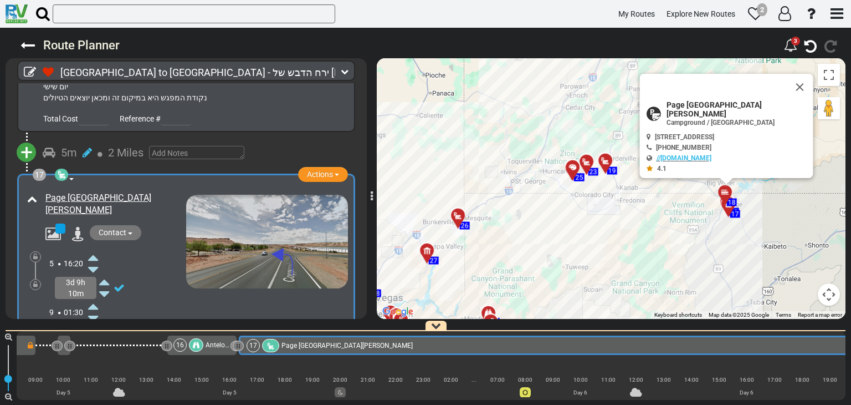
click at [106, 285] on icon at bounding box center [104, 294] width 10 height 18
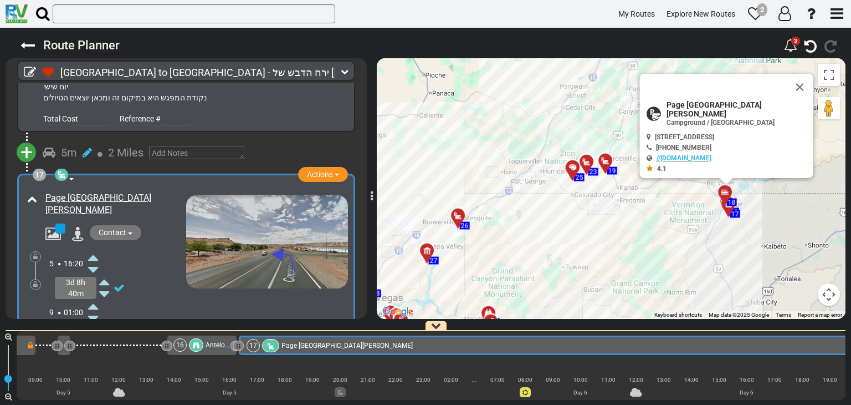
click at [106, 285] on icon at bounding box center [104, 294] width 10 height 18
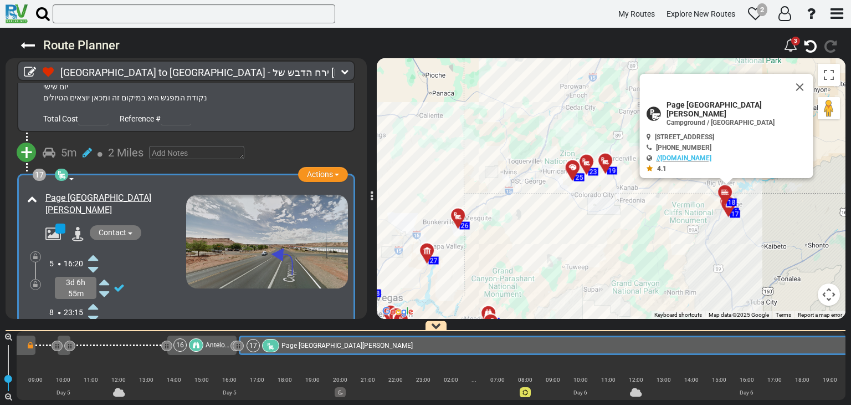
click at [106, 285] on icon at bounding box center [104, 294] width 10 height 18
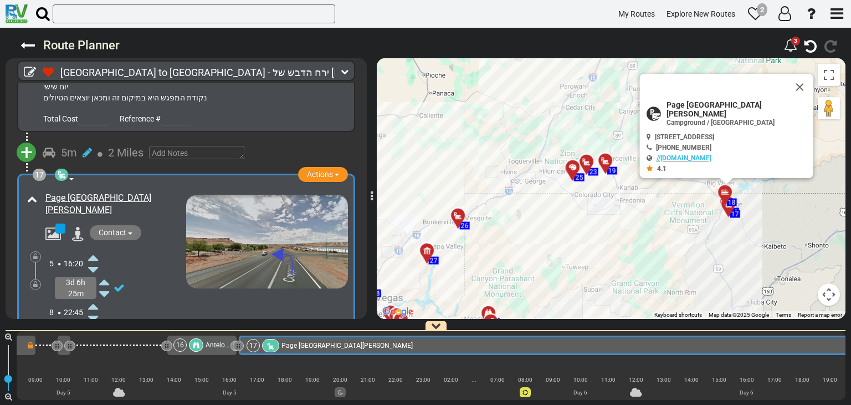
click at [106, 285] on icon at bounding box center [104, 294] width 10 height 18
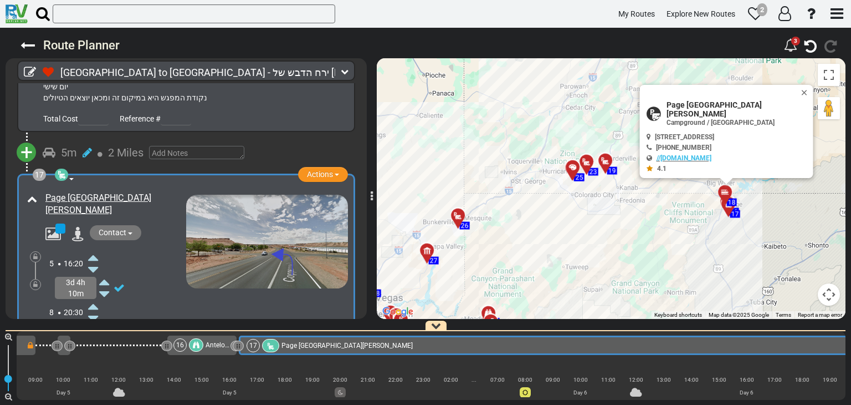
click at [106, 285] on icon at bounding box center [104, 294] width 10 height 18
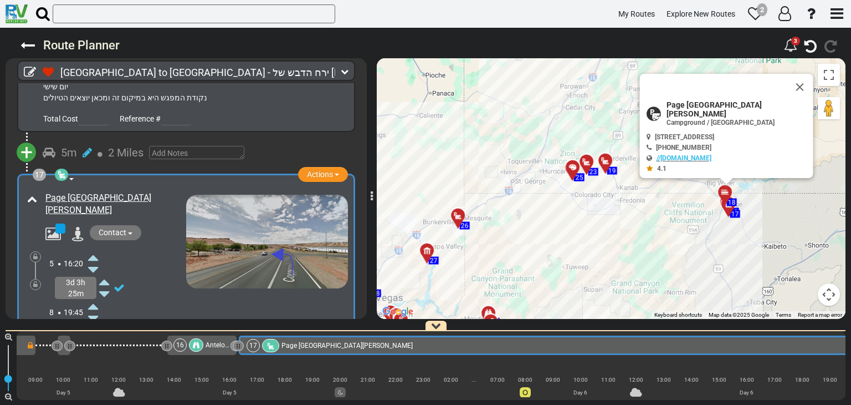
click at [106, 285] on icon at bounding box center [104, 294] width 10 height 18
click at [314, 397] on div "1 [GEOGRAPHIC_DATA] - [GEOGRAPHIC_DATA]" at bounding box center [431, 365] width 829 height 69
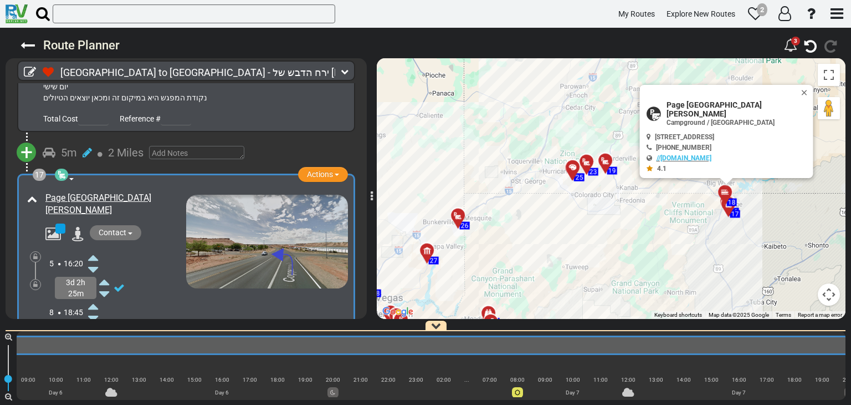
scroll to position [0, 2120]
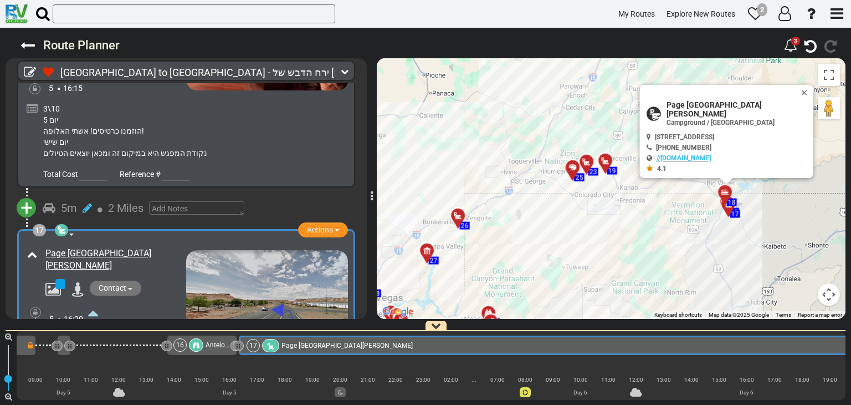
click at [272, 113] on div "3\10 יום 5 הוזמנו כרטיסים! אשתי האלופה! יום שישי נקודת המפגש היא במיקום זה ומכא…" at bounding box center [194, 130] width 308 height 61
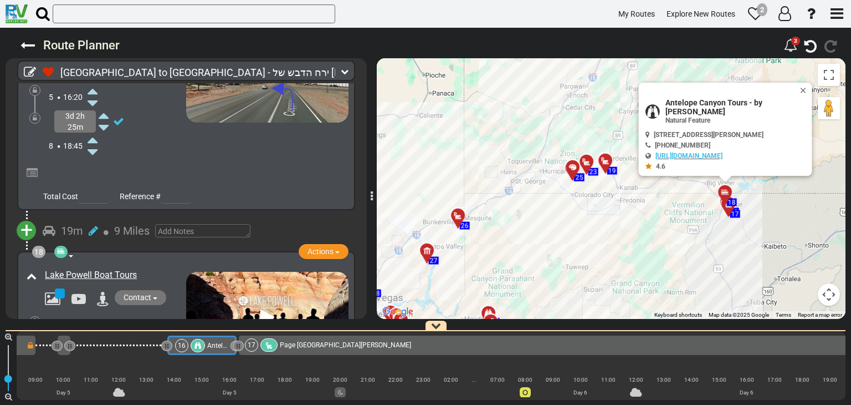
click at [146, 327] on div "3h 0m" at bounding box center [117, 335] width 137 height 16
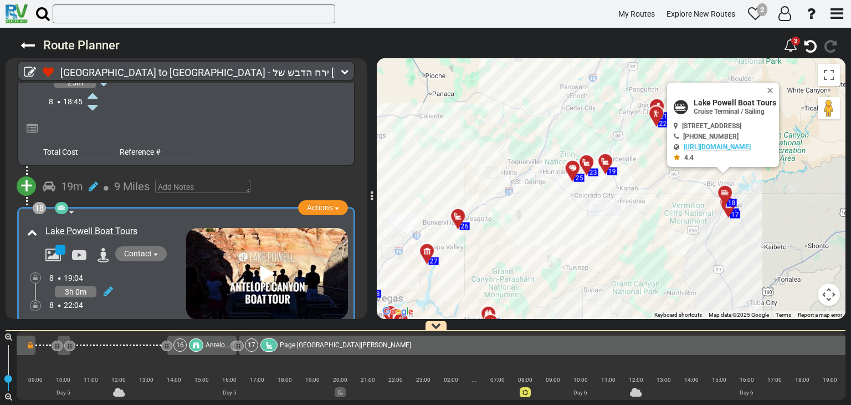
scroll to position [4026, 0]
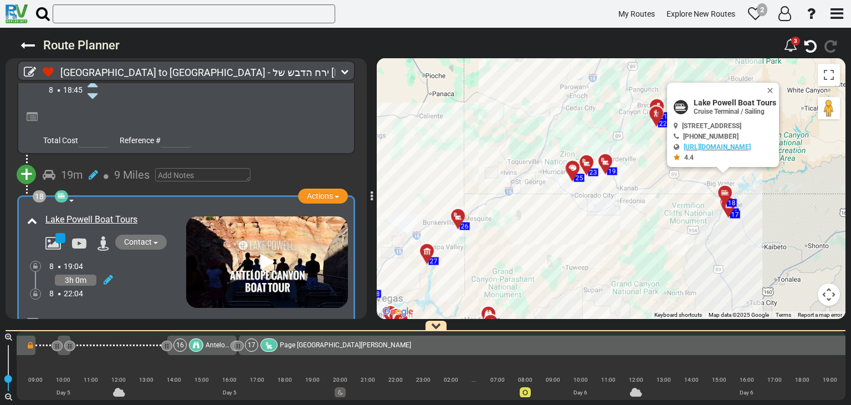
click at [262, 404] on div "60 1" at bounding box center [425, 364] width 851 height 80
click at [779, 89] on button "Close" at bounding box center [772, 91] width 13 height 16
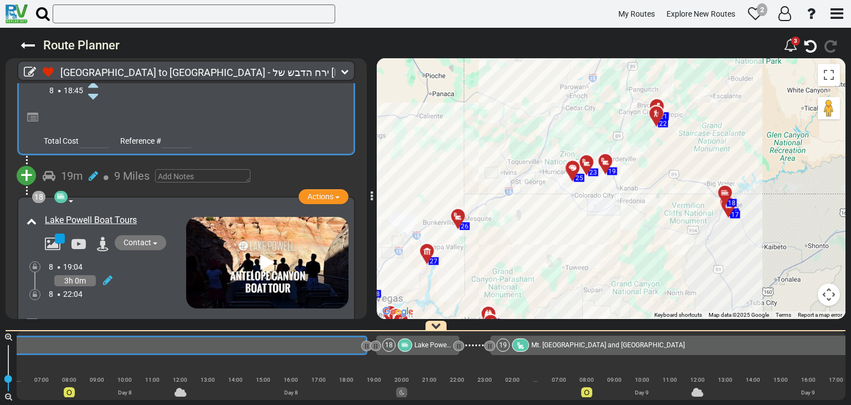
scroll to position [4026, 0]
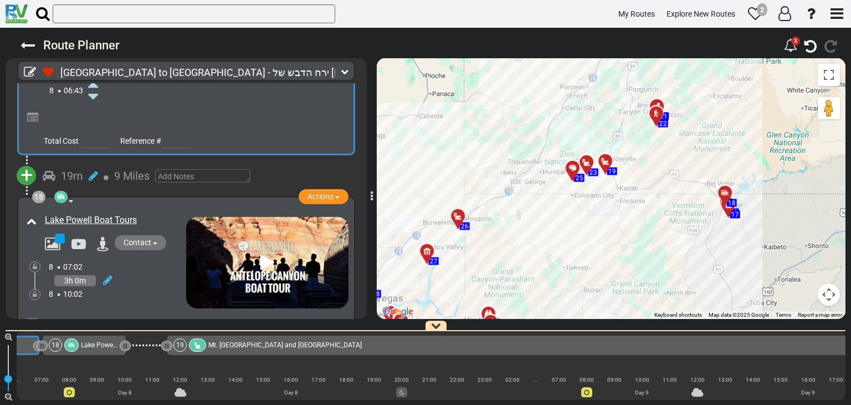
drag, startPoint x: 364, startPoint y: 346, endPoint x: 35, endPoint y: 354, distance: 328.2
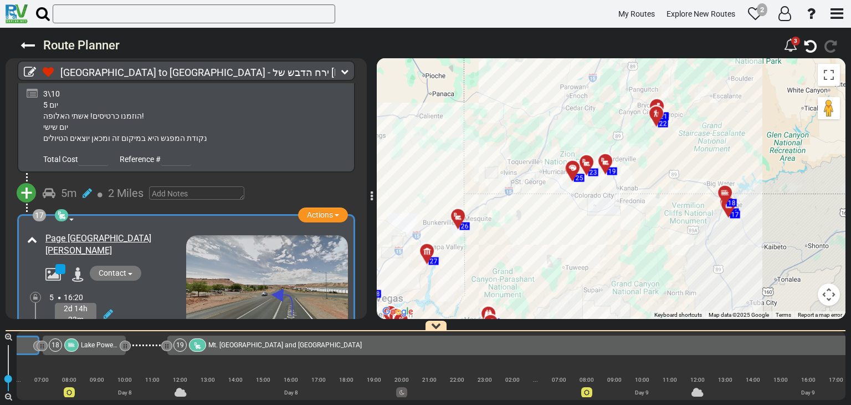
scroll to position [0, 2120]
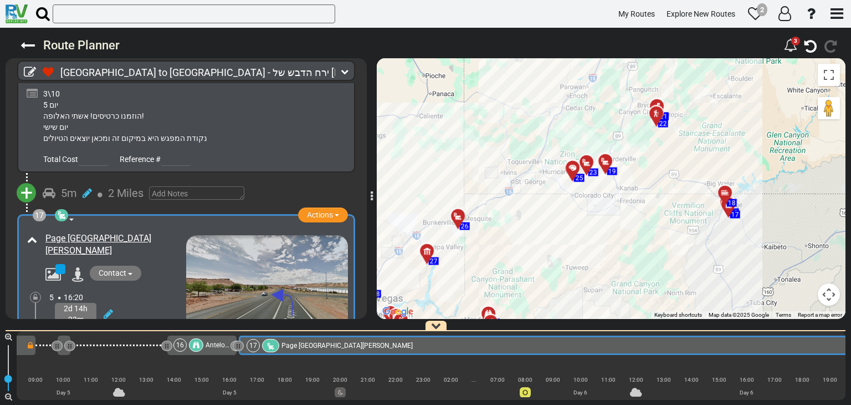
click at [275, 185] on div "5m 2 Miles" at bounding box center [195, 193] width 304 height 16
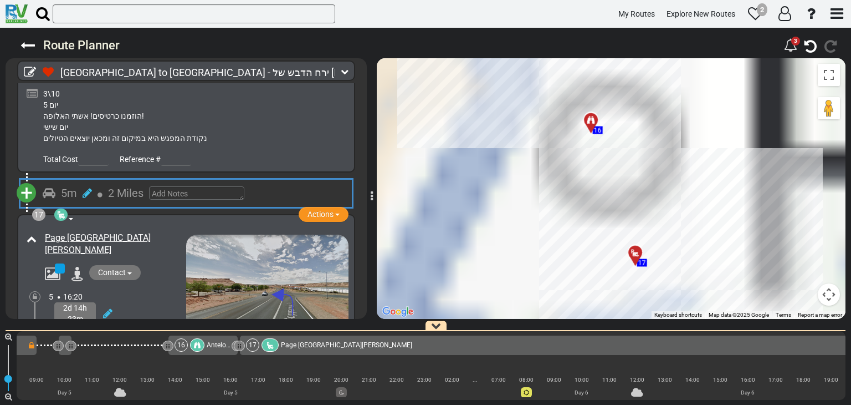
scroll to position [0, 2117]
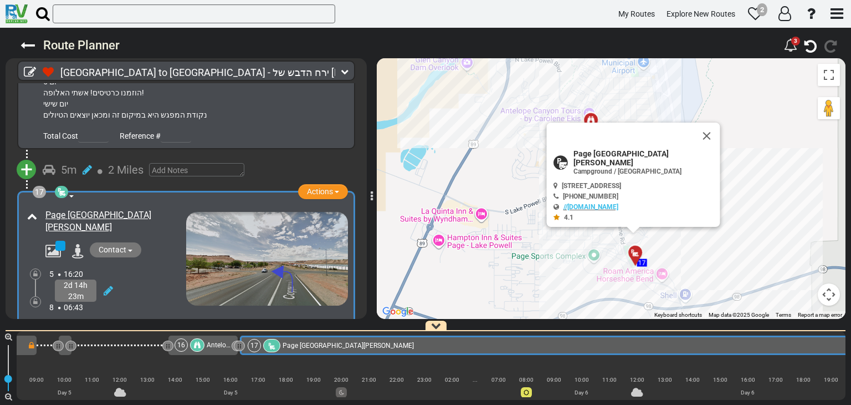
scroll to position [3805, 0]
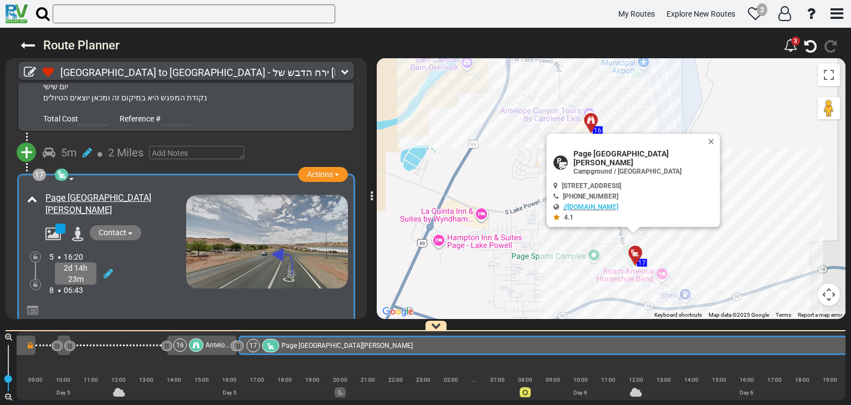
drag, startPoint x: 473, startPoint y: 347, endPoint x: 492, endPoint y: 350, distance: 19.6
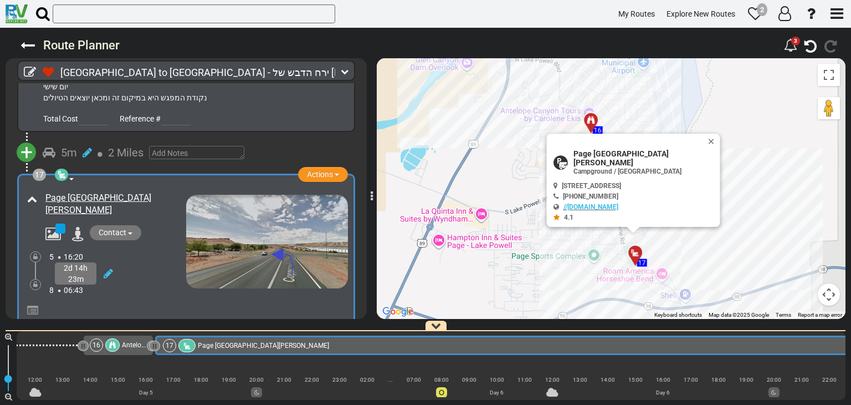
scroll to position [0, 2929]
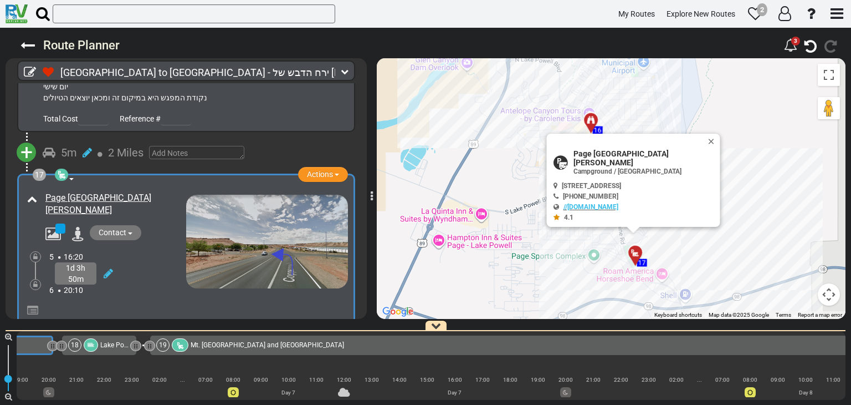
drag, startPoint x: 715, startPoint y: 346, endPoint x: 46, endPoint y: 358, distance: 669.1
click at [46, 358] on div "1 [GEOGRAPHIC_DATA] - [GEOGRAPHIC_DATA]" at bounding box center [431, 365] width 829 height 69
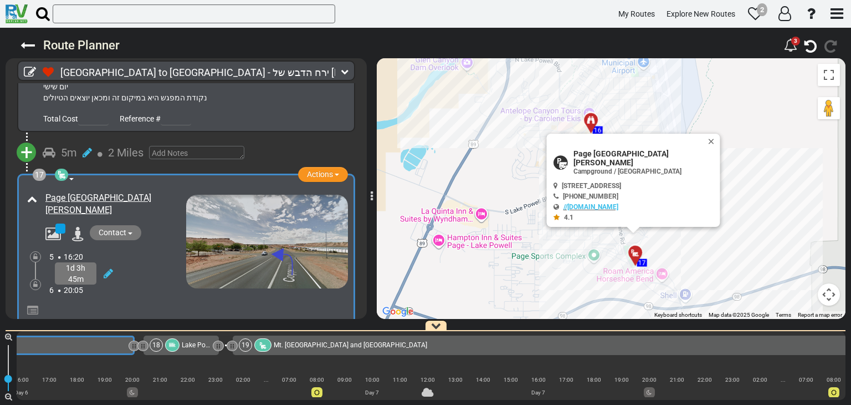
scroll to position [0, 2838]
click at [219, 404] on div "60 1" at bounding box center [425, 364] width 851 height 80
drag, startPoint x: 212, startPoint y: 403, endPoint x: 201, endPoint y: 406, distance: 11.4
click at [201, 404] on html "My Routes Explore New Routes 2" at bounding box center [425, 202] width 851 height 405
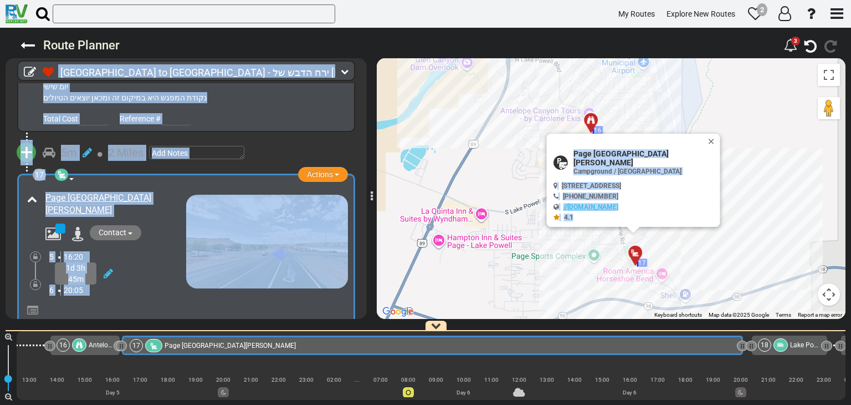
scroll to position [0, 2243]
click at [319, 285] on div "17 Campground / [GEOGRAPHIC_DATA] Actions Add Activity Replace Add Notes Remove" at bounding box center [186, 260] width 338 height 175
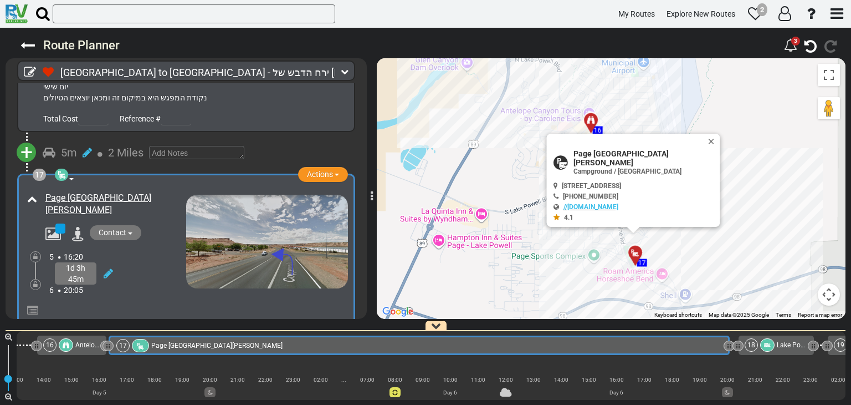
scroll to position [0, 2257]
drag, startPoint x: 718, startPoint y: 344, endPoint x: 734, endPoint y: 381, distance: 40.0
click at [734, 381] on div "1 [GEOGRAPHIC_DATA] - [GEOGRAPHIC_DATA]" at bounding box center [431, 365] width 829 height 69
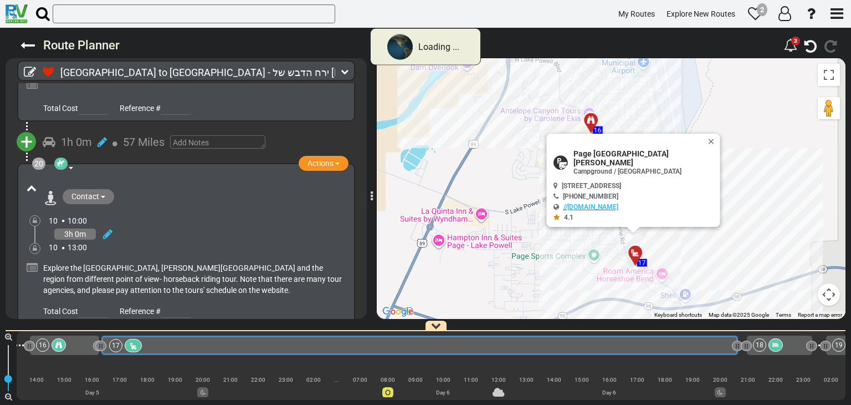
scroll to position [3281, 0]
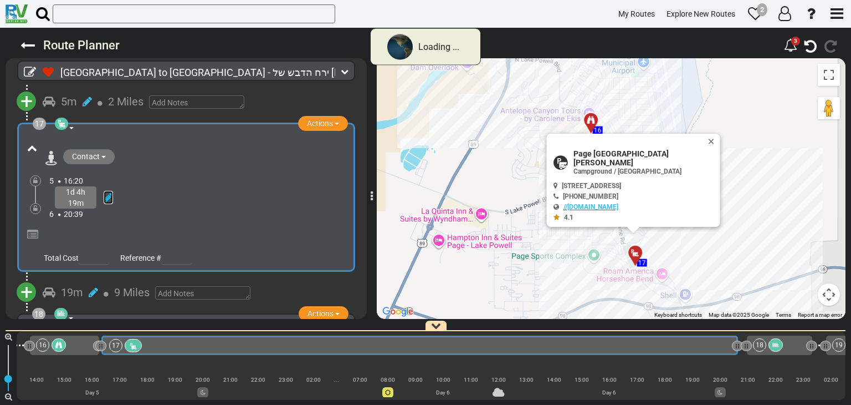
click at [109, 192] on icon at bounding box center [108, 197] width 9 height 11
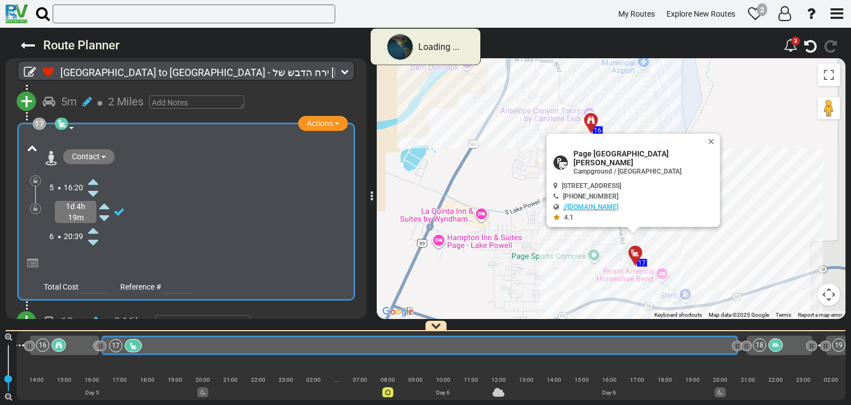
scroll to position [0, 2196]
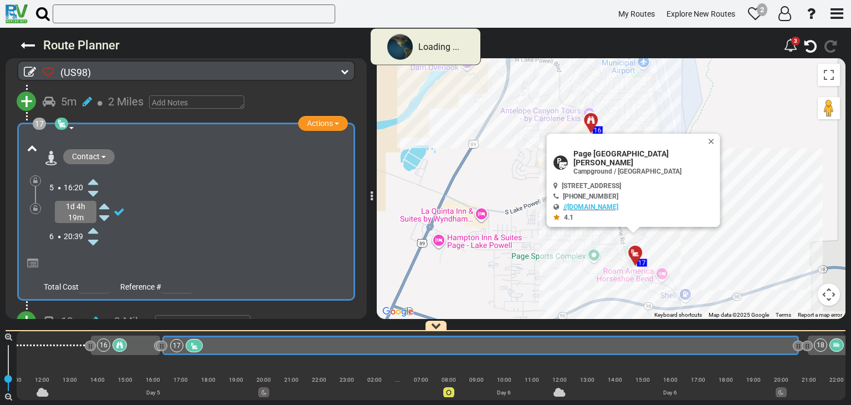
click at [96, 224] on div "6 20:39" at bounding box center [198, 236] width 299 height 24
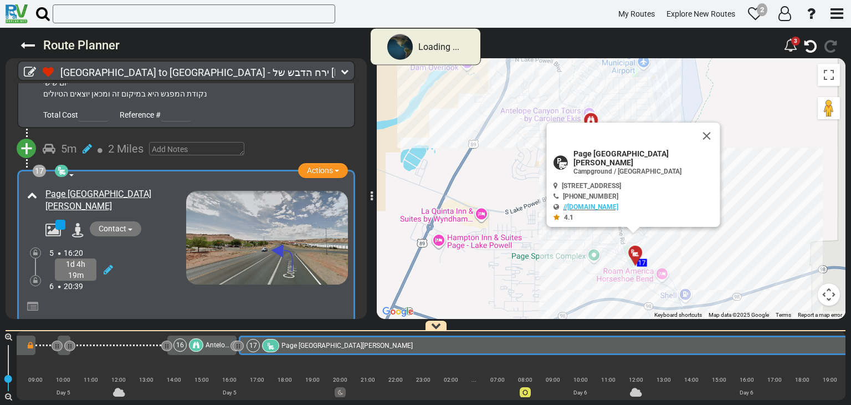
scroll to position [3805, 0]
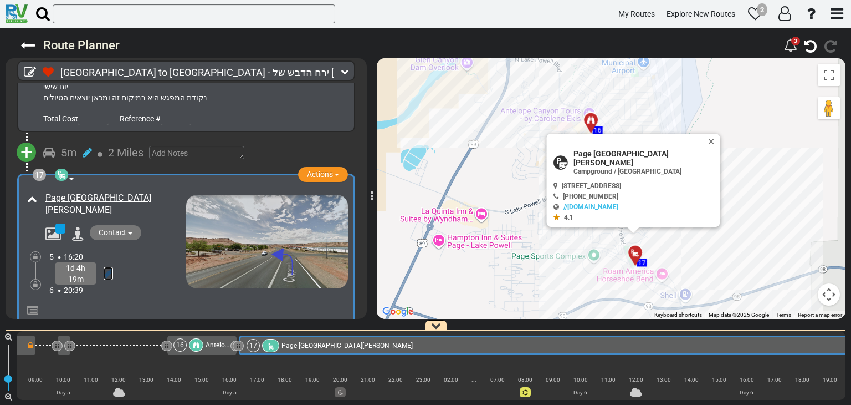
click at [107, 268] on icon at bounding box center [108, 273] width 9 height 11
click at [104, 285] on icon at bounding box center [104, 294] width 10 height 18
click at [118, 282] on icon at bounding box center [119, 287] width 11 height 11
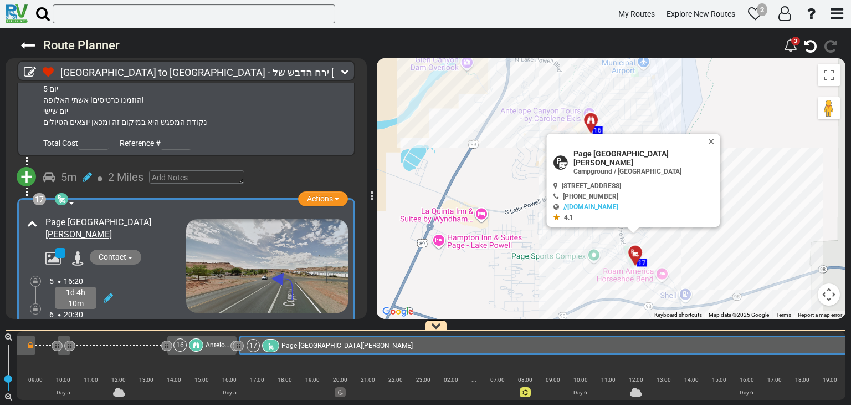
scroll to position [3860, 0]
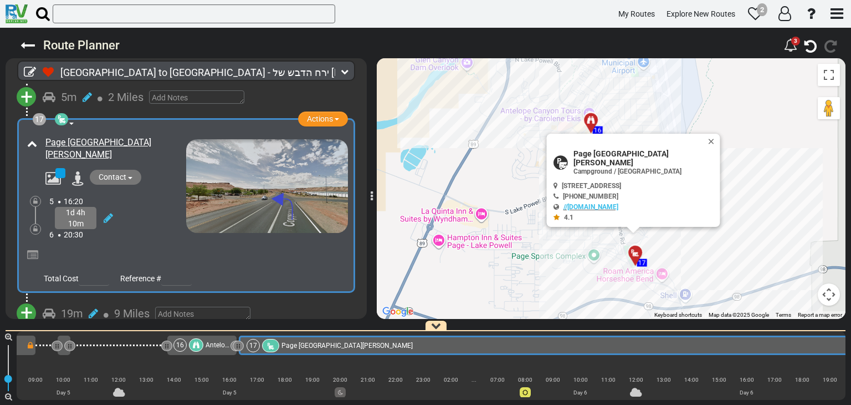
click at [142, 229] on div "6 20:30" at bounding box center [117, 234] width 137 height 11
click at [707, 149] on button "Close" at bounding box center [713, 142] width 13 height 16
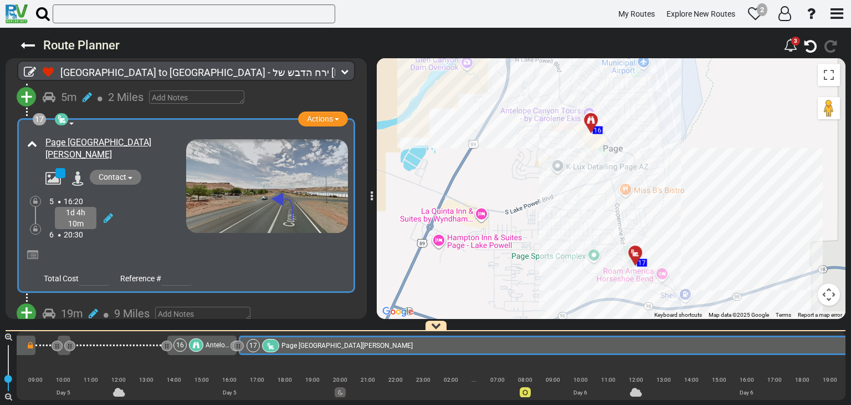
click at [639, 254] on div at bounding box center [639, 257] width 18 height 17
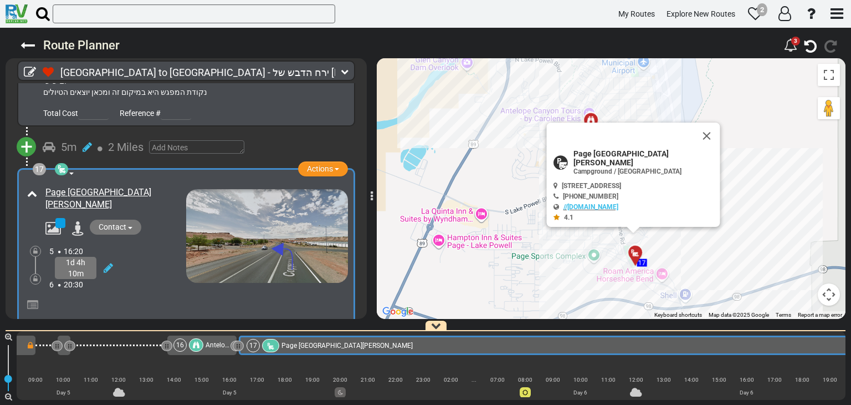
scroll to position [3805, 0]
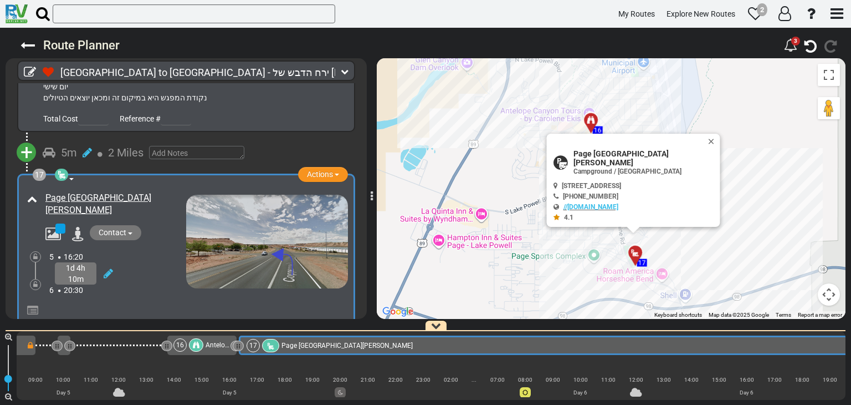
click at [30, 140] on span "+" at bounding box center [27, 152] width 12 height 25
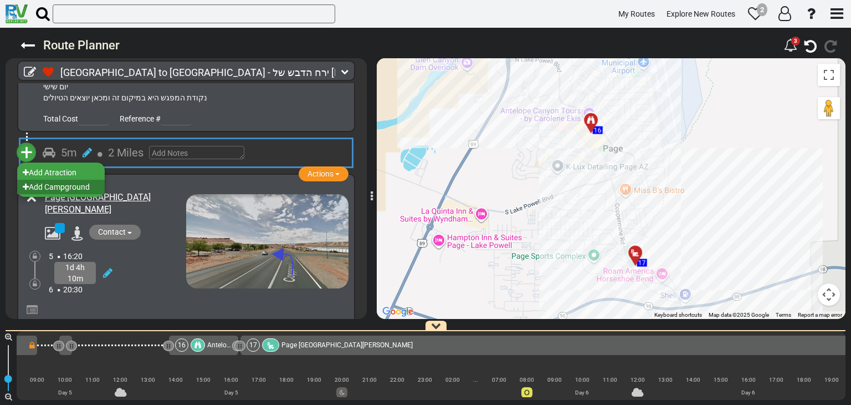
scroll to position [0, 2117]
click at [55, 180] on li "Add Campground" at bounding box center [61, 187] width 88 height 14
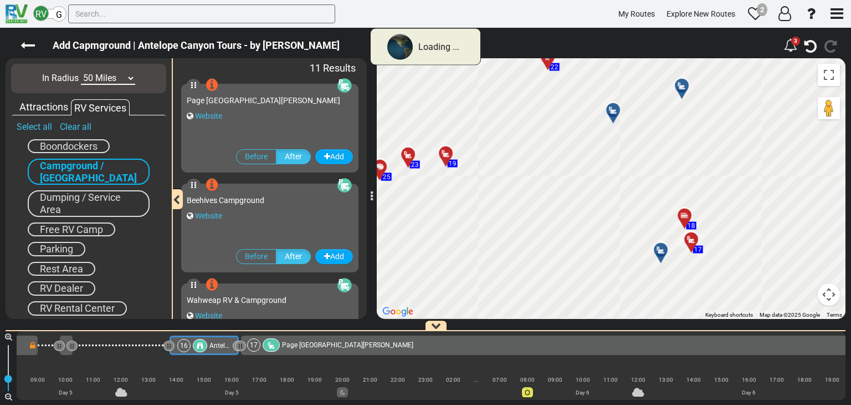
scroll to position [0, 2049]
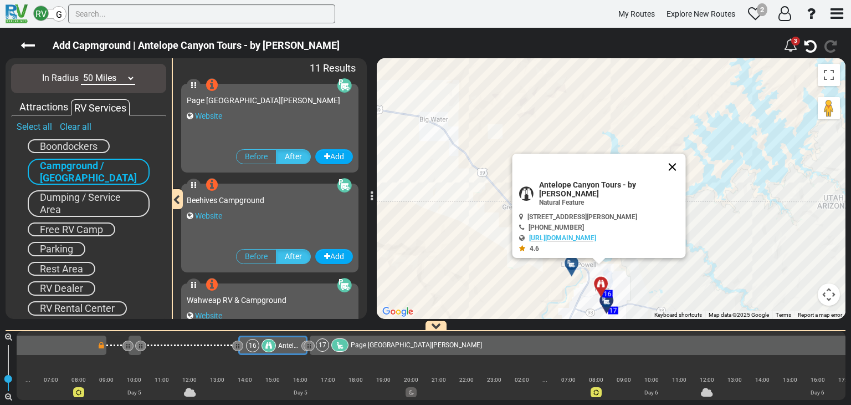
click at [673, 164] on button "Close" at bounding box center [673, 167] width 27 height 27
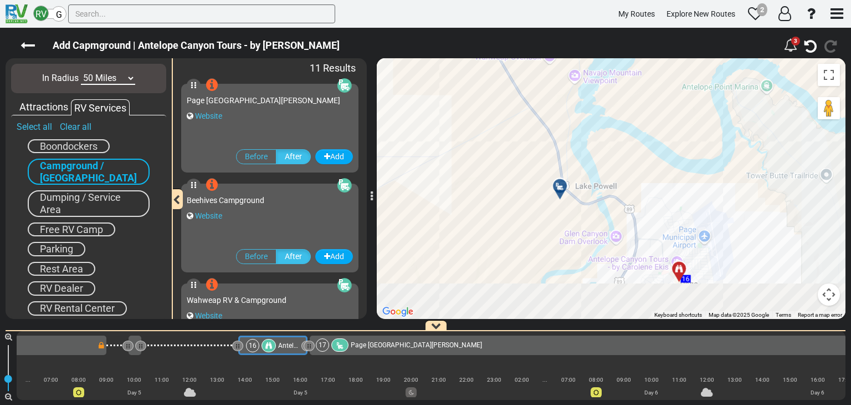
drag, startPoint x: 653, startPoint y: 233, endPoint x: 621, endPoint y: 126, distance: 111.2
click at [621, 122] on div "To activate drag with keyboard, press Alt + Enter. Once in keyboard drag state,…" at bounding box center [611, 188] width 469 height 261
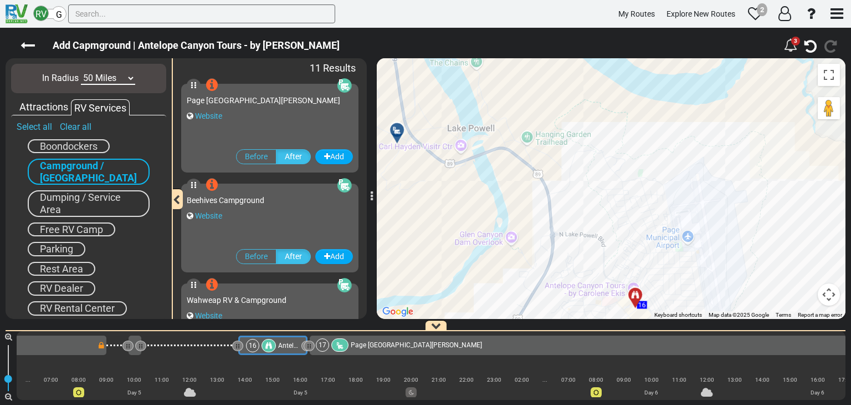
click at [719, 193] on div "To activate drag with keyboard, press Alt + Enter. Once in keyboard drag state,…" at bounding box center [611, 188] width 469 height 261
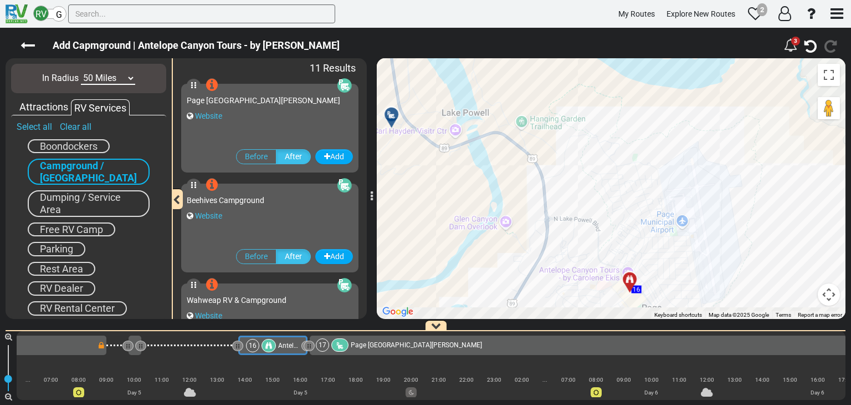
click at [685, 122] on div "To activate drag with keyboard, press Alt + Enter. Once in keyboard drag state,…" at bounding box center [611, 188] width 469 height 261
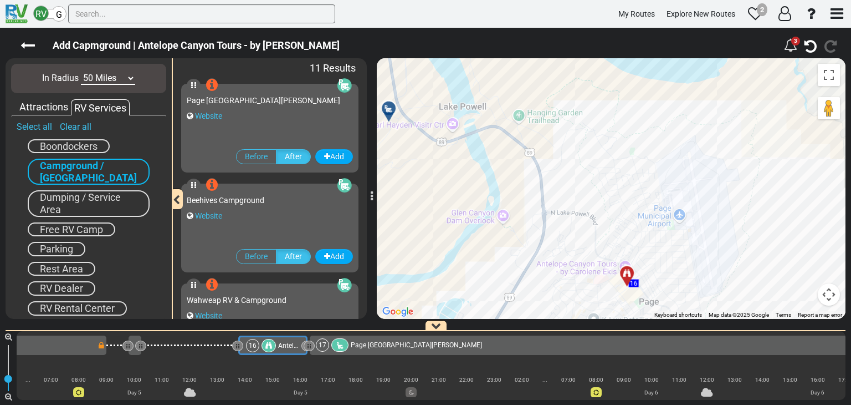
click at [673, 137] on div "To activate drag with keyboard, press Alt + Enter. Once in keyboard drag state,…" at bounding box center [611, 188] width 469 height 261
drag, startPoint x: 647, startPoint y: 73, endPoint x: 647, endPoint y: 88, distance: 15.0
click at [647, 72] on div "To activate drag with keyboard, press Alt + Enter. Once in keyboard drag state,…" at bounding box center [611, 188] width 469 height 261
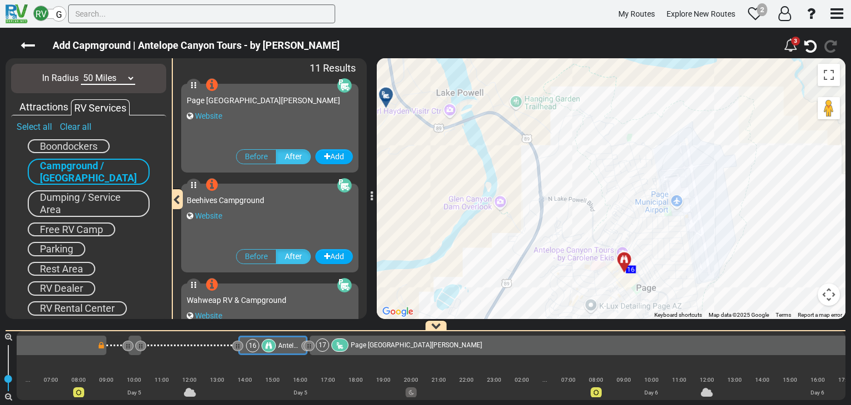
drag, startPoint x: 625, startPoint y: 108, endPoint x: 625, endPoint y: 94, distance: 13.3
click at [625, 94] on div "To activate drag with keyboard, press Alt + Enter. Once in keyboard drag state,…" at bounding box center [611, 188] width 469 height 261
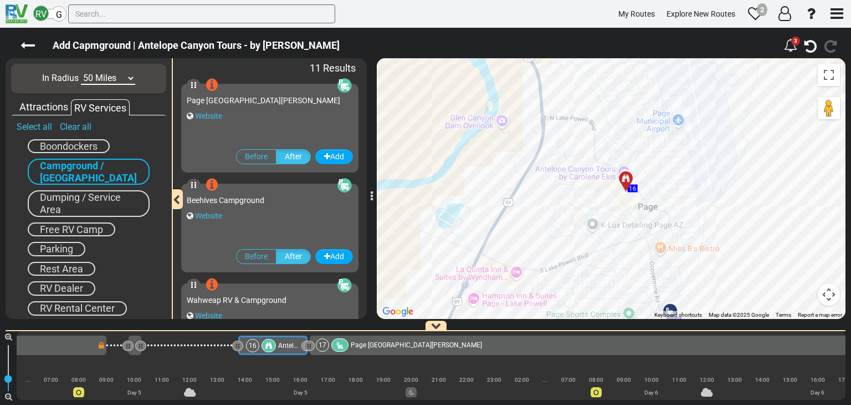
drag, startPoint x: 625, startPoint y: 94, endPoint x: 626, endPoint y: 145, distance: 51.0
click at [625, 94] on div "To activate drag with keyboard, press Alt + Enter. Once in keyboard drag state,…" at bounding box center [611, 188] width 469 height 261
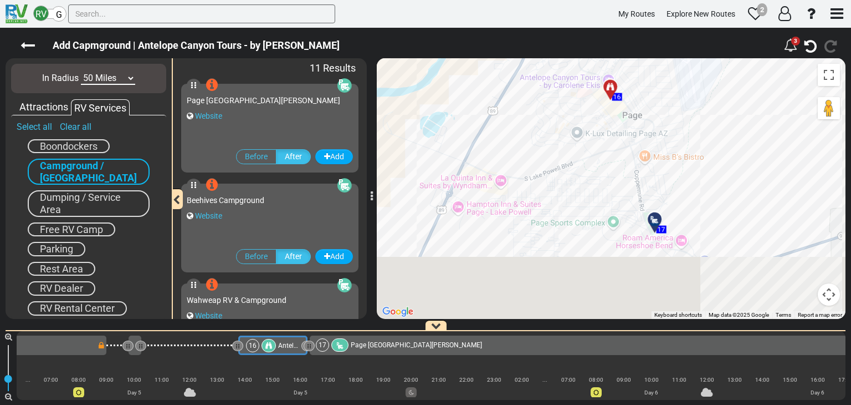
drag, startPoint x: 681, startPoint y: 249, endPoint x: 666, endPoint y: 144, distance: 105.9
click at [666, 144] on div "To activate drag with keyboard, press Alt + Enter. Once in keyboard drag state,…" at bounding box center [611, 188] width 469 height 261
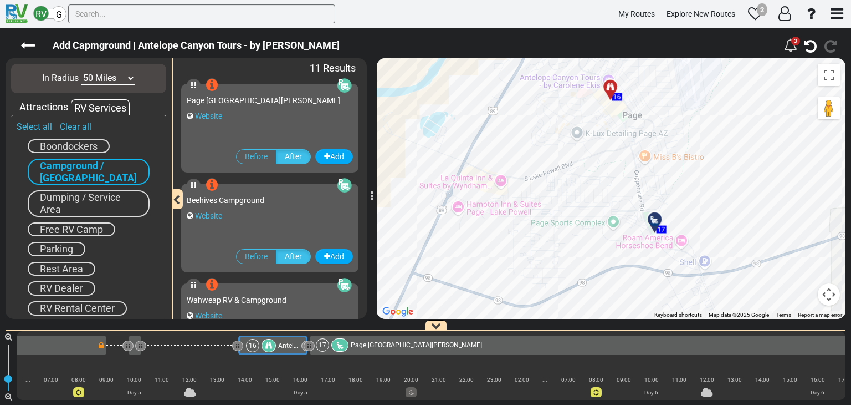
click at [654, 216] on icon at bounding box center [655, 219] width 11 height 9
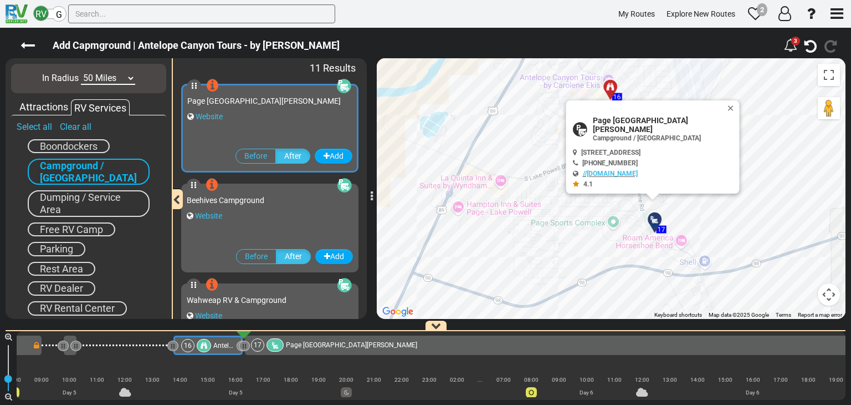
scroll to position [0, 2117]
drag, startPoint x: 714, startPoint y: 116, endPoint x: 693, endPoint y: 131, distance: 25.4
click at [727, 116] on button "Close" at bounding box center [733, 108] width 13 height 16
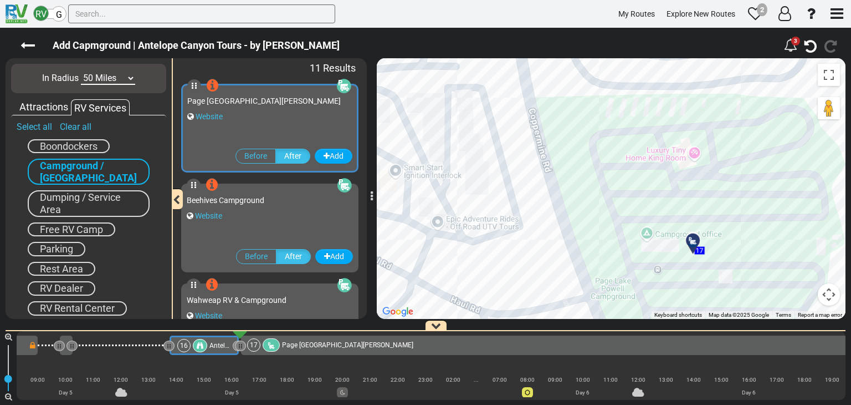
drag, startPoint x: 685, startPoint y: 264, endPoint x: 667, endPoint y: 169, distance: 97.0
click at [667, 169] on div "To navigate, press the arrow keys. To activate drag with keyboard, press Alt + …" at bounding box center [611, 188] width 469 height 261
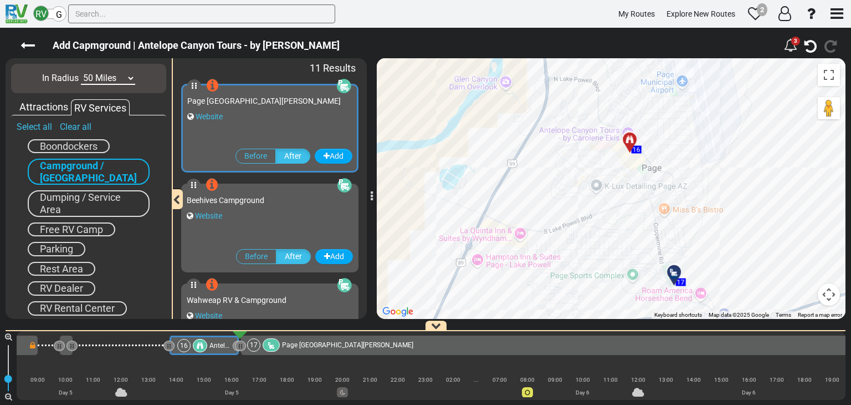
drag, startPoint x: 612, startPoint y: 140, endPoint x: 615, endPoint y: 238, distance: 97.6
click at [615, 238] on div "To navigate, press the arrow keys. To activate drag with keyboard, press Alt + …" at bounding box center [611, 188] width 469 height 261
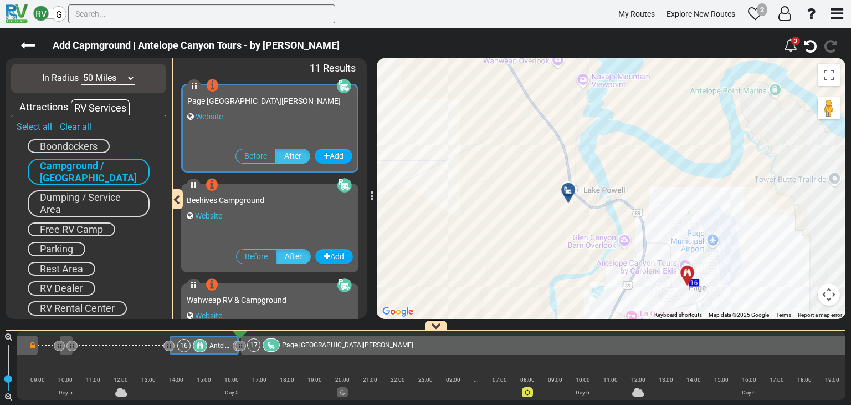
drag, startPoint x: 492, startPoint y: 120, endPoint x: 576, endPoint y: 226, distance: 135.3
click at [576, 226] on div "To navigate, press the arrow keys. To activate drag with keyboard, press Alt + …" at bounding box center [611, 188] width 469 height 261
click at [568, 189] on icon at bounding box center [568, 190] width 11 height 9
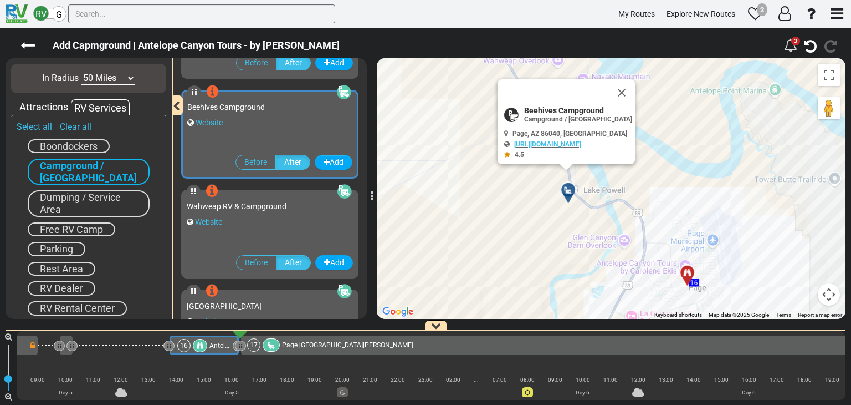
scroll to position [98, 0]
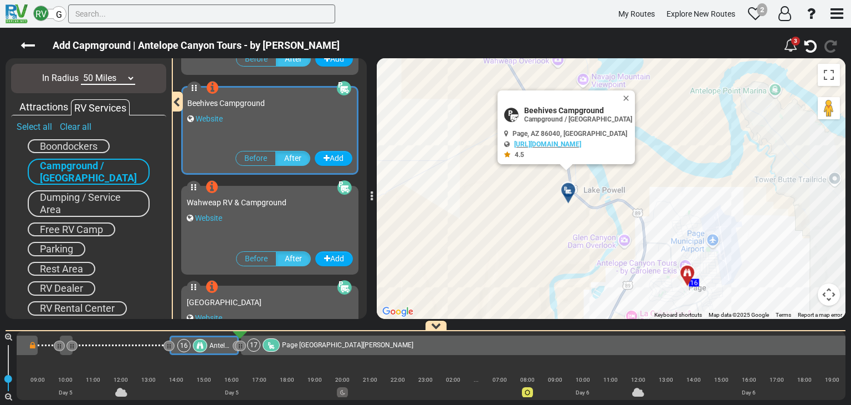
click at [290, 116] on div "Website" at bounding box center [269, 118] width 165 height 11
click at [217, 117] on link "Website" at bounding box center [209, 118] width 27 height 9
click at [635, 94] on button "Close" at bounding box center [628, 98] width 13 height 16
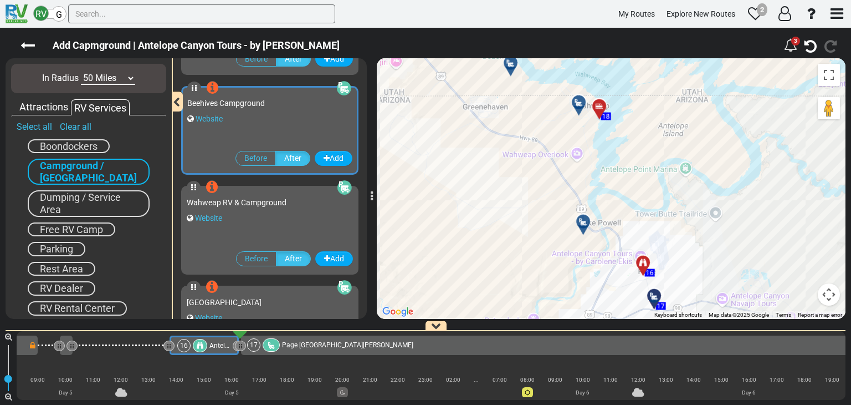
drag, startPoint x: 535, startPoint y: 227, endPoint x: 537, endPoint y: 235, distance: 8.5
click at [537, 235] on div "To activate drag with keyboard, press Alt + Enter. Once in keyboard drag state,…" at bounding box center [611, 188] width 469 height 261
click at [578, 103] on icon at bounding box center [579, 102] width 11 height 9
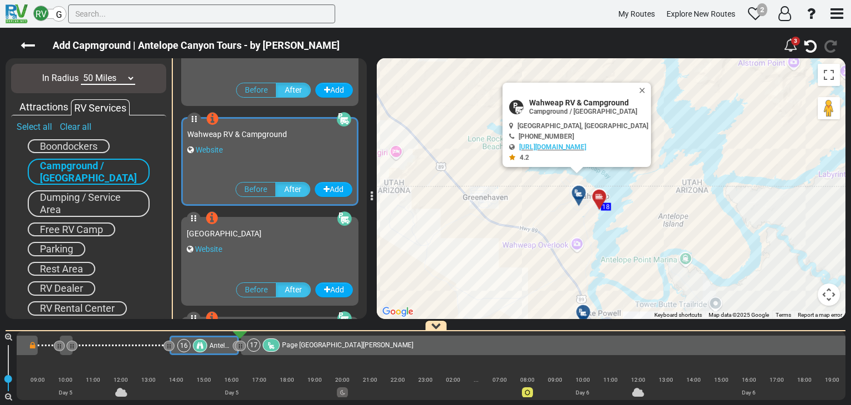
scroll to position [197, 0]
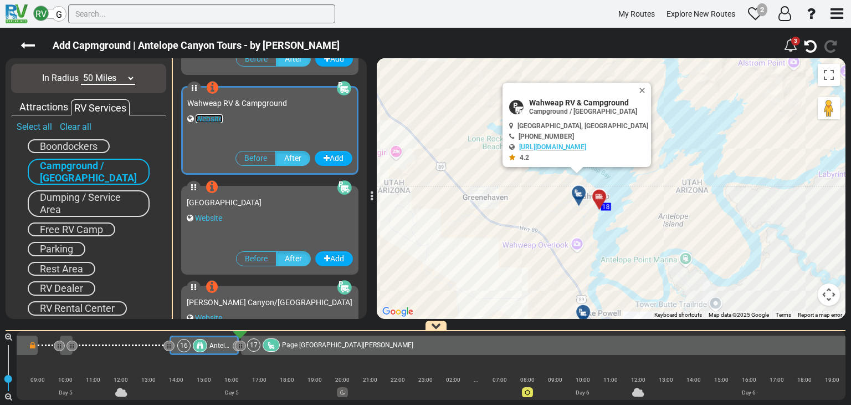
click at [202, 118] on link "Website" at bounding box center [209, 118] width 27 height 9
click at [638, 90] on button "Close" at bounding box center [644, 91] width 13 height 16
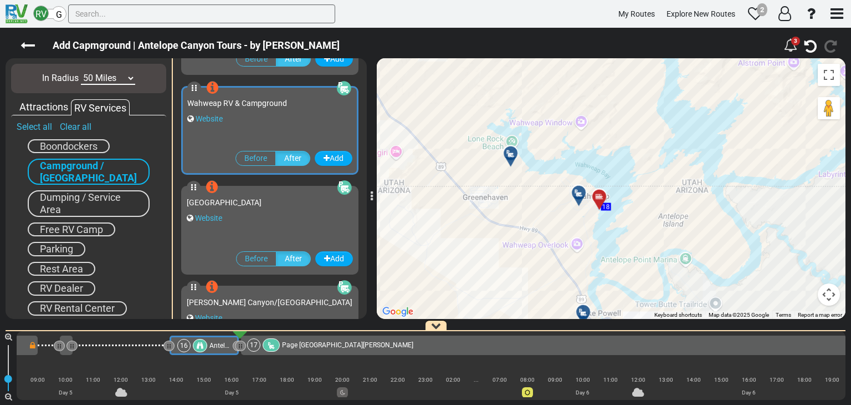
click at [512, 155] on div at bounding box center [515, 158] width 18 height 17
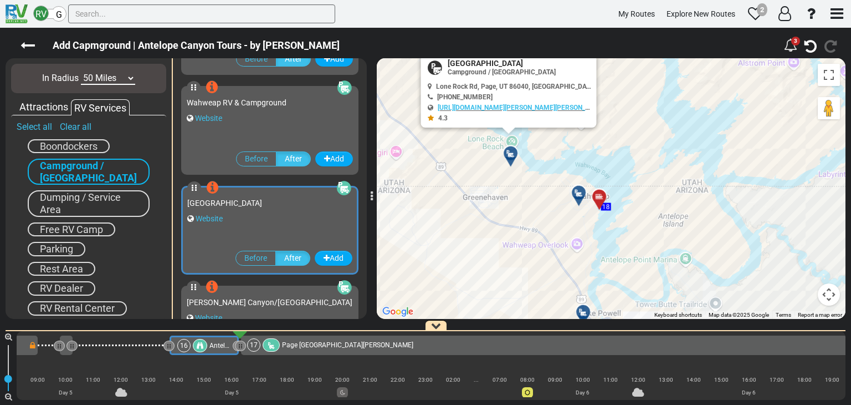
scroll to position [297, 0]
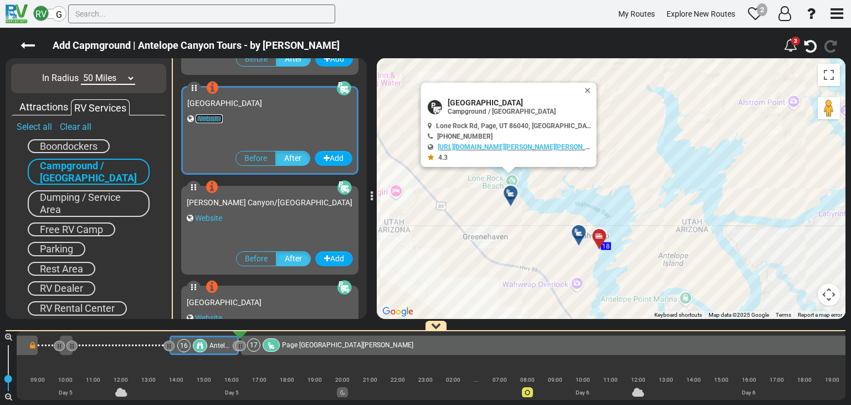
click at [217, 116] on link "Website" at bounding box center [209, 118] width 27 height 9
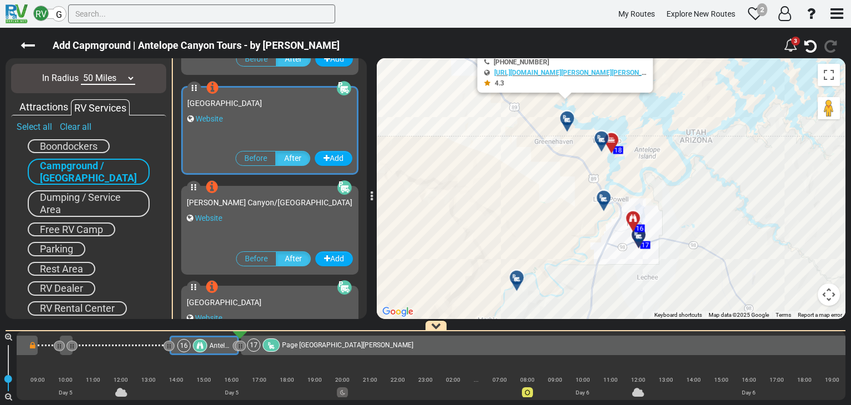
drag, startPoint x: 683, startPoint y: 180, endPoint x: 647, endPoint y: 132, distance: 59.4
click at [661, 139] on div "To activate drag with keyboard, press Alt + Enter. Once in keyboard drag state,…" at bounding box center [611, 188] width 469 height 261
click at [647, 132] on div "To activate drag with keyboard, press Alt + Enter. Once in keyboard drag state,…" at bounding box center [611, 188] width 469 height 261
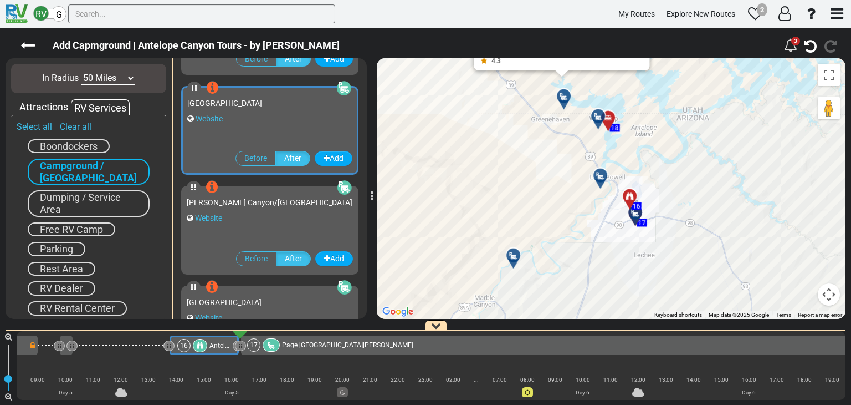
click at [647, 132] on div "To activate drag with keyboard, press Alt + Enter. Once in keyboard drag state,…" at bounding box center [611, 188] width 469 height 261
drag, startPoint x: 548, startPoint y: 226, endPoint x: 565, endPoint y: 171, distance: 57.7
click at [565, 171] on div "To activate drag with keyboard, press Alt + Enter. Once in keyboard drag state,…" at bounding box center [611, 188] width 469 height 261
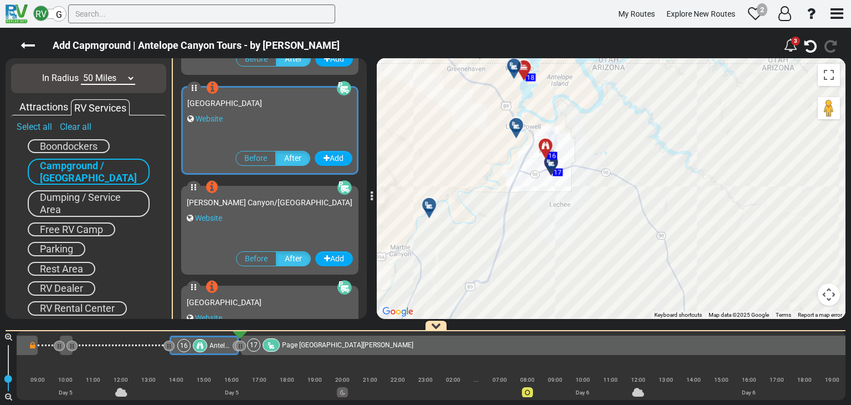
drag, startPoint x: 571, startPoint y: 200, endPoint x: 523, endPoint y: 170, distance: 56.8
click at [523, 170] on div "To activate drag with keyboard, press Alt + Enter. Once in keyboard drag state,…" at bounding box center [611, 188] width 469 height 261
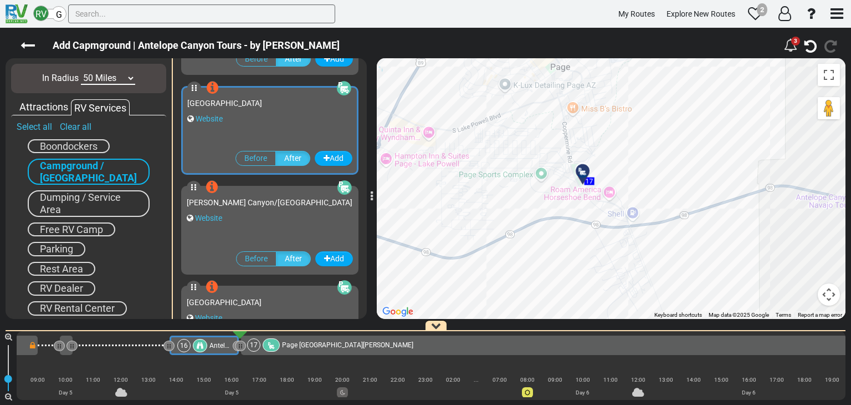
click at [517, 149] on div "To activate drag with keyboard, press Alt + Enter. Once in keyboard drag state,…" at bounding box center [611, 188] width 469 height 261
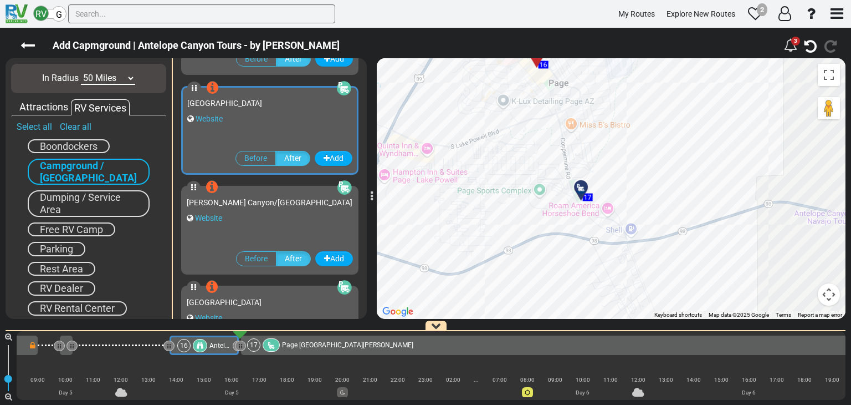
drag, startPoint x: 520, startPoint y: 182, endPoint x: 514, endPoint y: 187, distance: 7.5
click at [514, 187] on div "To activate drag with keyboard, press Alt + Enter. Once in keyboard drag state,…" at bounding box center [611, 188] width 469 height 261
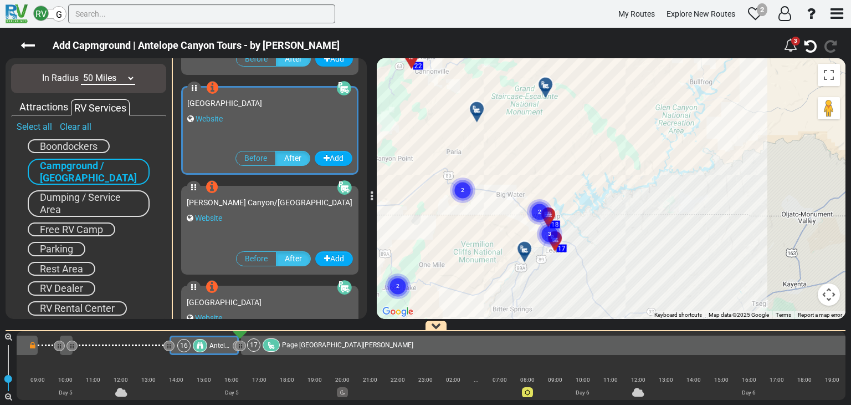
drag, startPoint x: 459, startPoint y: 145, endPoint x: 474, endPoint y: 218, distance: 74.8
click at [474, 218] on div "To activate drag with keyboard, press Alt + Enter. Once in keyboard drag state,…" at bounding box center [611, 188] width 469 height 261
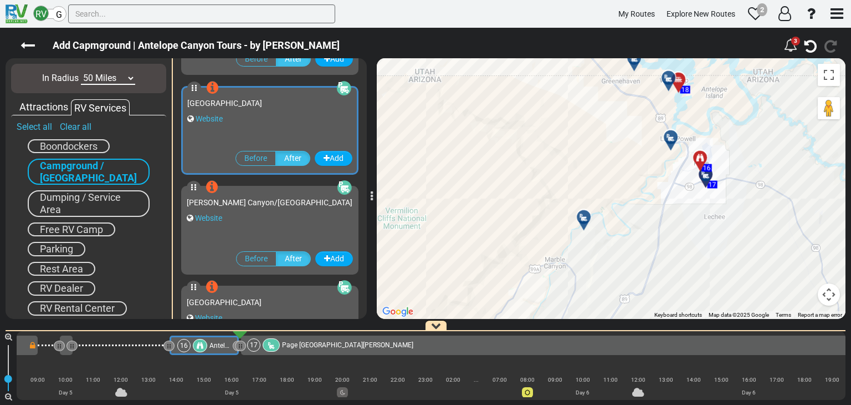
drag, startPoint x: 524, startPoint y: 173, endPoint x: 561, endPoint y: 82, distance: 98.0
click at [561, 82] on div "To activate drag with keyboard, press Alt + Enter. Once in keyboard drag state,…" at bounding box center [611, 188] width 469 height 261
click at [581, 216] on icon at bounding box center [584, 217] width 11 height 9
click at [672, 140] on div at bounding box center [675, 142] width 18 height 17
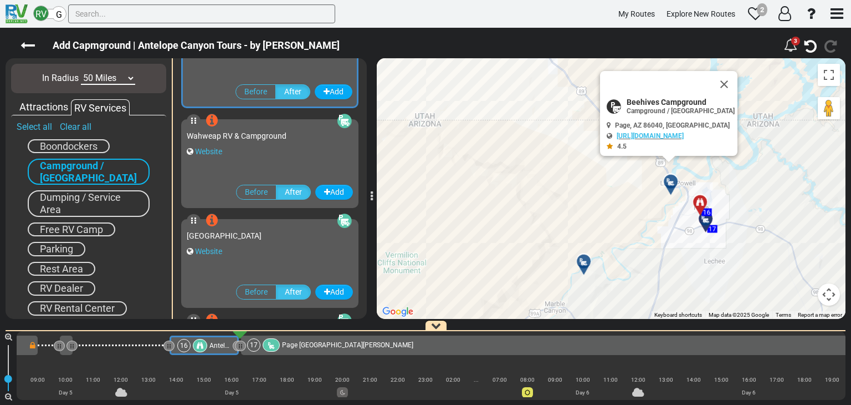
scroll to position [98, 0]
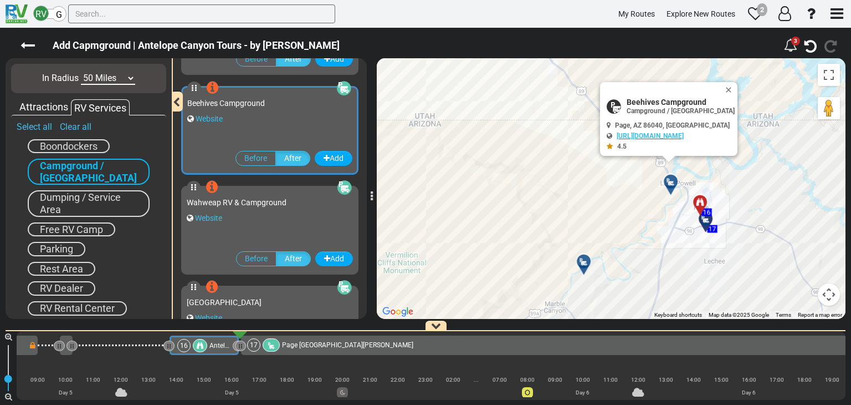
click at [583, 260] on icon at bounding box center [584, 261] width 11 height 9
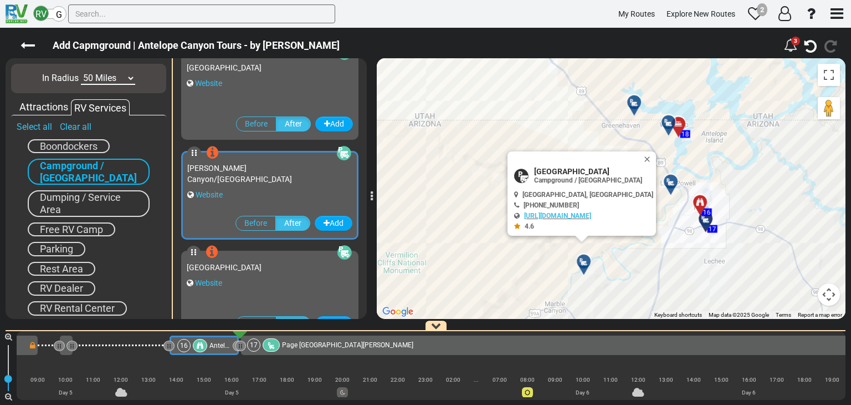
scroll to position [397, 0]
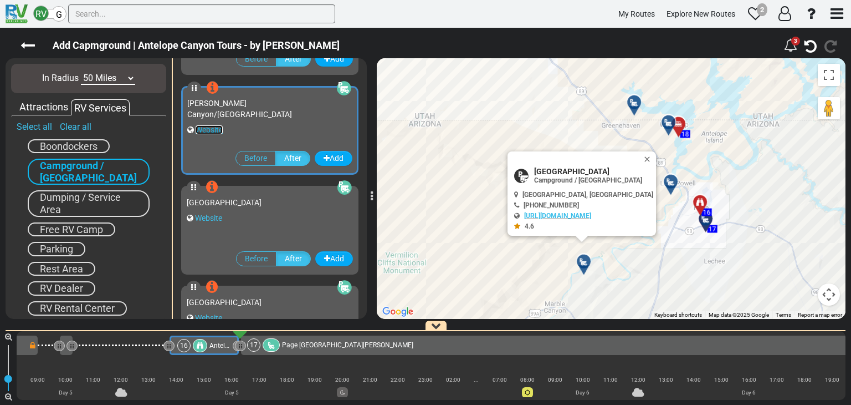
click at [215, 125] on link "Website" at bounding box center [209, 129] width 27 height 9
click at [656, 156] on button "Close" at bounding box center [649, 159] width 13 height 16
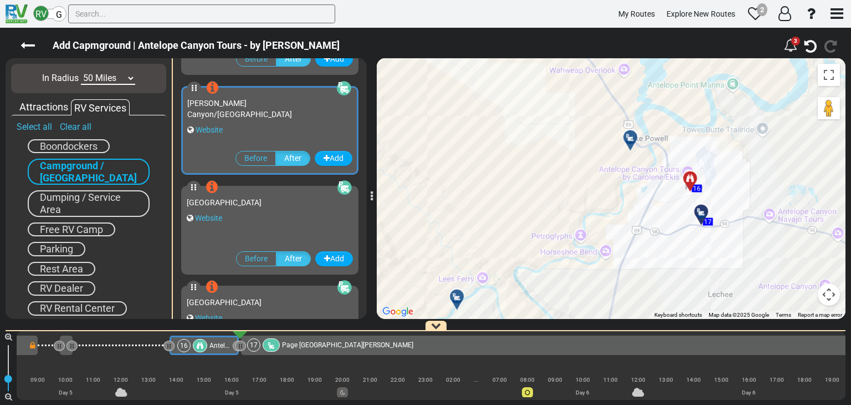
click at [627, 140] on div at bounding box center [634, 142] width 18 height 17
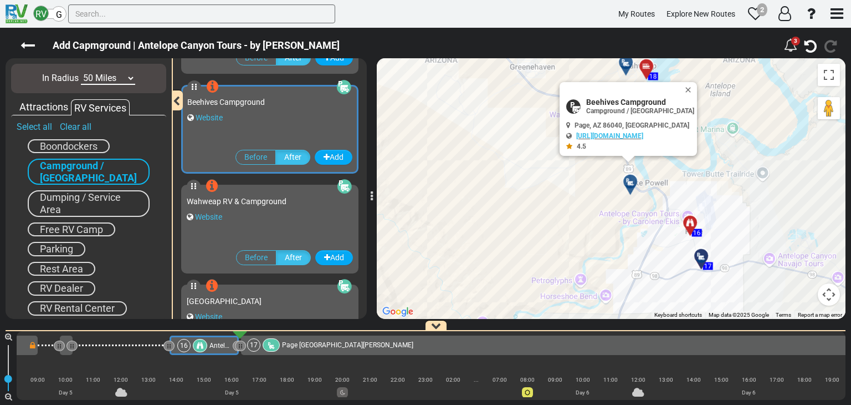
scroll to position [98, 0]
click at [216, 118] on link "Website" at bounding box center [209, 118] width 27 height 9
click at [697, 86] on button "Close" at bounding box center [690, 90] width 13 height 16
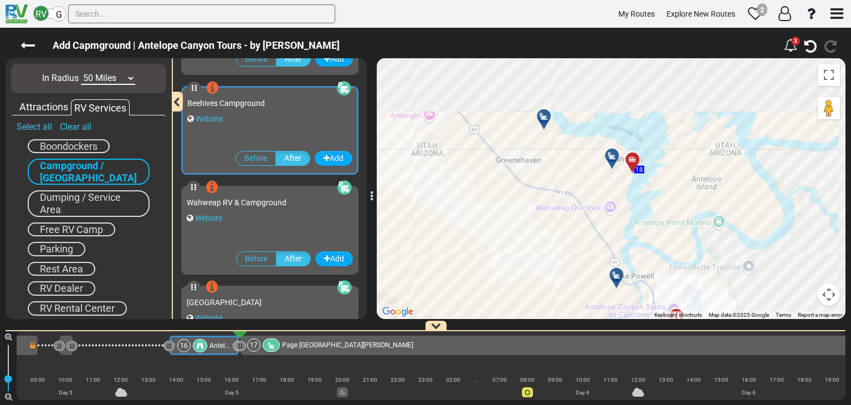
drag, startPoint x: 591, startPoint y: 120, endPoint x: 576, endPoint y: 216, distance: 97.1
click at [576, 216] on div "To activate drag with keyboard, press Alt + Enter. Once in keyboard drag state,…" at bounding box center [611, 188] width 469 height 261
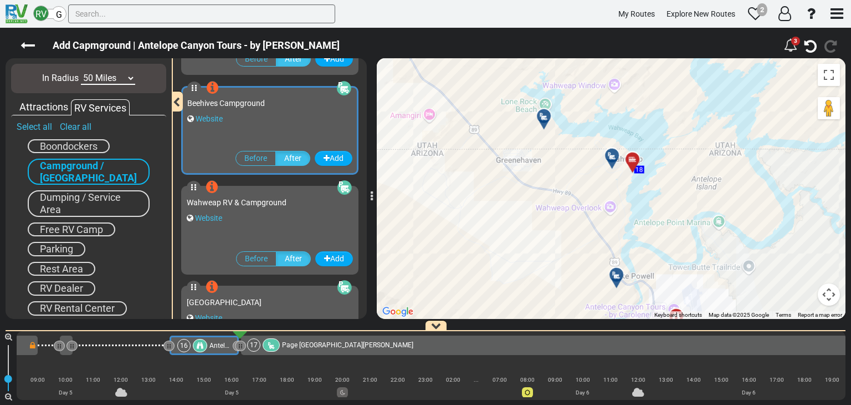
click at [612, 154] on icon at bounding box center [612, 155] width 11 height 9
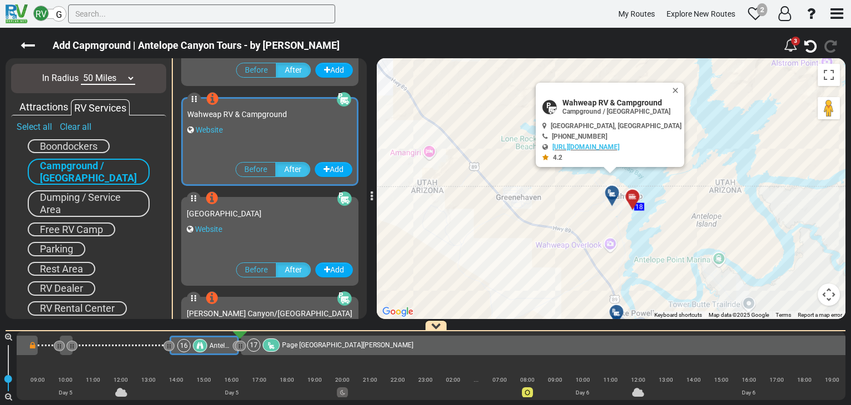
scroll to position [197, 0]
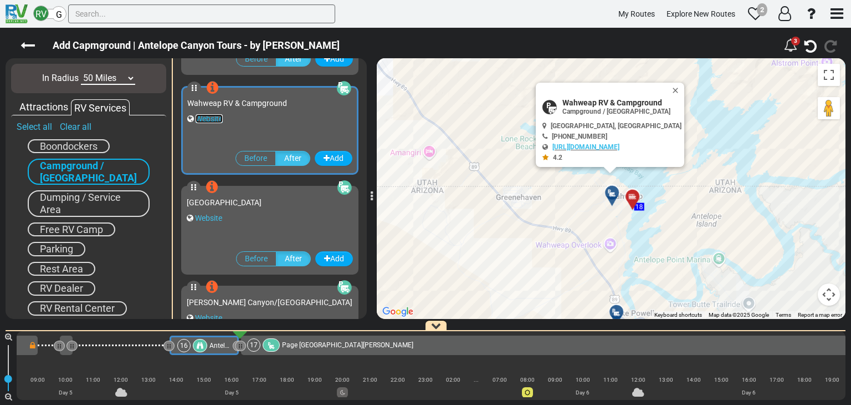
click at [209, 118] on link "Website" at bounding box center [209, 118] width 27 height 9
click at [671, 91] on button "Close" at bounding box center [677, 91] width 13 height 16
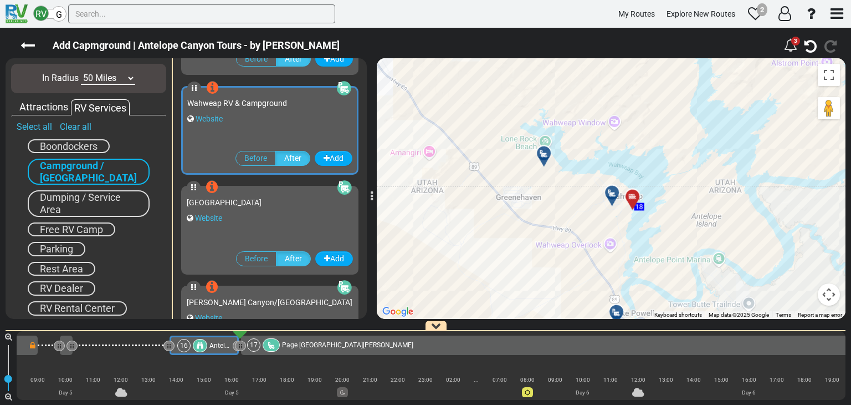
click at [545, 151] on icon at bounding box center [544, 153] width 11 height 9
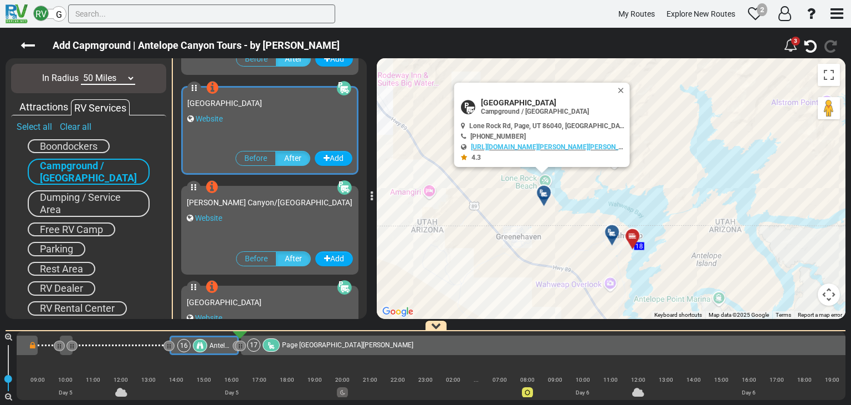
scroll to position [297, 0]
click at [213, 117] on link "Website" at bounding box center [209, 118] width 27 height 9
click at [622, 89] on button "Close" at bounding box center [623, 91] width 13 height 16
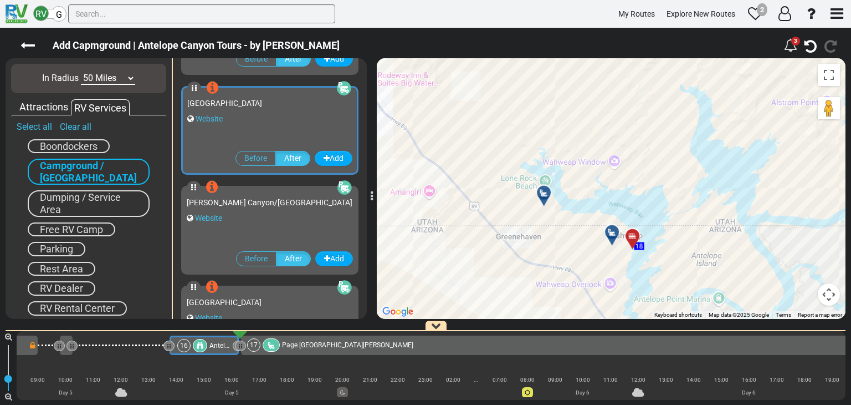
drag, startPoint x: 565, startPoint y: 218, endPoint x: 517, endPoint y: 112, distance: 116.3
click at [565, 188] on div "To navigate, press the arrow keys. To activate drag with keyboard, press Alt + …" at bounding box center [611, 188] width 469 height 261
click at [555, 169] on div "To navigate, press the arrow keys. To activate drag with keyboard, press Alt + …" at bounding box center [611, 188] width 469 height 261
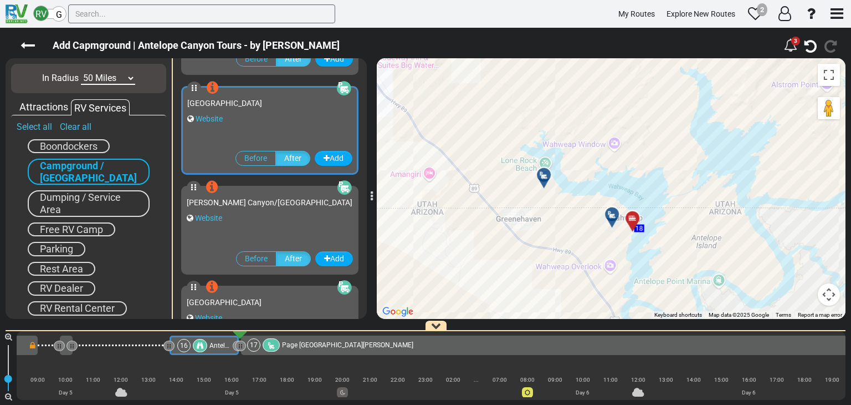
click at [517, 112] on div "To activate drag with keyboard, press Alt + Enter. Once in keyboard drag state,…" at bounding box center [611, 188] width 469 height 261
click at [609, 213] on icon at bounding box center [612, 214] width 11 height 9
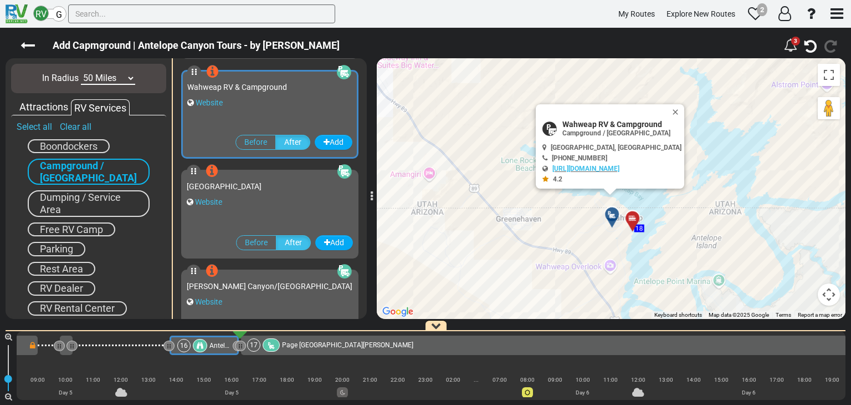
scroll to position [197, 0]
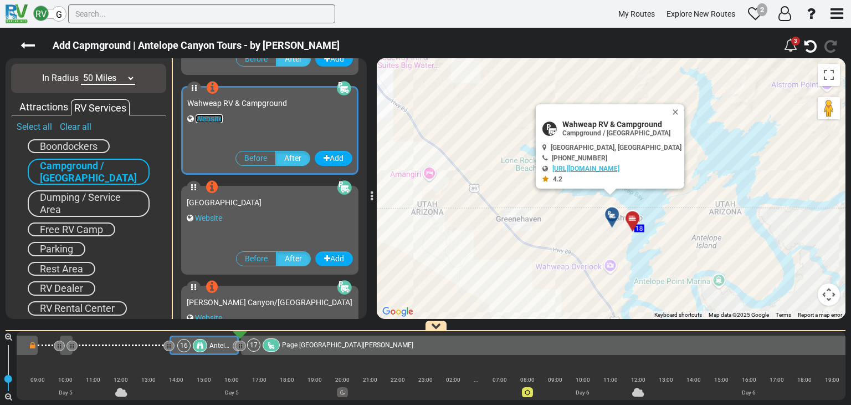
click at [206, 116] on link "Website" at bounding box center [209, 118] width 27 height 9
drag, startPoint x: 665, startPoint y: 109, endPoint x: 654, endPoint y: 119, distance: 14.5
click at [671, 109] on button "Close" at bounding box center [677, 112] width 13 height 16
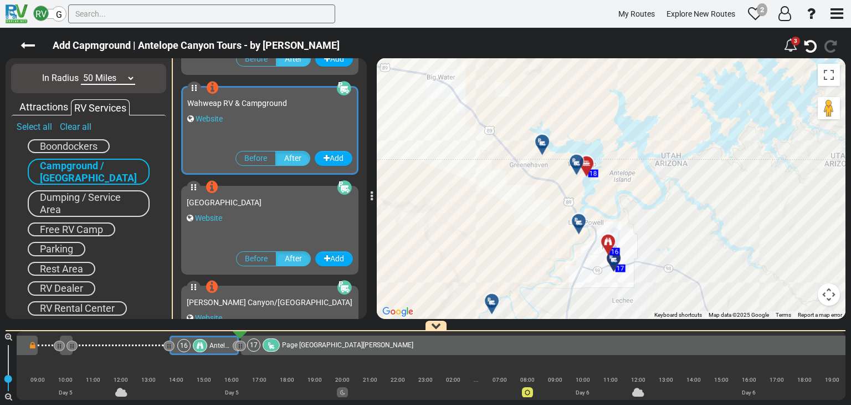
drag, startPoint x: 580, startPoint y: 242, endPoint x: 562, endPoint y: 223, distance: 25.9
click at [545, 213] on div "To activate drag with keyboard, press Alt + Enter. Once in keyboard drag state,…" at bounding box center [611, 188] width 469 height 261
click at [614, 256] on div at bounding box center [613, 255] width 19 height 19
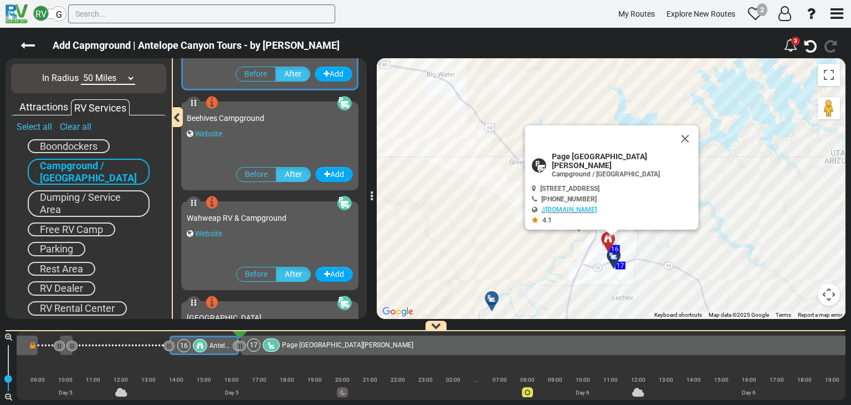
scroll to position [0, 0]
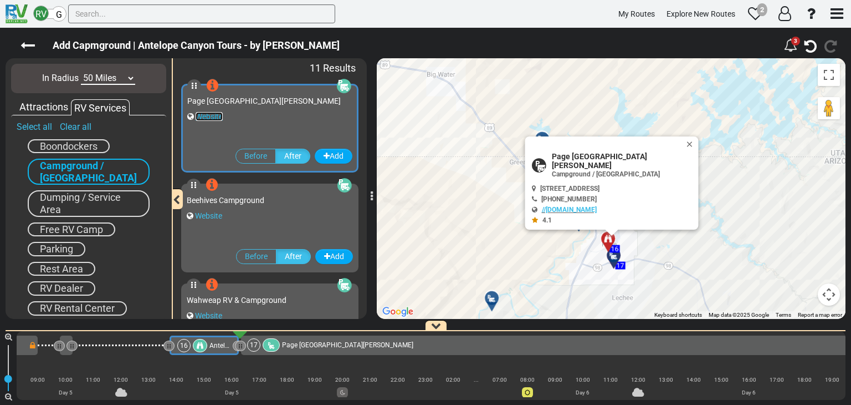
click at [208, 115] on link "Website" at bounding box center [209, 116] width 27 height 9
click at [686, 151] on button "Close" at bounding box center [692, 144] width 13 height 16
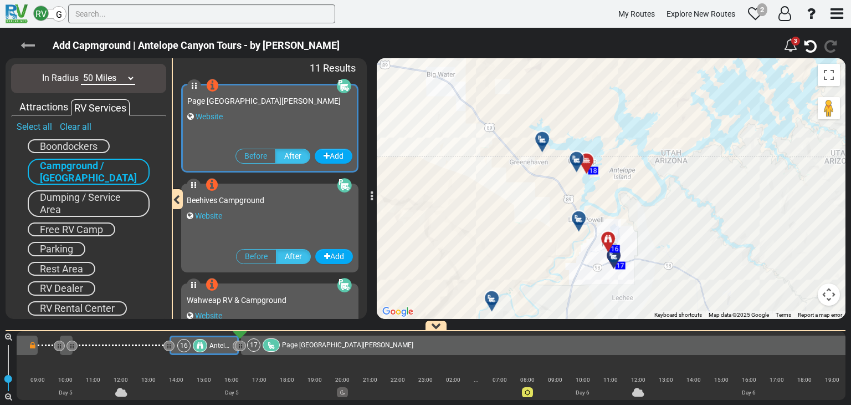
click at [29, 48] on icon at bounding box center [28, 45] width 14 height 14
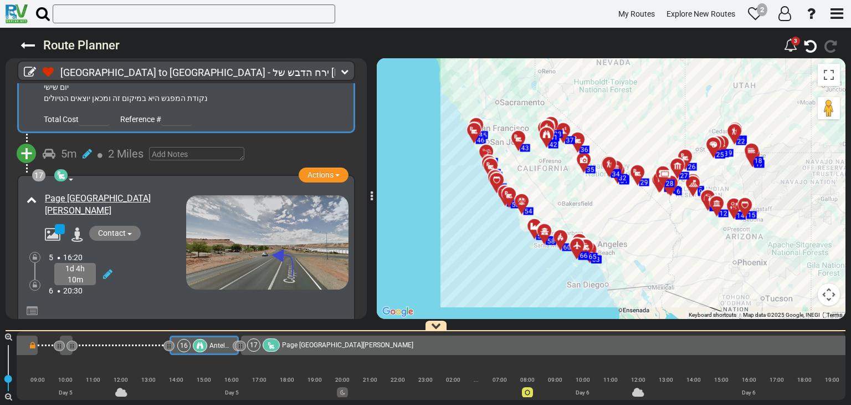
click at [33, 305] on icon at bounding box center [32, 310] width 11 height 11
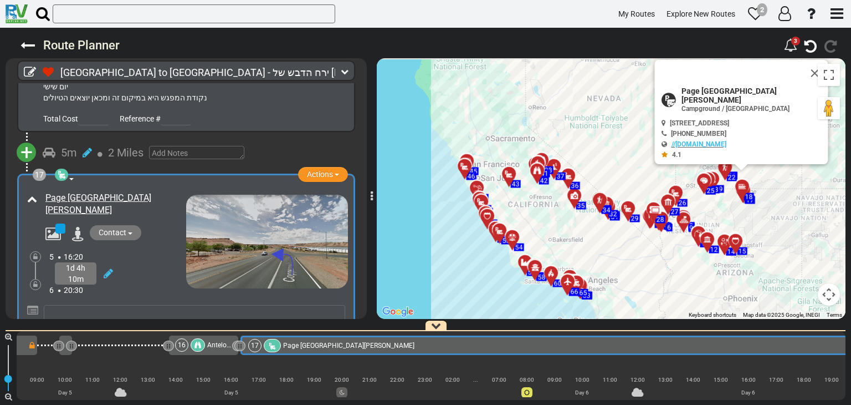
scroll to position [0, 2120]
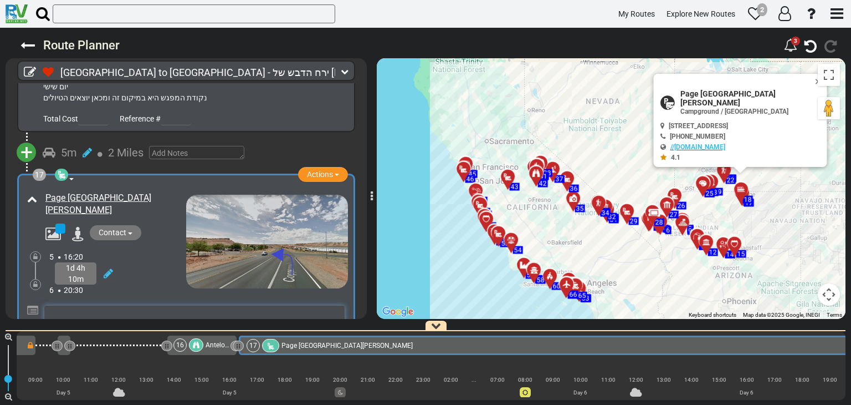
click at [69, 305] on textarea at bounding box center [195, 320] width 302 height 30
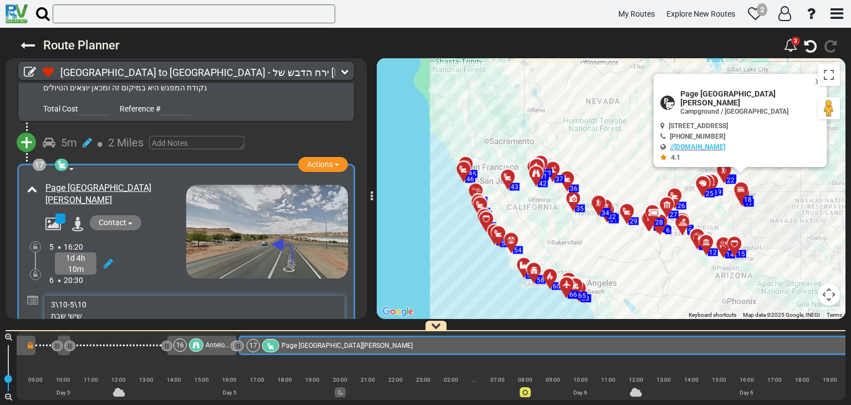
scroll to position [3833, 0]
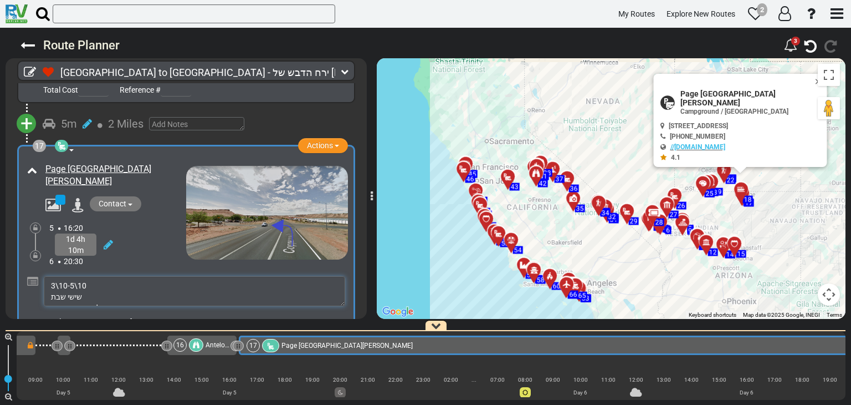
click at [88, 276] on textarea "3\10-5\10 שישי שבת להזמין כרטיסים" at bounding box center [195, 291] width 302 height 30
click at [49, 276] on textarea "3\10-5\10 שישי שבת להזמין כרטיסים" at bounding box center [195, 291] width 302 height 30
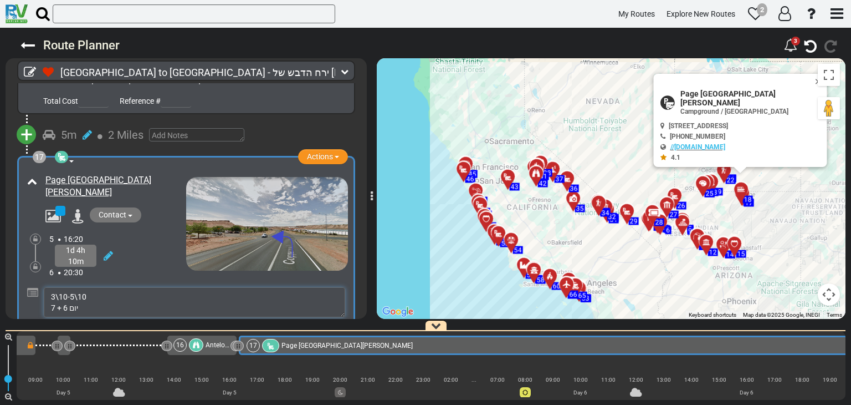
scroll to position [7, 0]
type textarea "3\10-5\10 יום 6 + 7 שישי שבת להזמין כרטיסים"
click at [136, 244] on div "1d 4h 10m" at bounding box center [117, 255] width 137 height 22
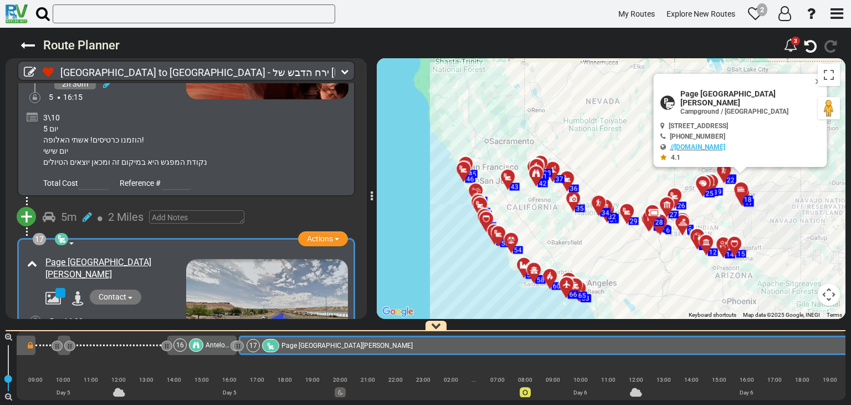
scroll to position [3749, 0]
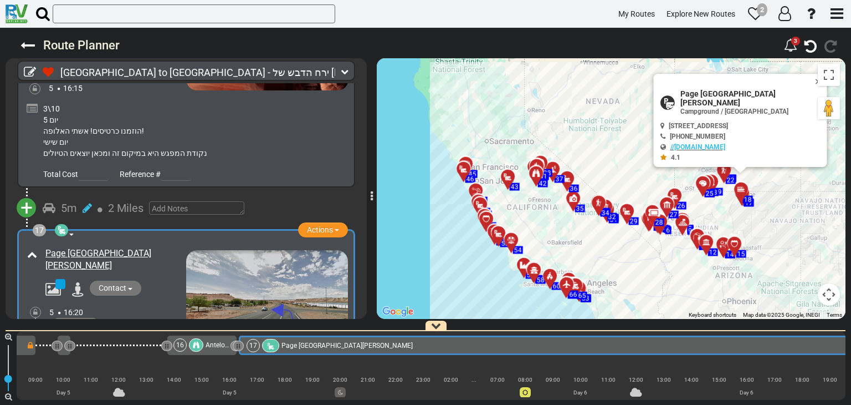
click at [272, 108] on div "3\10 יום 5 הוזמנו כרטיסים! אשתי האלופה! יום שישי נקודת המפגש היא במיקום זה ומכא…" at bounding box center [194, 130] width 303 height 55
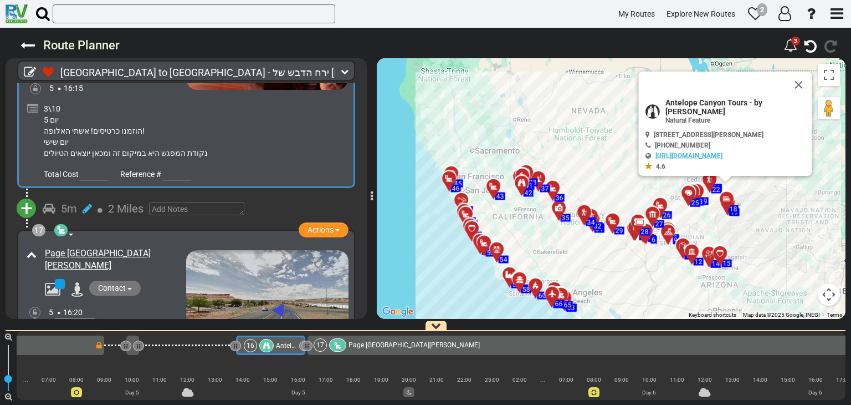
scroll to position [0, 2049]
click at [803, 89] on button "Close" at bounding box center [805, 91] width 13 height 16
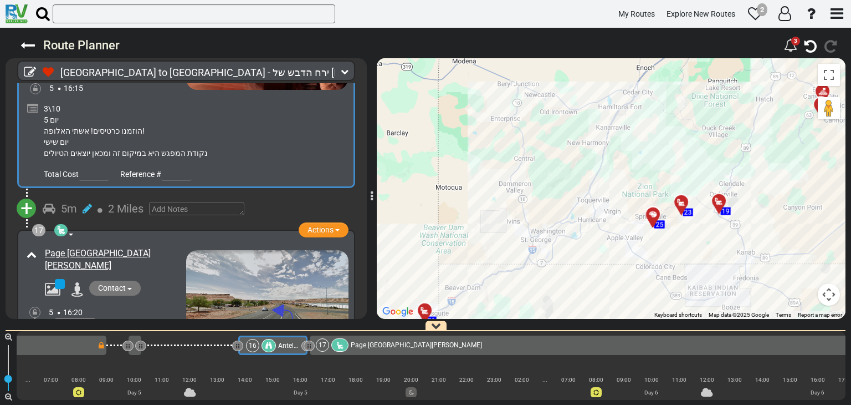
click at [162, 307] on div "5 16:20" at bounding box center [117, 312] width 137 height 11
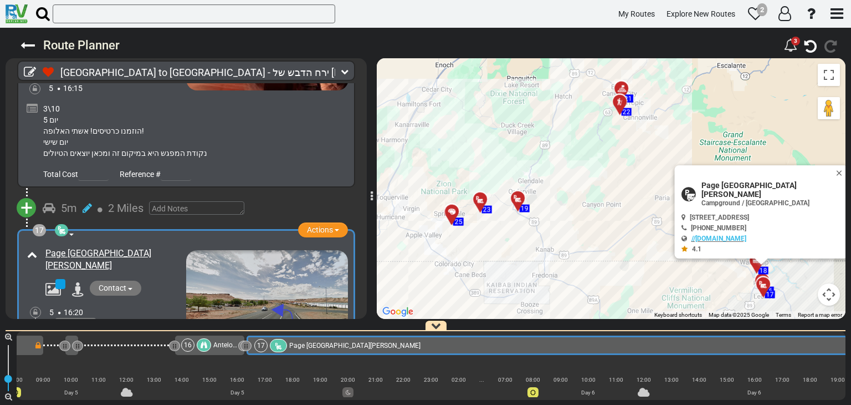
scroll to position [0, 2120]
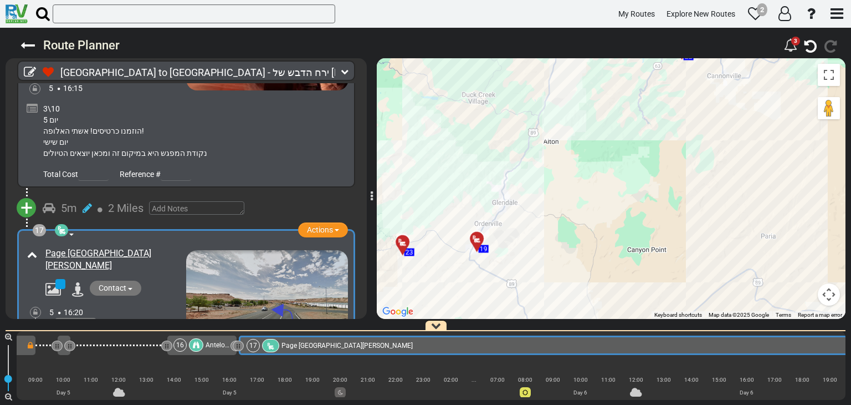
click at [290, 164] on div "Total Cost Reference #" at bounding box center [194, 172] width 308 height 17
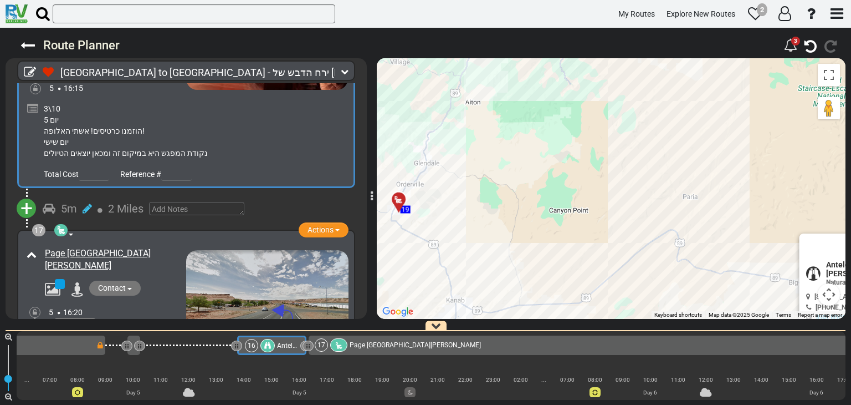
scroll to position [0, 2049]
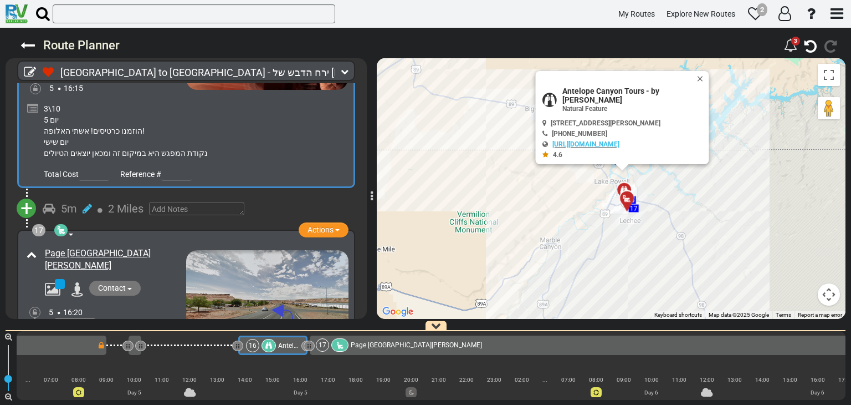
drag, startPoint x: 561, startPoint y: 152, endPoint x: 452, endPoint y: 54, distance: 146.4
click at [452, 54] on div "Route Planner 3" at bounding box center [425, 216] width 851 height 377
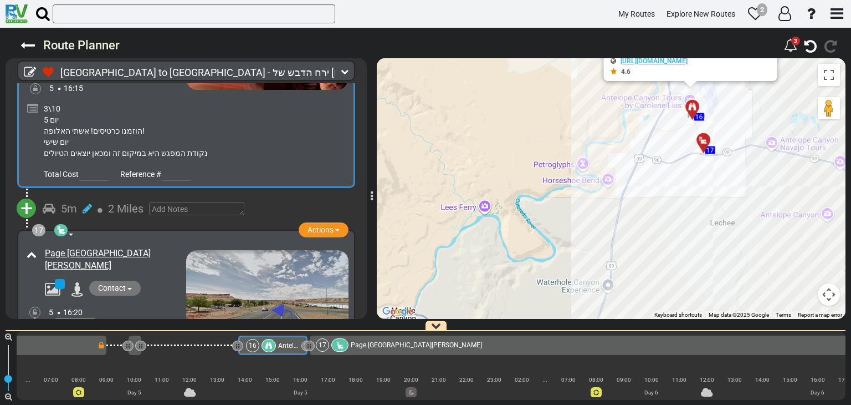
drag, startPoint x: 687, startPoint y: 187, endPoint x: 563, endPoint y: 224, distance: 129.8
click at [563, 224] on div "To activate drag with keyboard, press Alt + Enter. Once in keyboard drag state,…" at bounding box center [611, 188] width 469 height 261
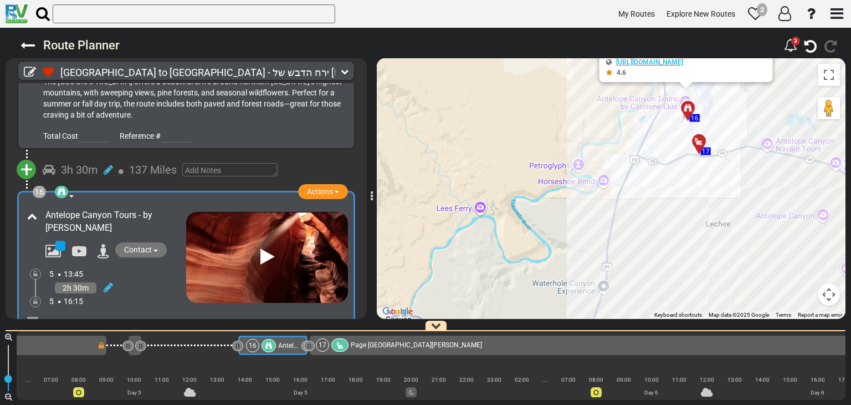
scroll to position [3528, 0]
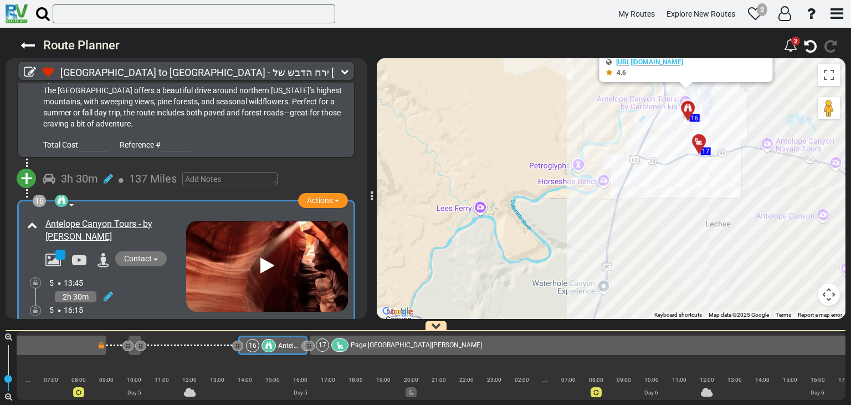
click at [151, 172] on span "137 Miles" at bounding box center [153, 178] width 48 height 13
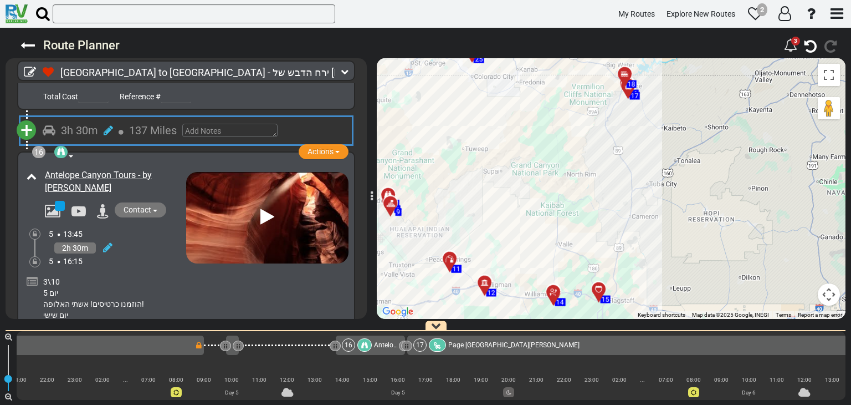
scroll to position [3694, 0]
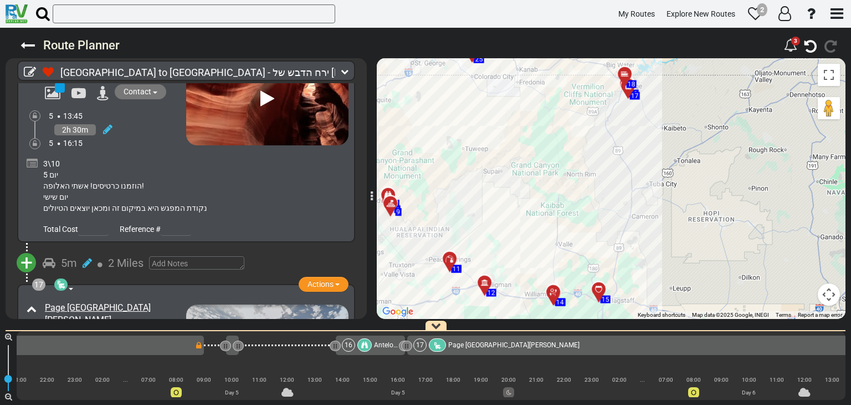
click at [122, 256] on span "2 Miles" at bounding box center [125, 262] width 35 height 13
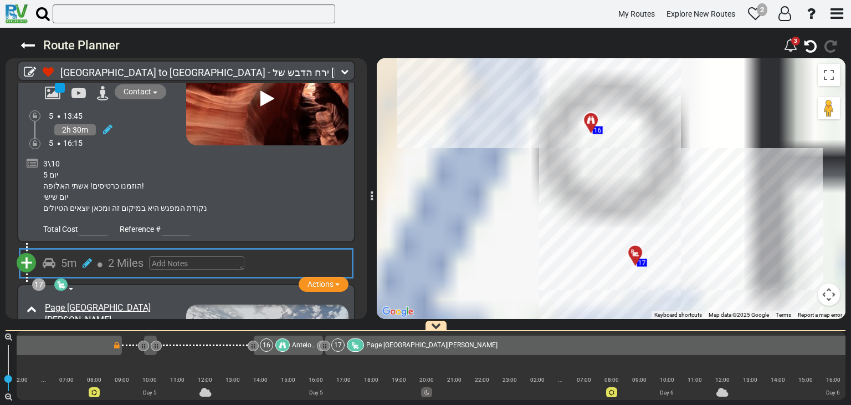
scroll to position [0, 2117]
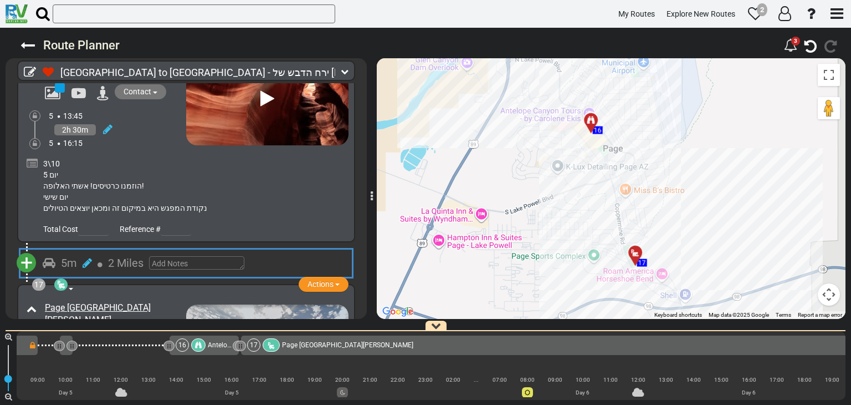
click at [23, 250] on span "+" at bounding box center [27, 262] width 12 height 25
click at [43, 275] on li "Add Atraction" at bounding box center [61, 282] width 88 height 14
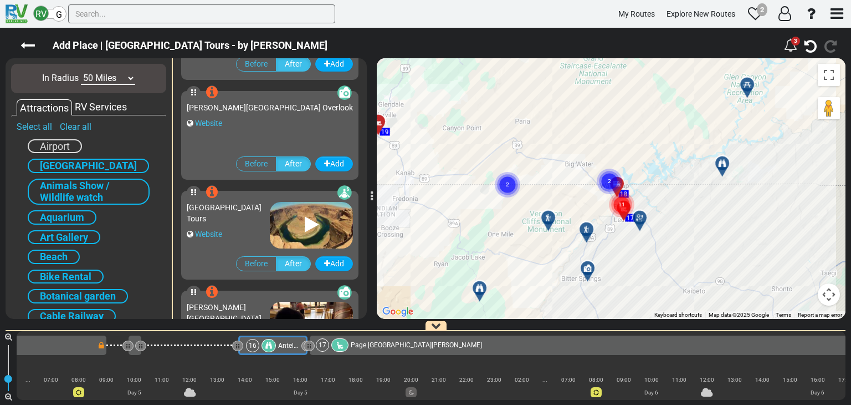
scroll to position [222, 0]
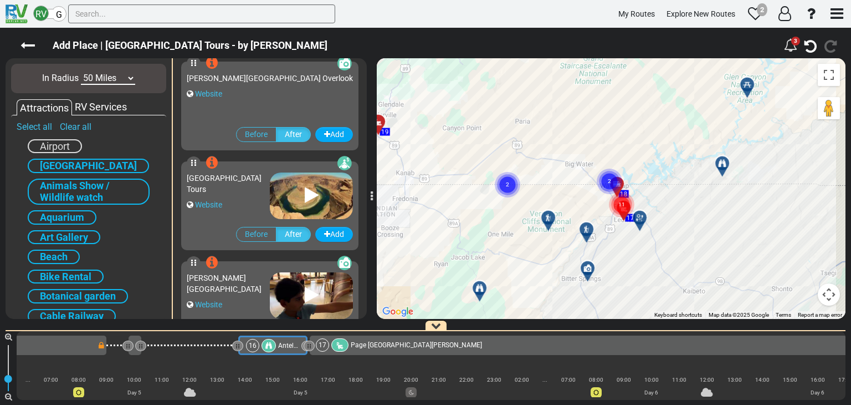
click at [246, 191] on div "[GEOGRAPHIC_DATA] Tours" at bounding box center [228, 183] width 83 height 22
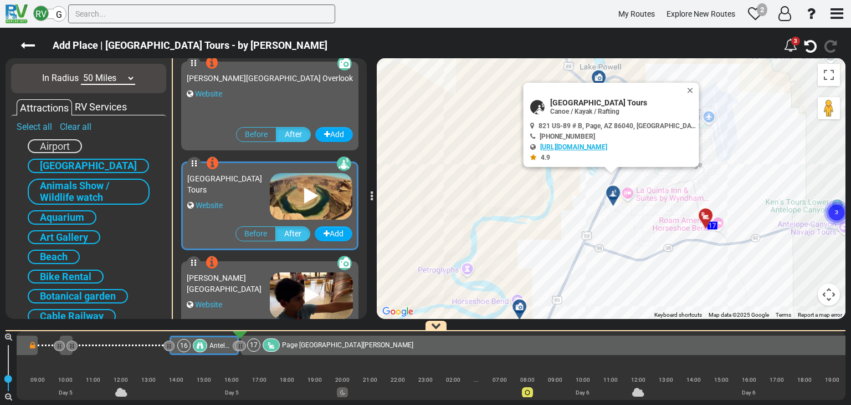
click at [607, 147] on link "[URL][DOMAIN_NAME]" at bounding box center [573, 147] width 67 height 8
drag, startPoint x: 678, startPoint y: 87, endPoint x: 679, endPoint y: 103, distance: 15.5
click at [686, 87] on button "Close" at bounding box center [692, 91] width 13 height 16
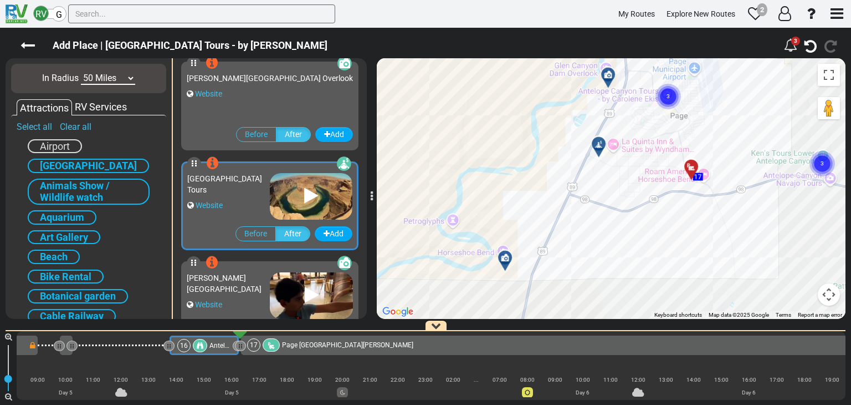
drag, startPoint x: 529, startPoint y: 205, endPoint x: 523, endPoint y: 192, distance: 13.9
click at [523, 191] on div "To activate drag with keyboard, press Alt + Enter. Once in keyboard drag state,…" at bounding box center [611, 188] width 469 height 261
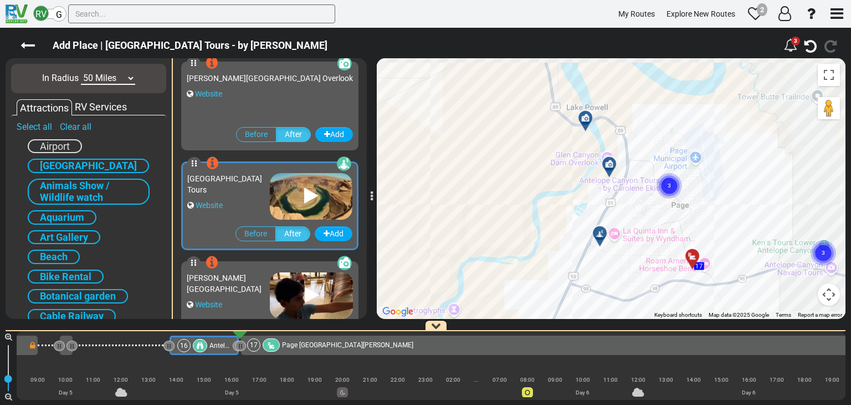
drag, startPoint x: 646, startPoint y: 116, endPoint x: 650, endPoint y: 229, distance: 113.7
click at [650, 229] on div "To activate drag with keyboard, press Alt + Enter. Once in keyboard drag state,…" at bounding box center [611, 188] width 469 height 261
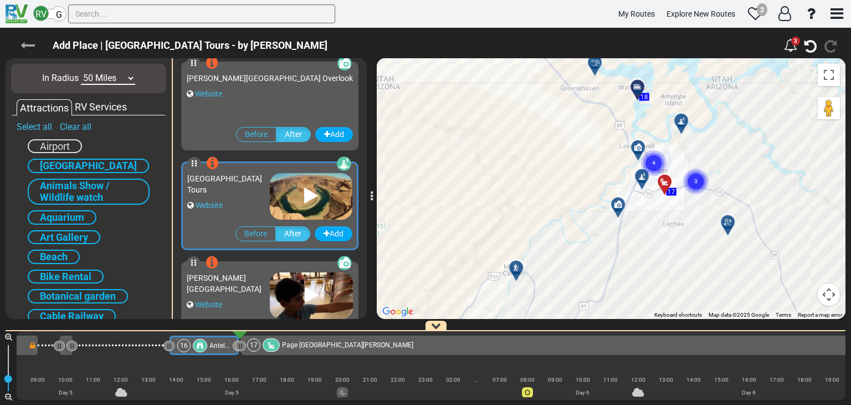
click at [29, 46] on icon at bounding box center [28, 45] width 14 height 14
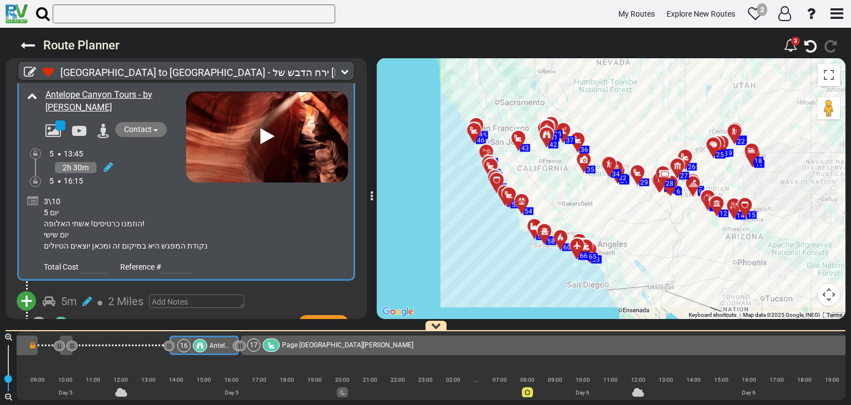
scroll to position [3583, 0]
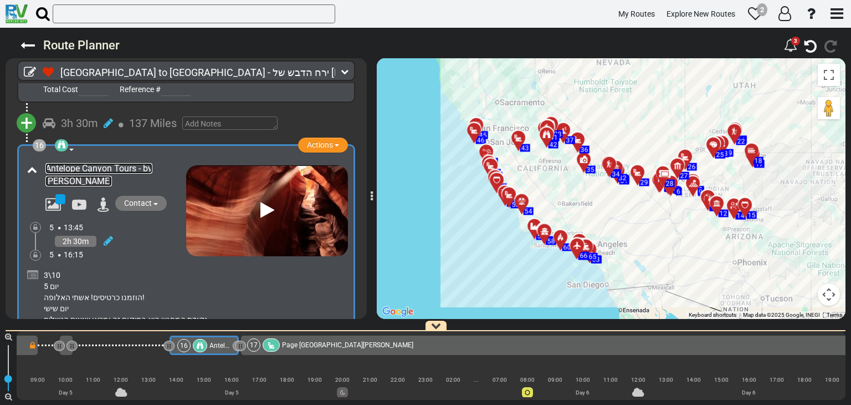
click at [137, 163] on link "Antelope Canyon Tours - by [PERSON_NAME]" at bounding box center [98, 174] width 107 height 23
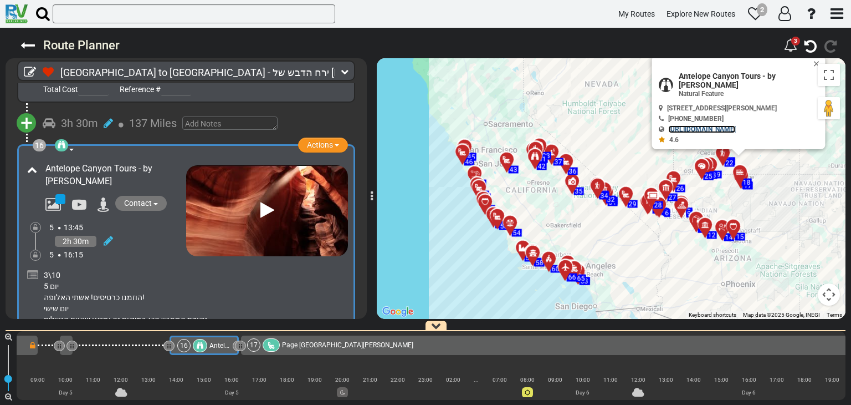
scroll to position [0, 2049]
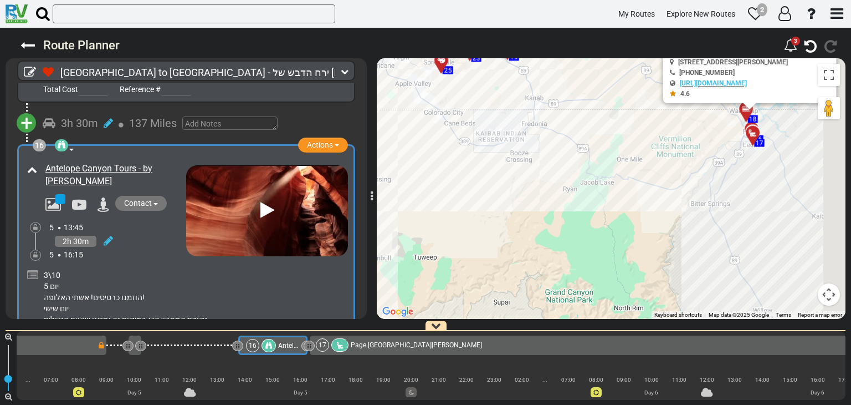
drag, startPoint x: 778, startPoint y: 175, endPoint x: 630, endPoint y: 180, distance: 148.1
click at [630, 180] on div "To activate drag with keyboard, press Alt + Enter. Once in keyboard drag state,…" at bounding box center [611, 188] width 469 height 261
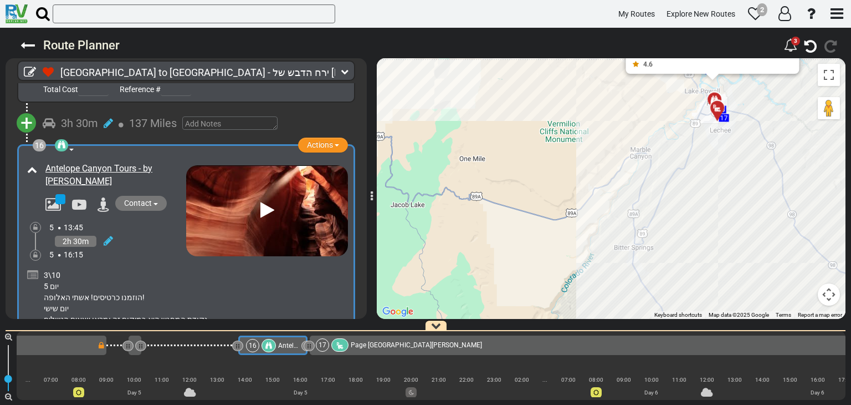
drag, startPoint x: 673, startPoint y: 107, endPoint x: 621, endPoint y: 142, distance: 63.0
click at [669, 110] on div "To activate drag with keyboard, press Alt + Enter. Once in keyboard drag state,…" at bounding box center [611, 188] width 469 height 261
click at [612, 157] on div "To activate drag with keyboard, press Alt + Enter. Once in keyboard drag state,…" at bounding box center [611, 188] width 469 height 261
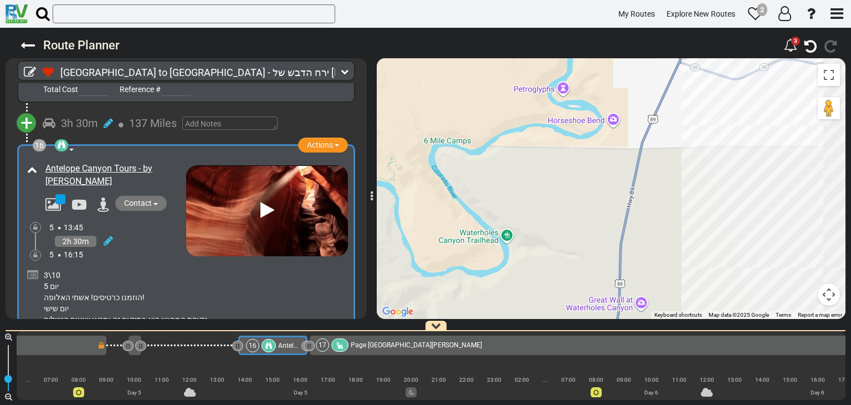
drag, startPoint x: 747, startPoint y: 104, endPoint x: 478, endPoint y: 278, distance: 319.9
click at [477, 279] on div "To activate drag with keyboard, press Alt + Enter. Once in keyboard drag state,…" at bounding box center [611, 188] width 469 height 261
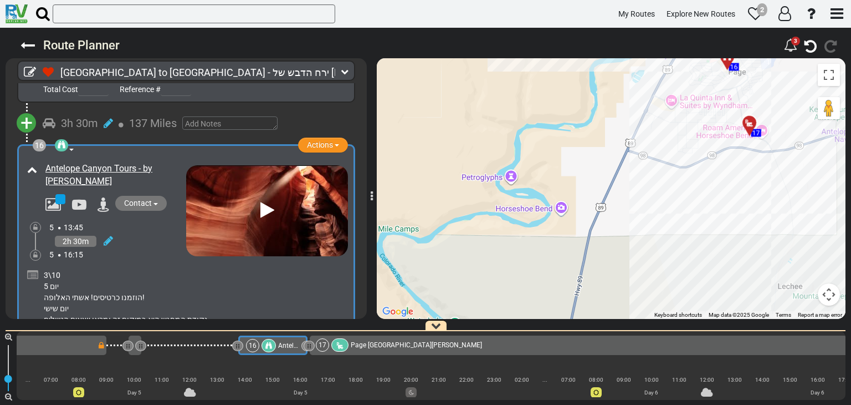
drag, startPoint x: 667, startPoint y: 169, endPoint x: 667, endPoint y: 180, distance: 11.7
click at [667, 181] on div "To activate drag with keyboard, press Alt + Enter. Once in keyboard drag state,…" at bounding box center [611, 188] width 469 height 261
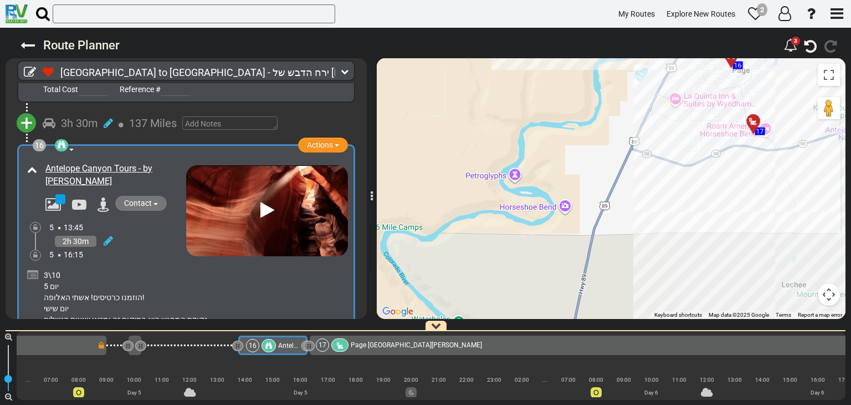
click at [565, 209] on div "To activate drag with keyboard, press Alt + Enter. Once in keyboard drag state,…" at bounding box center [611, 188] width 469 height 261
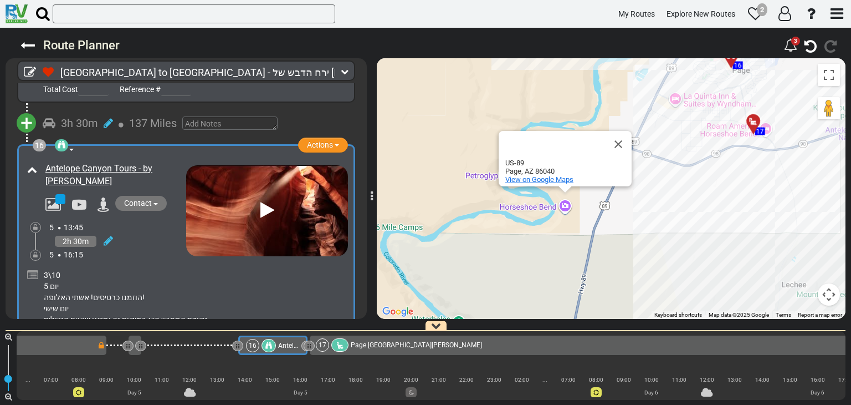
click at [542, 180] on span "View on Google Maps" at bounding box center [540, 179] width 68 height 8
click at [619, 145] on button "Close" at bounding box center [618, 144] width 27 height 27
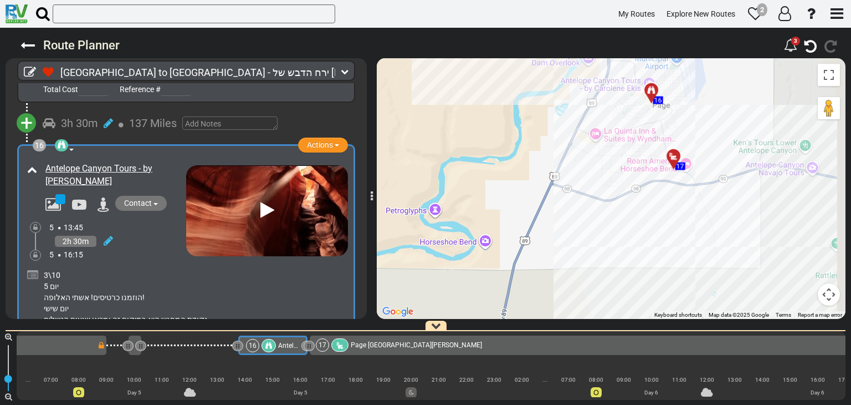
drag, startPoint x: 701, startPoint y: 187, endPoint x: 620, endPoint y: 223, distance: 88.6
click at [620, 223] on div "To activate drag with keyboard, press Alt + Enter. Once in keyboard drag state,…" at bounding box center [611, 188] width 469 height 261
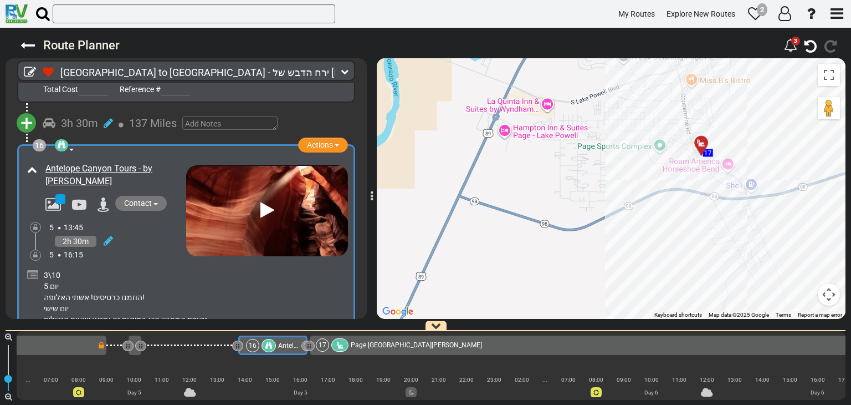
drag, startPoint x: 692, startPoint y: 176, endPoint x: 642, endPoint y: 184, distance: 51.0
click at [642, 184] on div "To activate drag with keyboard, press Alt + Enter. Once in keyboard drag state,…" at bounding box center [611, 188] width 469 height 261
drag, startPoint x: 652, startPoint y: 182, endPoint x: 632, endPoint y: 193, distance: 22.3
click at [651, 182] on div "To activate drag with keyboard, press Alt + Enter. Once in keyboard drag state,…" at bounding box center [611, 188] width 469 height 261
drag, startPoint x: 632, startPoint y: 193, endPoint x: 599, endPoint y: 211, distance: 38.2
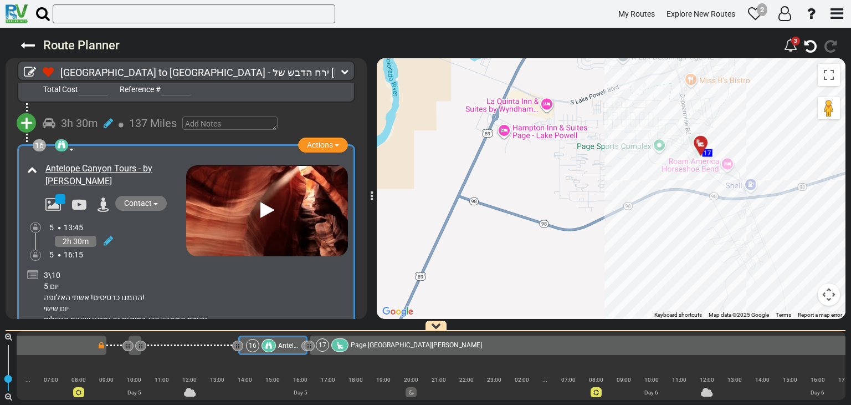
click at [627, 196] on div "To activate drag with keyboard, press Alt + Enter. Once in keyboard drag state,…" at bounding box center [611, 188] width 469 height 261
drag, startPoint x: 599, startPoint y: 211, endPoint x: 581, endPoint y: 219, distance: 19.4
click at [585, 217] on div "To activate drag with keyboard, press Alt + Enter. Once in keyboard drag state,…" at bounding box center [611, 188] width 469 height 261
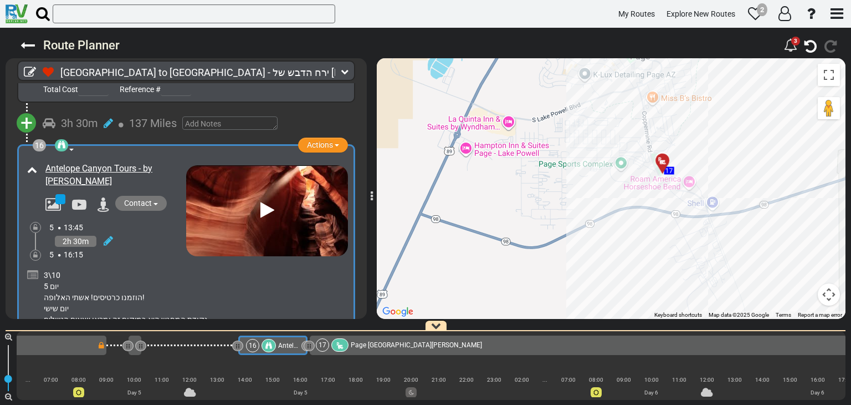
click at [578, 220] on div "To activate drag with keyboard, press Alt + Enter. Once in keyboard drag state,…" at bounding box center [611, 188] width 469 height 261
click at [576, 220] on div "To activate drag with keyboard, press Alt + Enter. Once in keyboard drag state,…" at bounding box center [611, 188] width 469 height 261
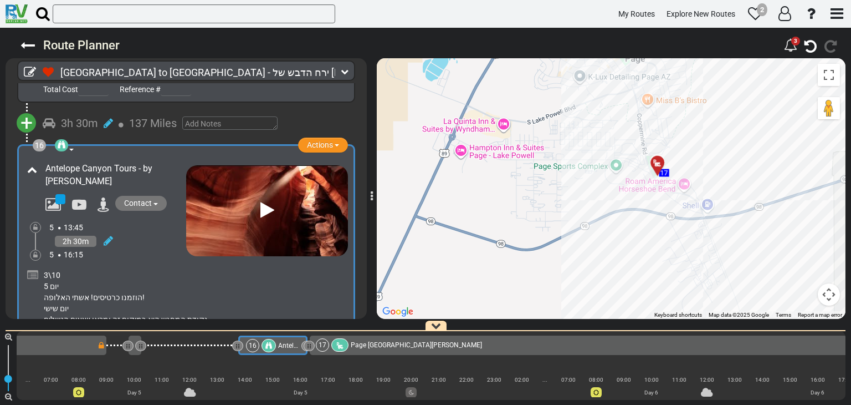
scroll to position [3528, 0]
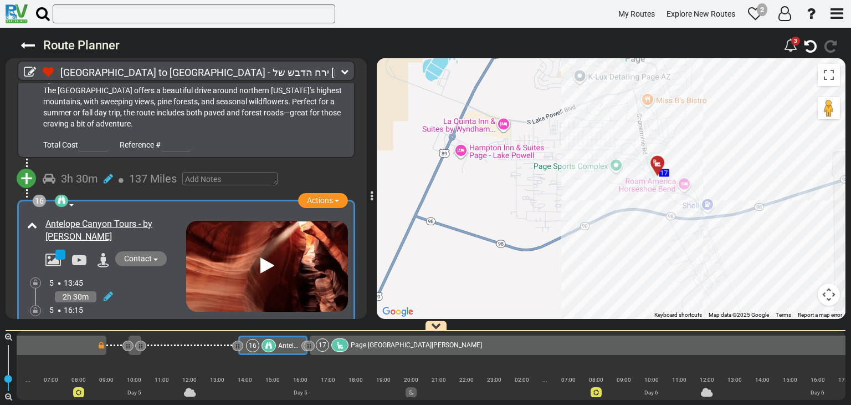
click at [24, 166] on span "+" at bounding box center [27, 178] width 12 height 25
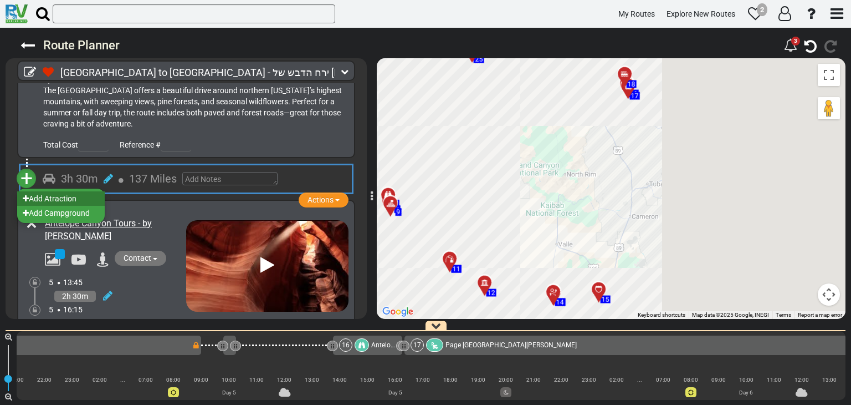
scroll to position [0, 1951]
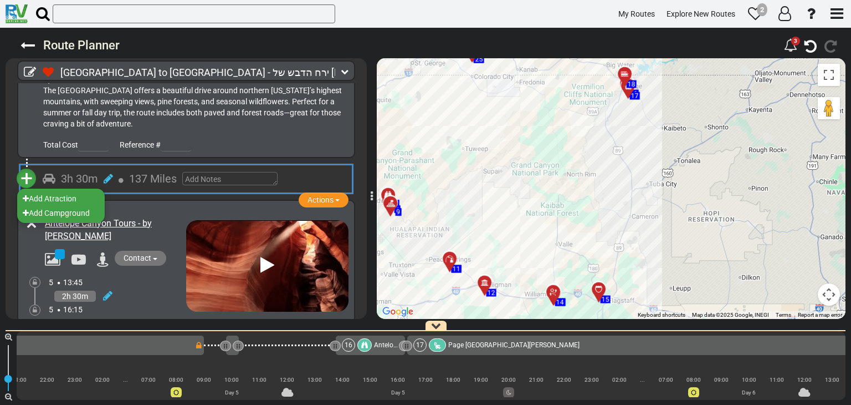
click at [354, 111] on div "15 Scenic Route Actions Add Activity Replace Set as Booked" at bounding box center [186, 44] width 361 height 229
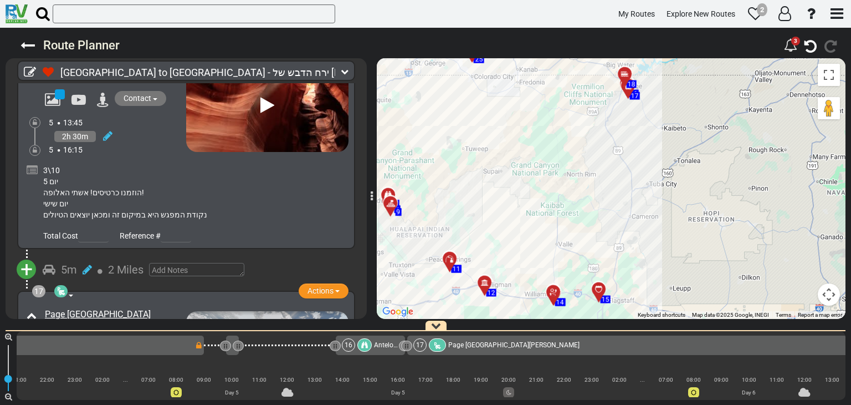
scroll to position [3694, 0]
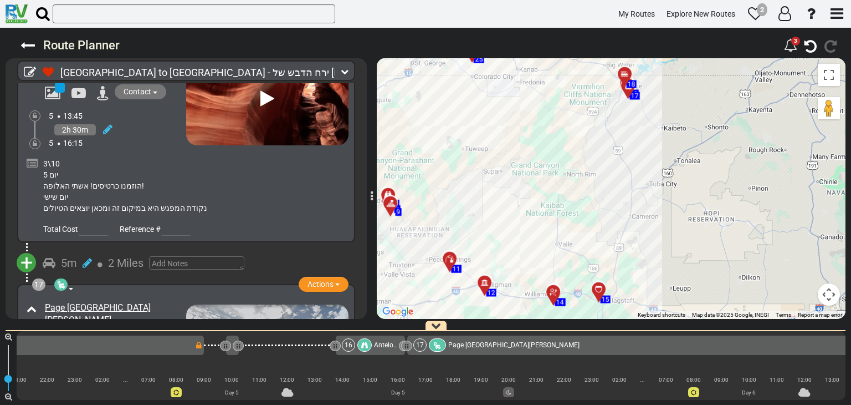
click at [27, 250] on span "+" at bounding box center [27, 262] width 12 height 25
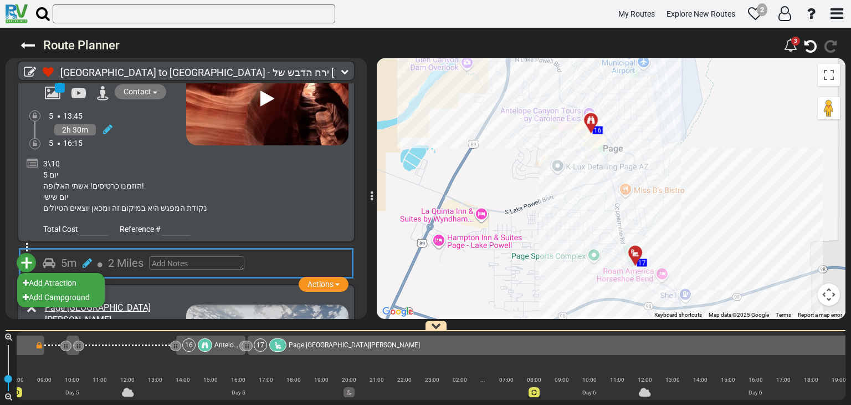
scroll to position [0, 2117]
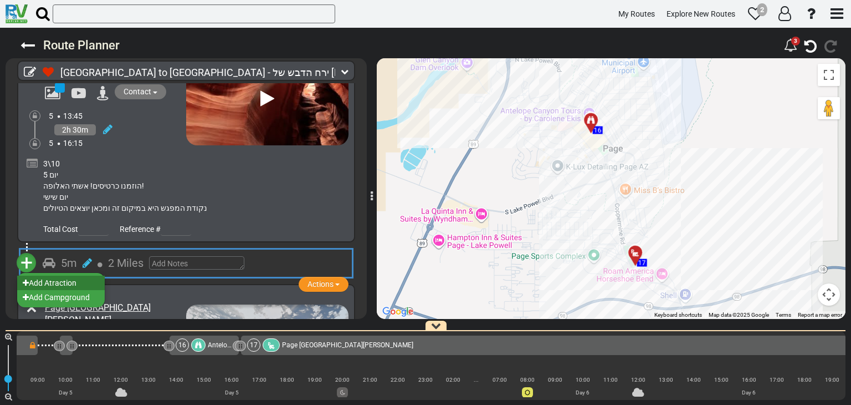
click at [75, 275] on li "Add Atraction" at bounding box center [61, 282] width 88 height 14
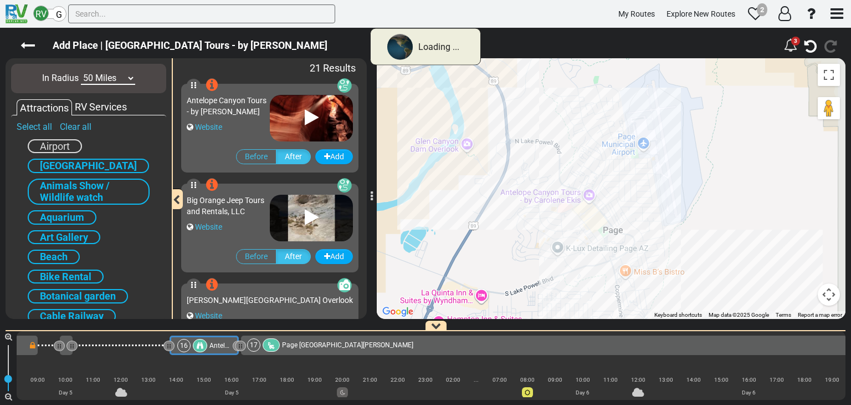
scroll to position [0, 2049]
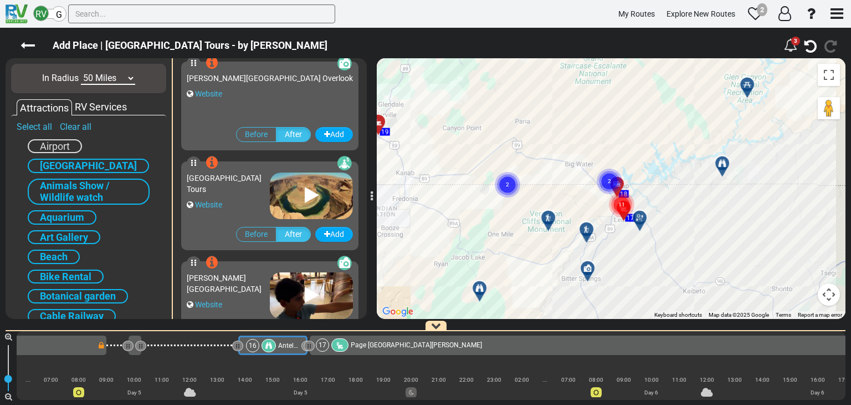
scroll to position [388, 0]
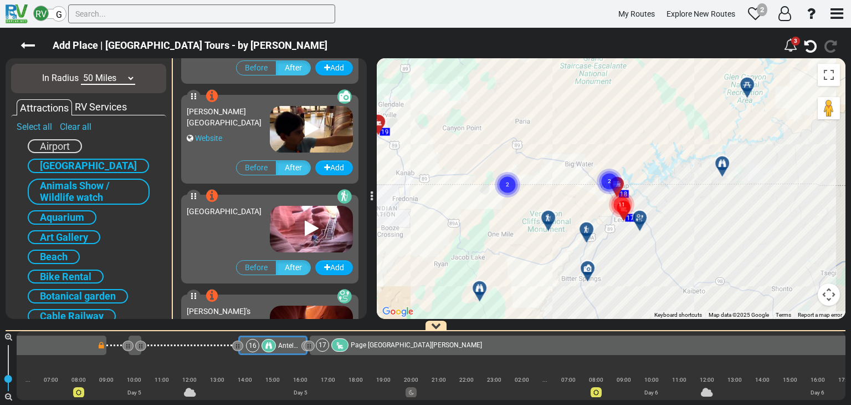
click at [242, 236] on div "[GEOGRAPHIC_DATA]" at bounding box center [228, 226] width 83 height 52
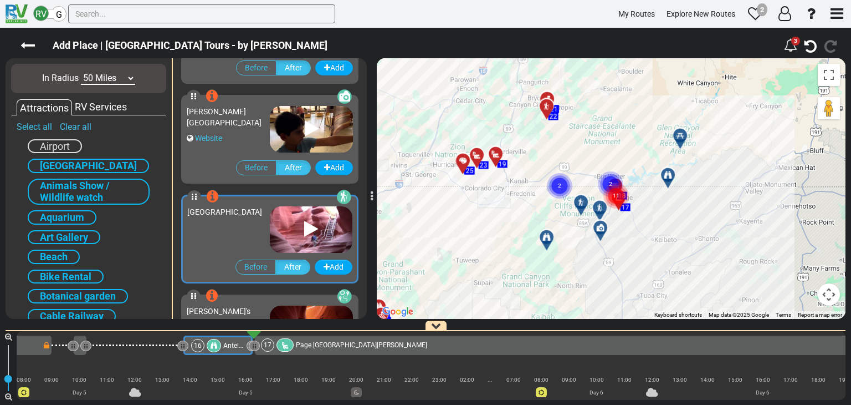
scroll to position [0, 2117]
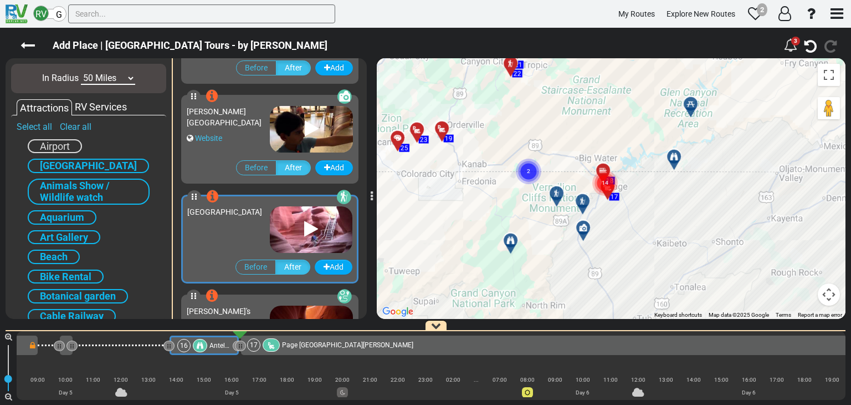
click at [304, 228] on icon at bounding box center [311, 229] width 14 height 18
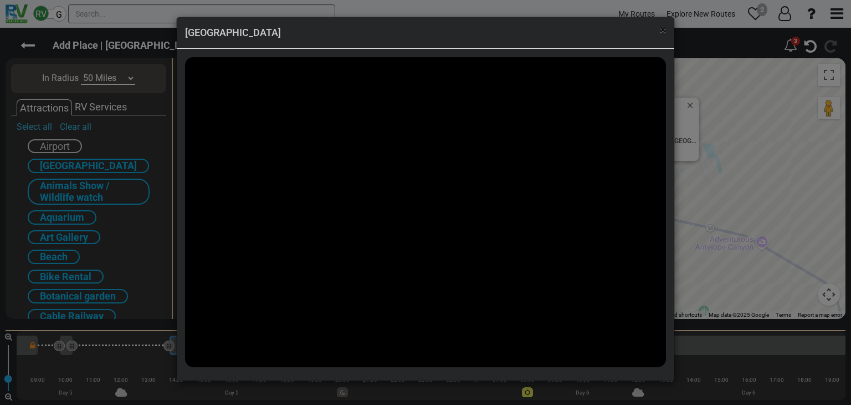
click at [663, 34] on span "×" at bounding box center [663, 29] width 6 height 13
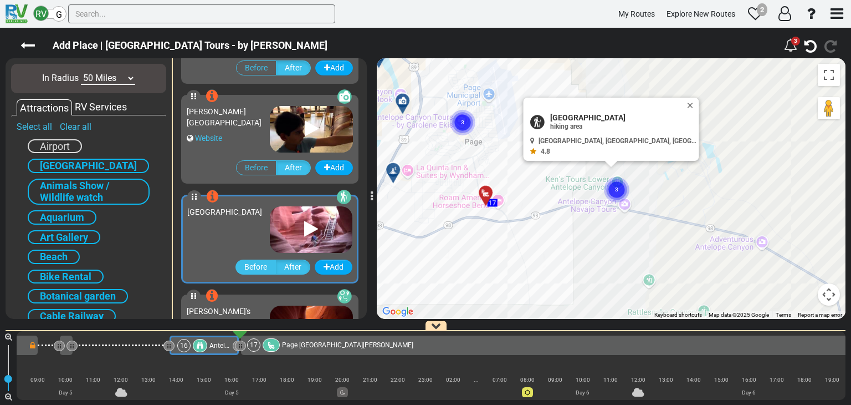
scroll to position [499, 0]
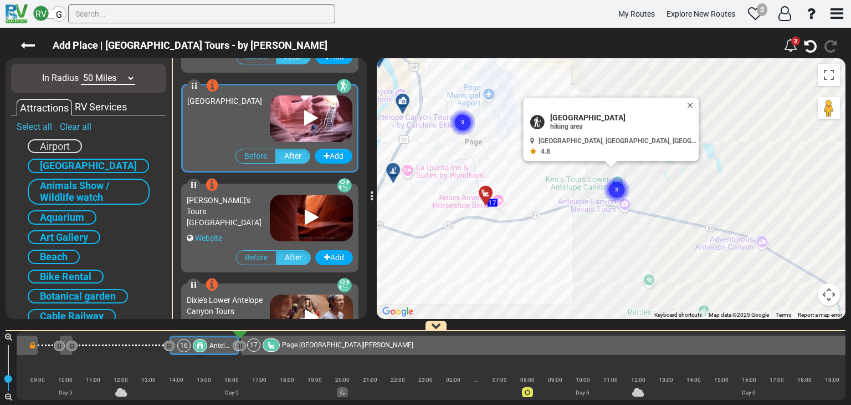
click at [235, 232] on div "Website" at bounding box center [228, 237] width 83 height 11
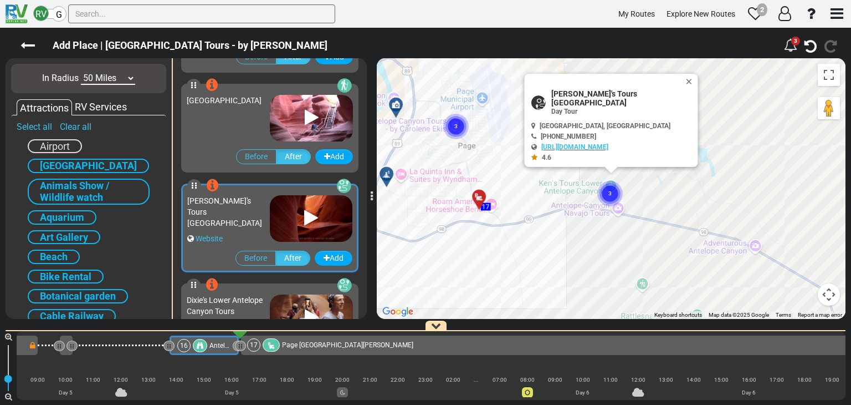
scroll to position [610, 0]
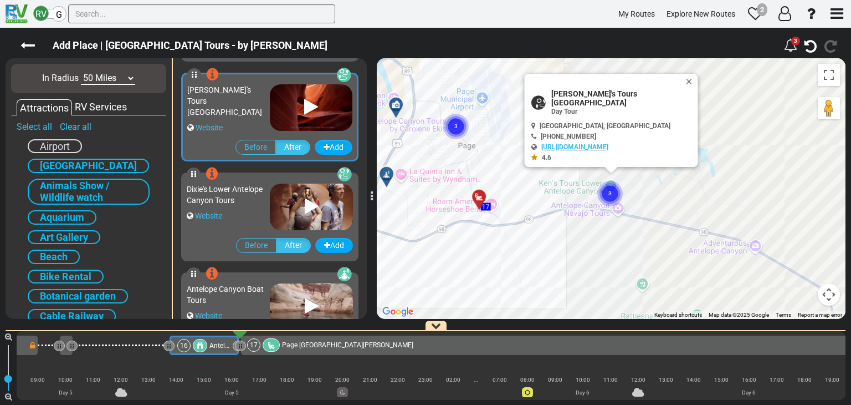
click at [254, 211] on div "Website" at bounding box center [228, 215] width 83 height 11
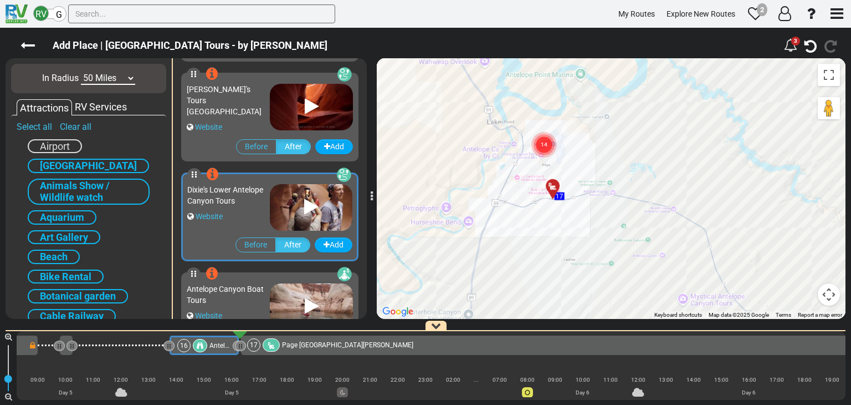
scroll to position [721, 0]
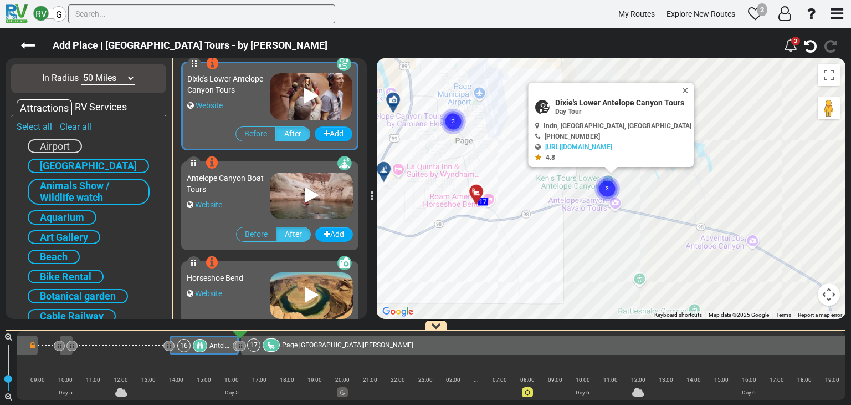
click at [251, 207] on div "Website" at bounding box center [228, 204] width 83 height 11
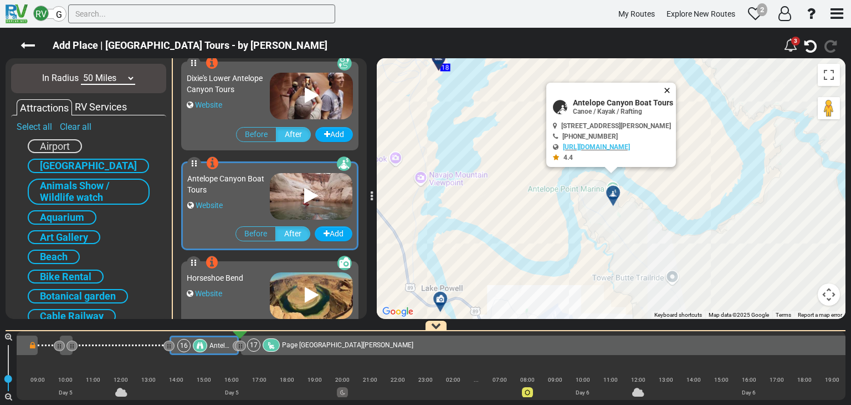
click at [671, 87] on button "Close" at bounding box center [669, 91] width 13 height 16
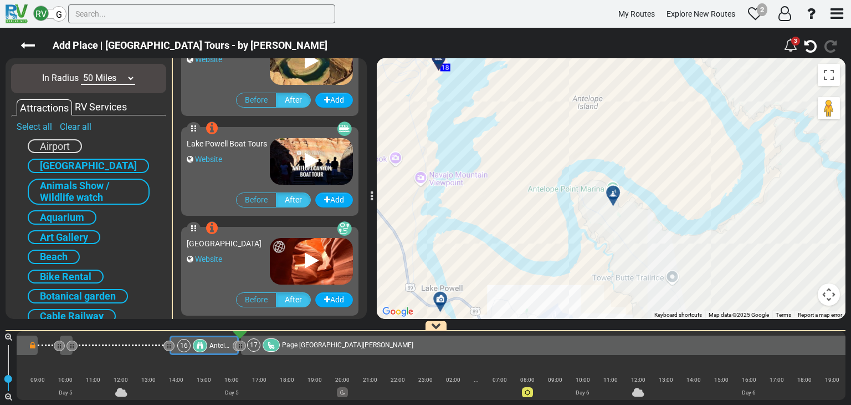
scroll to position [998, 0]
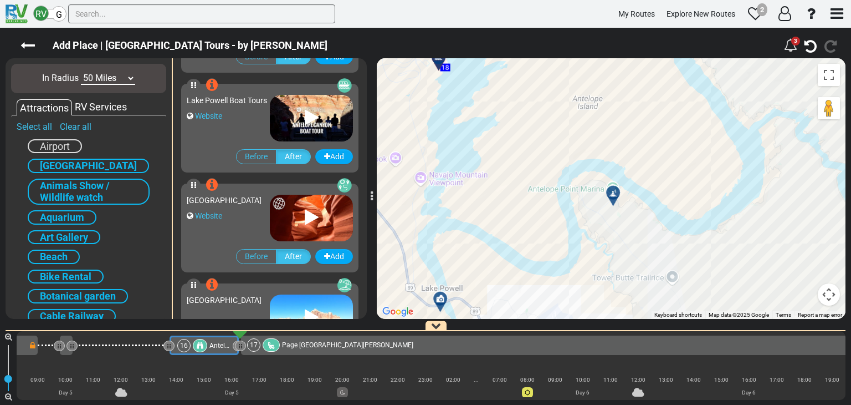
click at [235, 226] on div "Upper Antelope Canyon Website" at bounding box center [228, 215] width 83 height 52
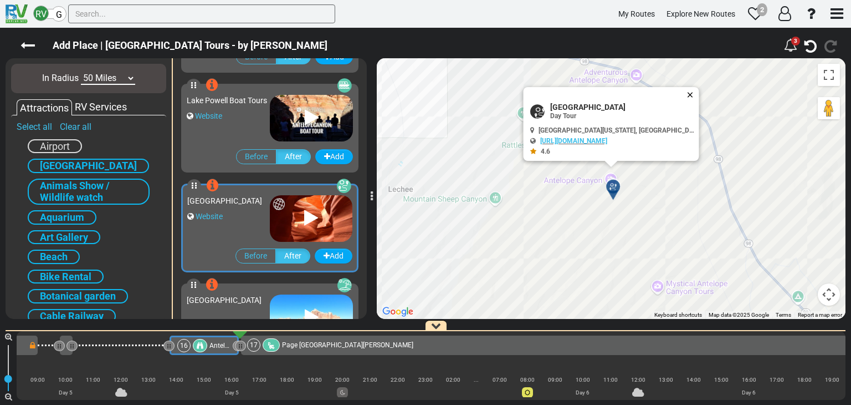
click at [686, 94] on button "Close" at bounding box center [692, 95] width 13 height 16
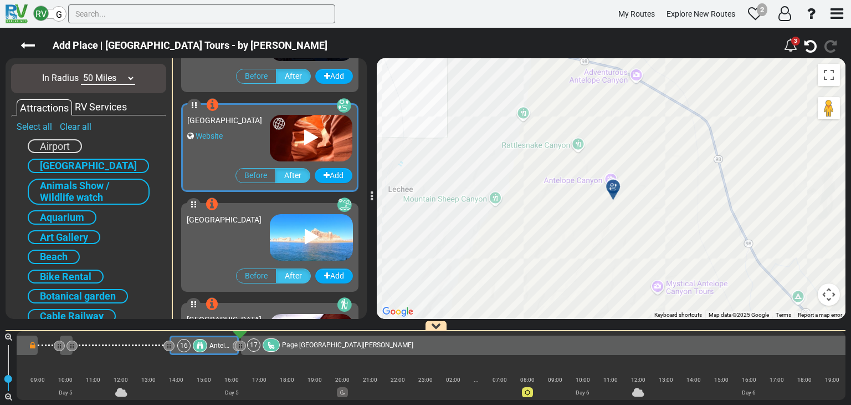
scroll to position [1109, 0]
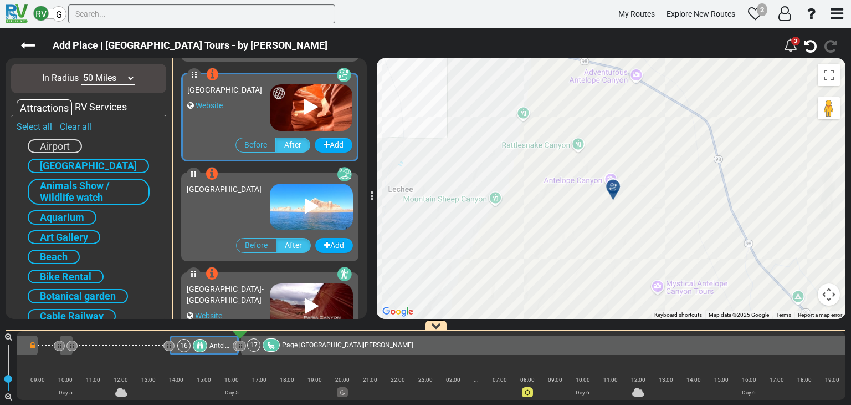
click at [229, 209] on div "[GEOGRAPHIC_DATA]" at bounding box center [228, 204] width 83 height 52
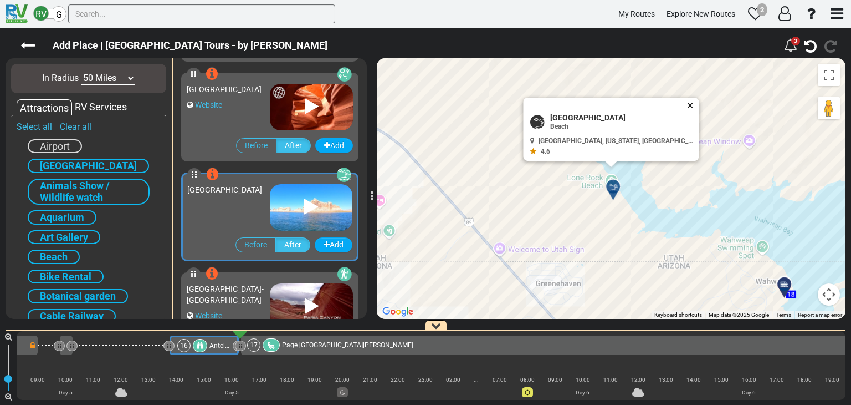
click at [686, 103] on button "Close" at bounding box center [692, 106] width 13 height 16
